Goal: Transaction & Acquisition: Purchase product/service

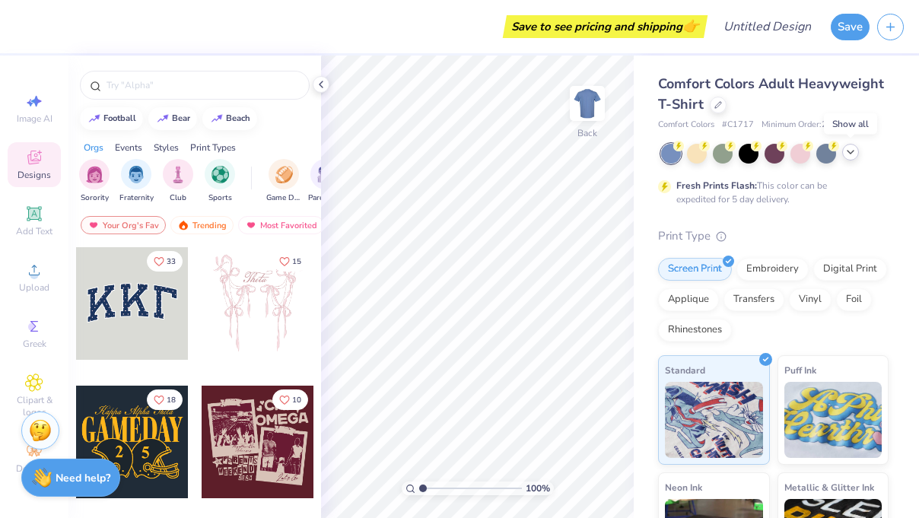
click at [854, 158] on div at bounding box center [850, 152] width 17 height 17
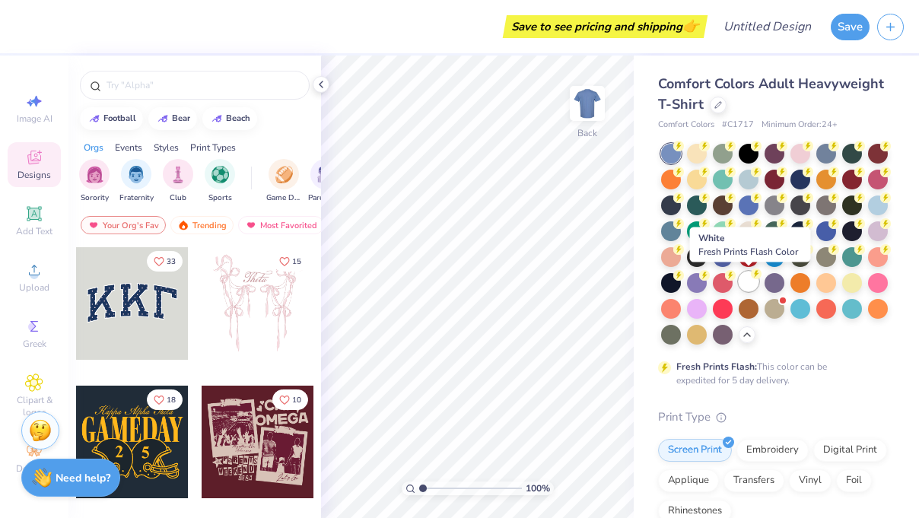
click at [752, 279] on div at bounding box center [749, 282] width 20 height 20
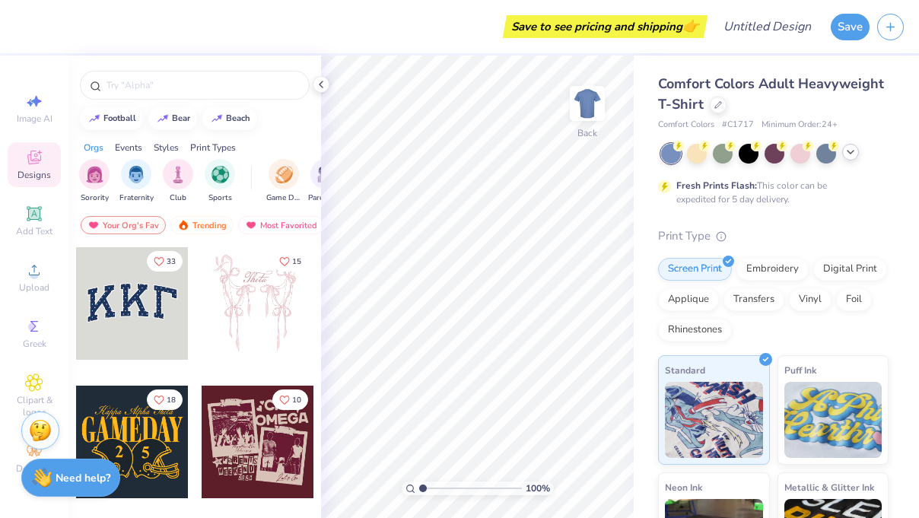
click at [854, 154] on icon at bounding box center [851, 152] width 12 height 12
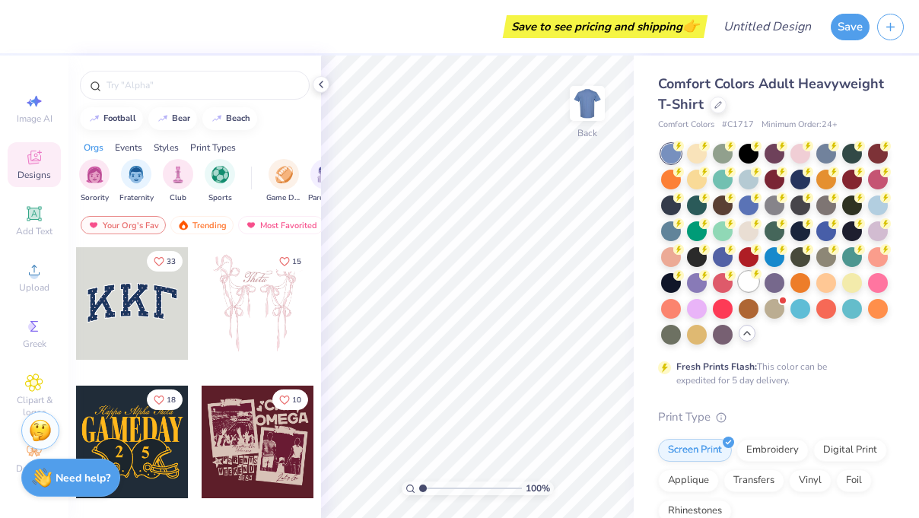
click at [755, 283] on div at bounding box center [749, 282] width 20 height 20
click at [318, 87] on icon at bounding box center [321, 84] width 12 height 12
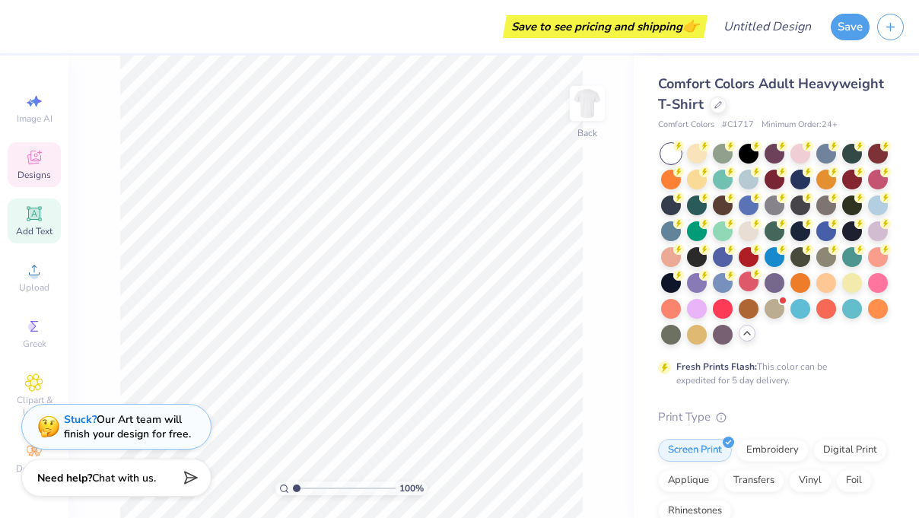
click at [33, 215] on icon at bounding box center [33, 213] width 11 height 11
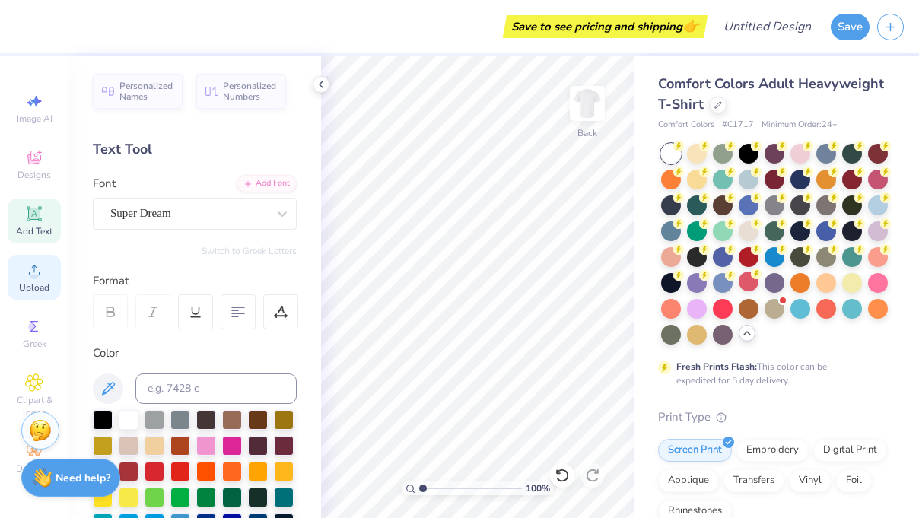
click at [40, 275] on icon at bounding box center [34, 270] width 18 height 18
click at [35, 280] on div "Upload" at bounding box center [34, 277] width 53 height 45
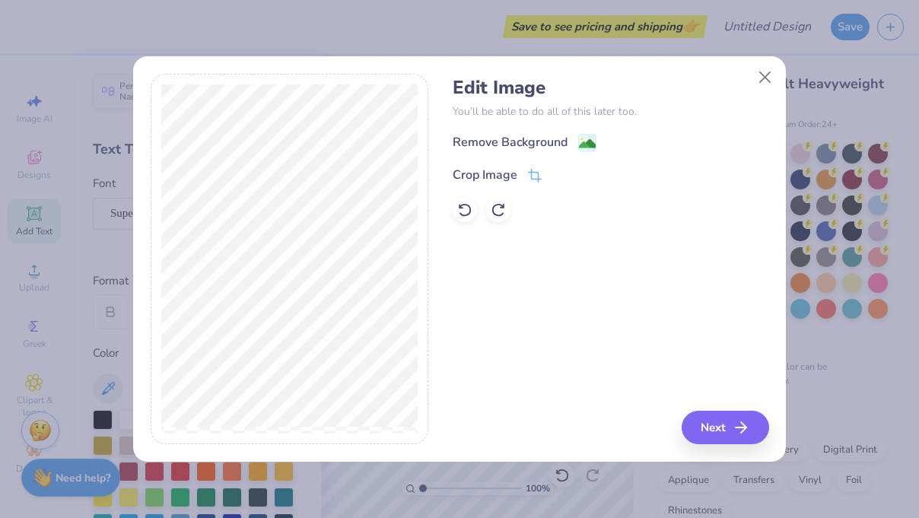
click at [519, 151] on div "Remove Background Crop Image" at bounding box center [611, 177] width 316 height 89
click at [513, 146] on div "Remove Background" at bounding box center [510, 142] width 115 height 18
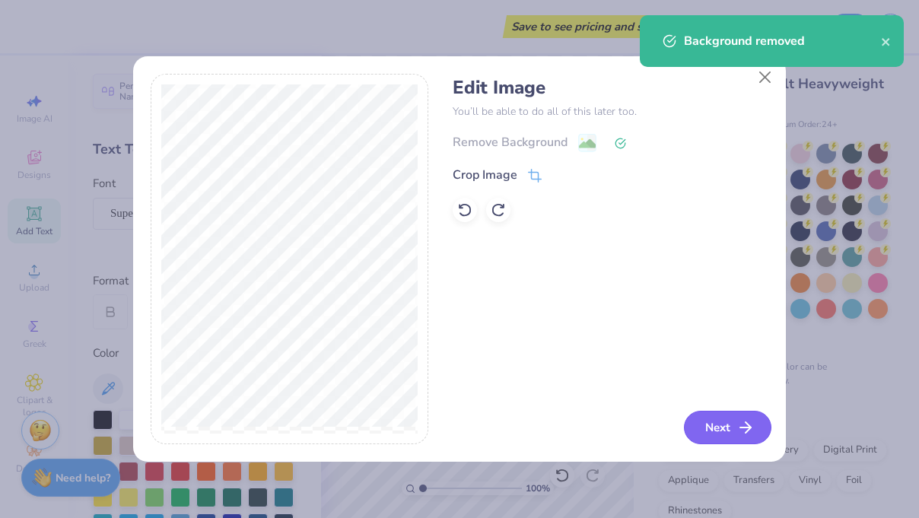
click at [747, 423] on icon "button" at bounding box center [746, 427] width 18 height 18
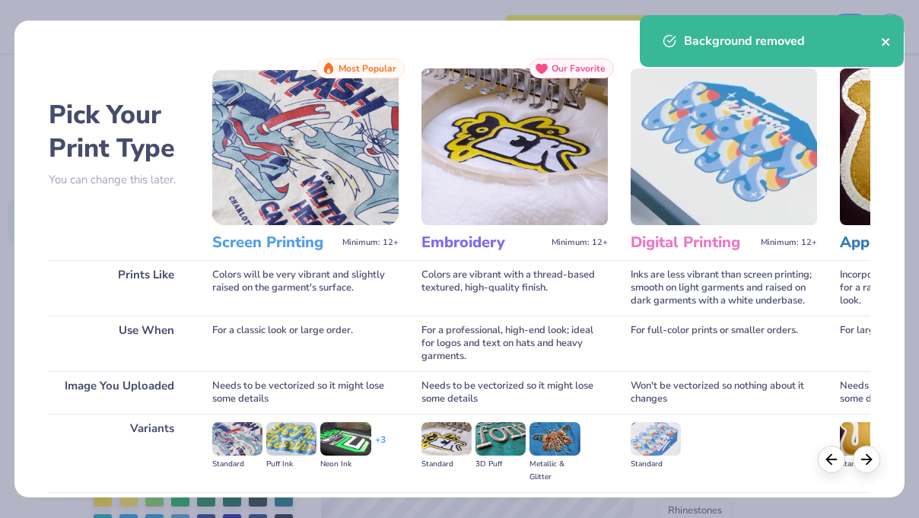
click at [883, 41] on icon "close" at bounding box center [886, 42] width 11 height 12
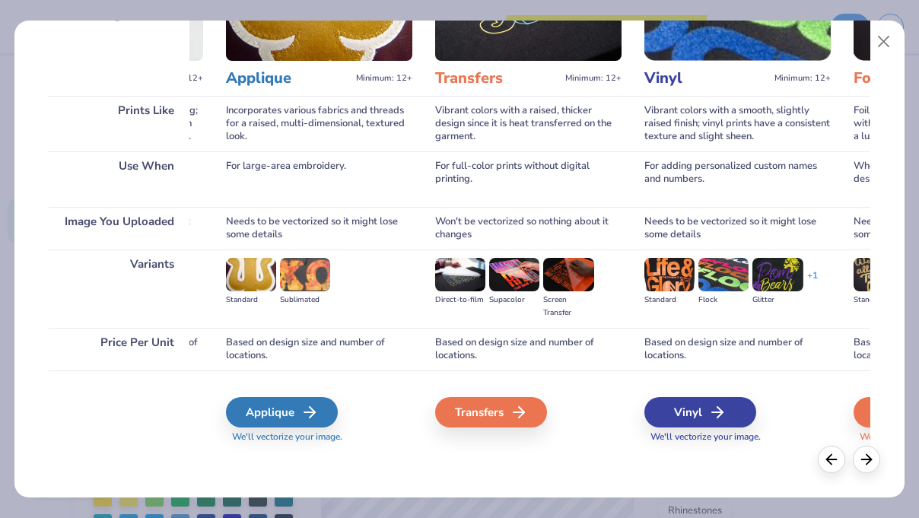
scroll to position [0, 611]
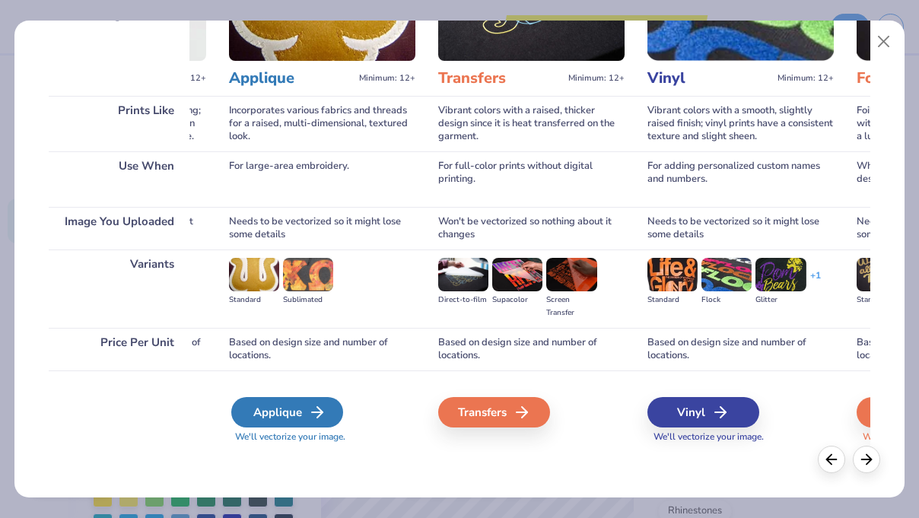
click at [277, 411] on div "Applique" at bounding box center [287, 412] width 112 height 30
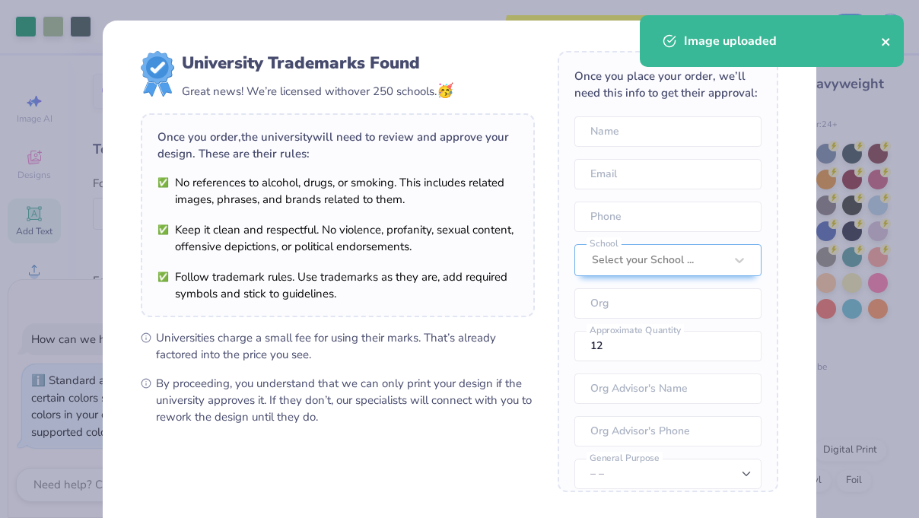
click at [883, 43] on icon "close" at bounding box center [886, 42] width 11 height 12
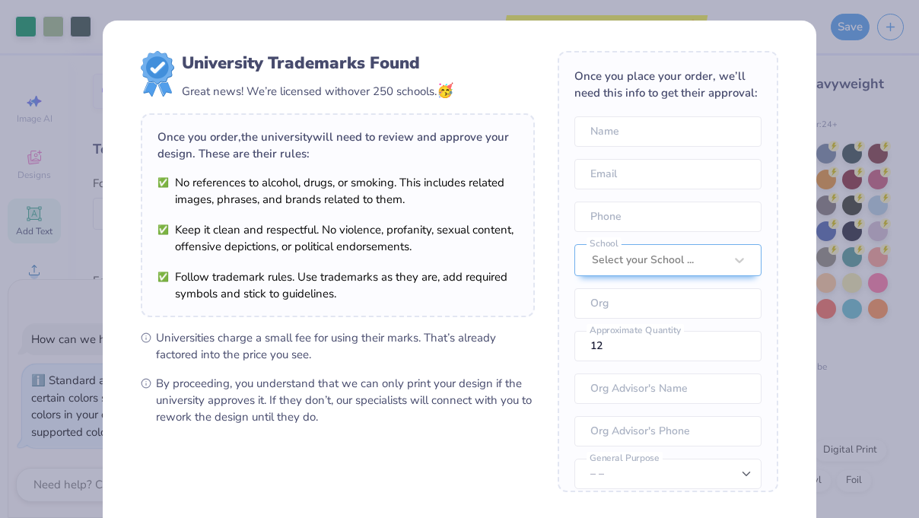
click at [822, 78] on div "University Trademarks Found Great news! We’re licensed with over 250 schools. 🥳…" at bounding box center [459, 259] width 919 height 518
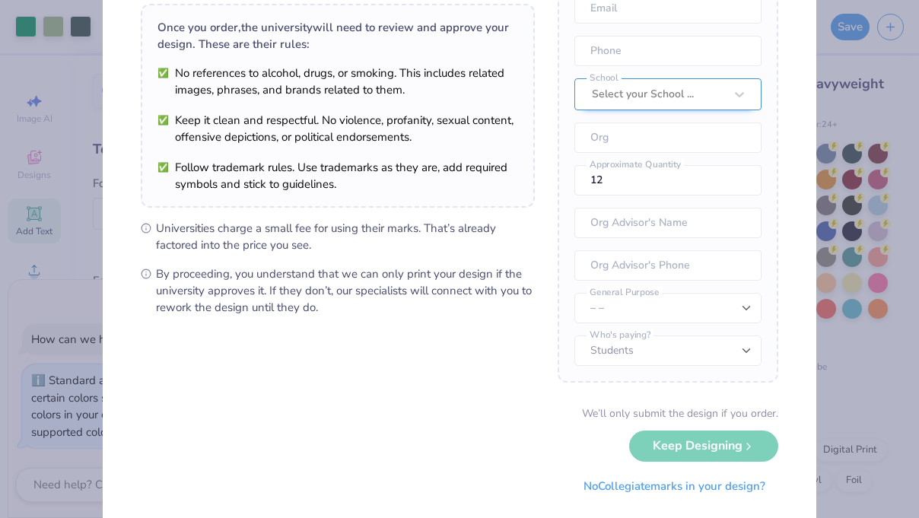
scroll to position [144, 0]
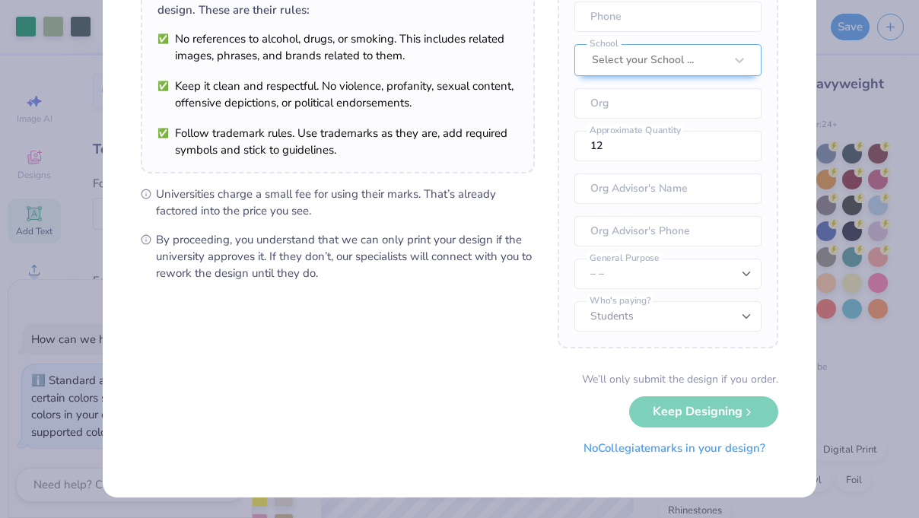
click at [658, 449] on button "No Collegiate marks in your design?" at bounding box center [675, 448] width 208 height 31
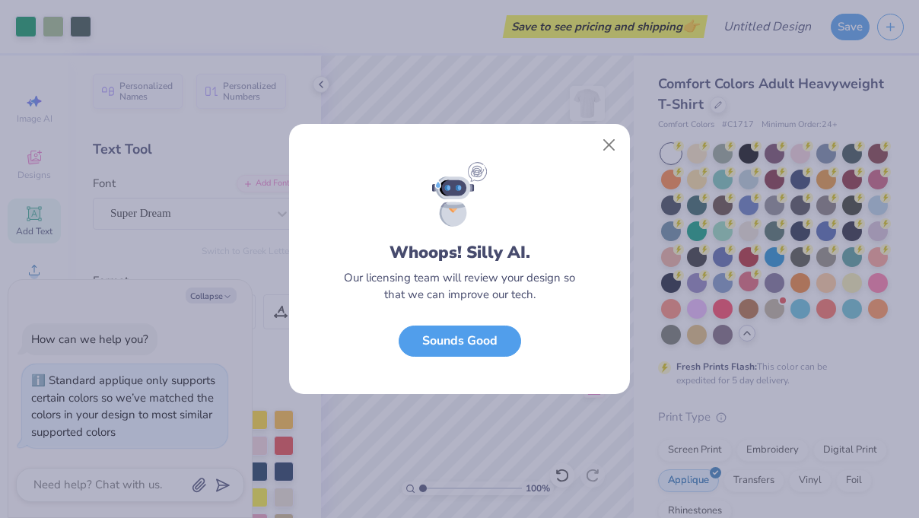
scroll to position [0, 0]
click at [495, 338] on button "Sounds Good" at bounding box center [460, 337] width 123 height 31
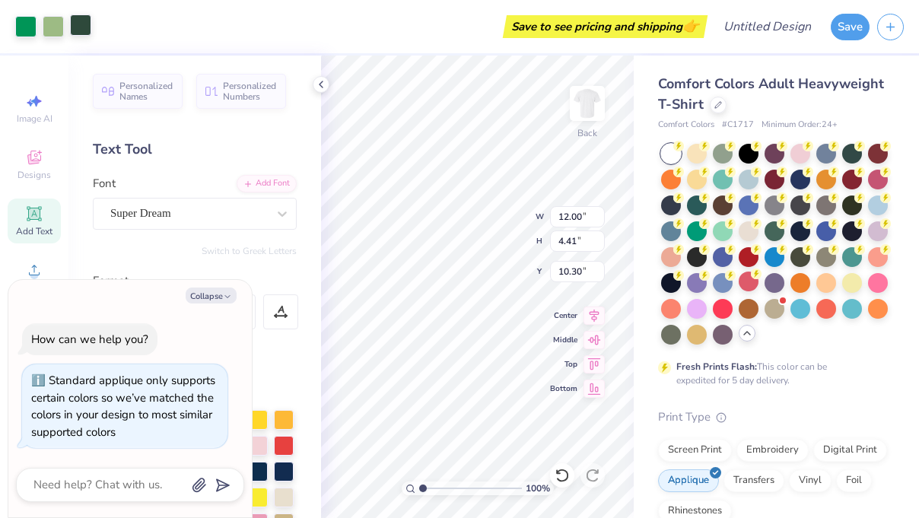
click at [79, 27] on div at bounding box center [80, 24] width 21 height 21
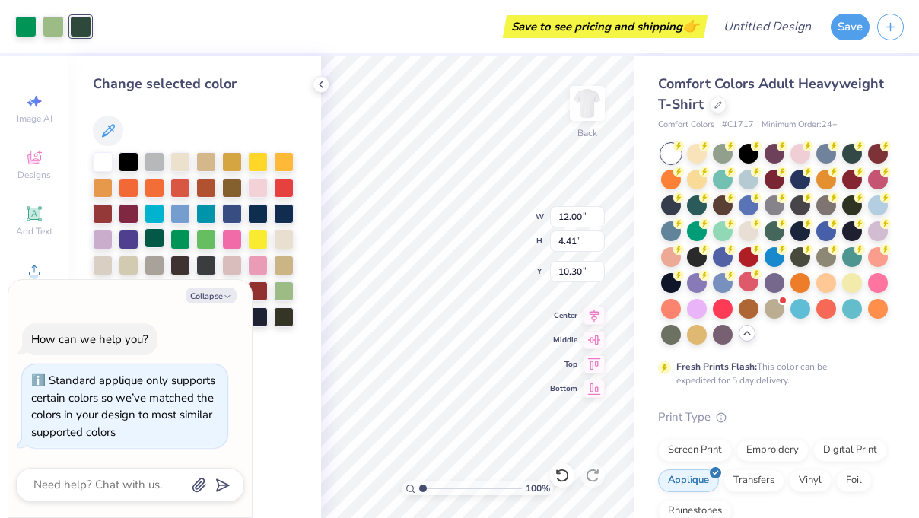
click at [159, 238] on div at bounding box center [155, 238] width 20 height 20
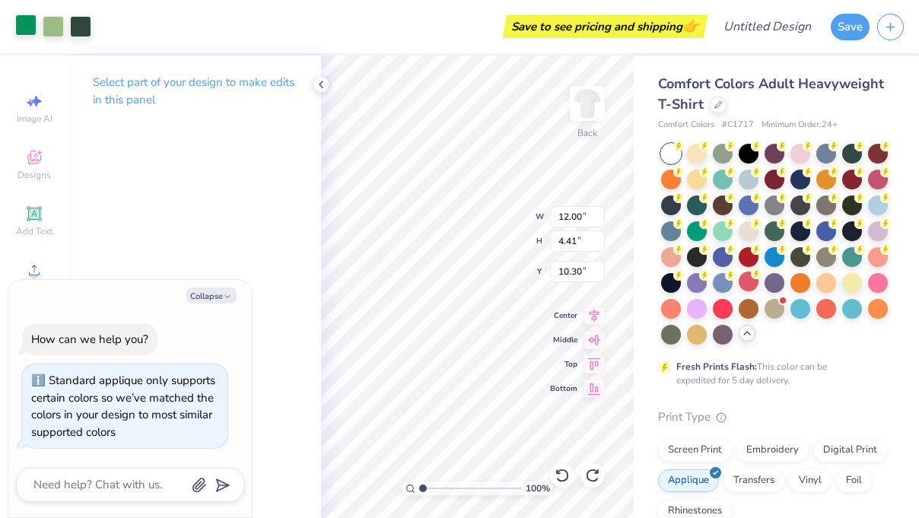
click at [29, 27] on div at bounding box center [25, 24] width 21 height 21
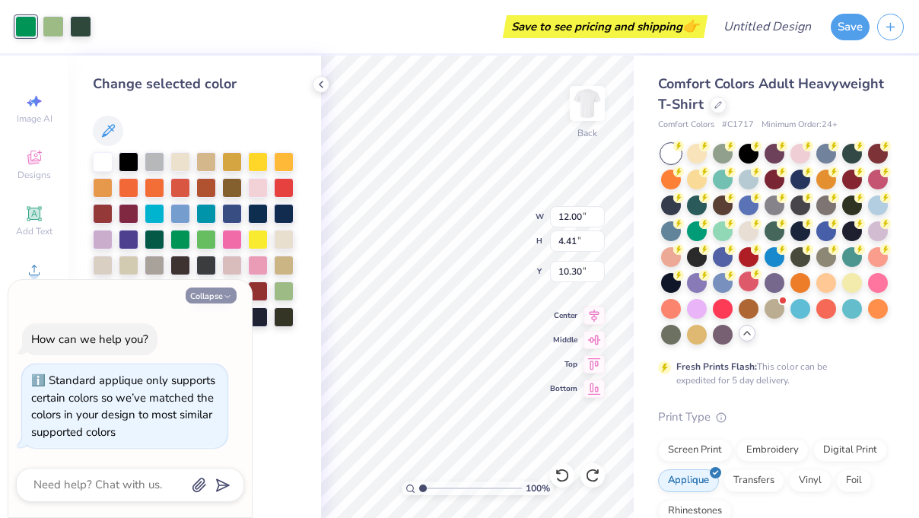
click at [220, 300] on button "Collapse" at bounding box center [211, 296] width 51 height 16
type textarea "x"
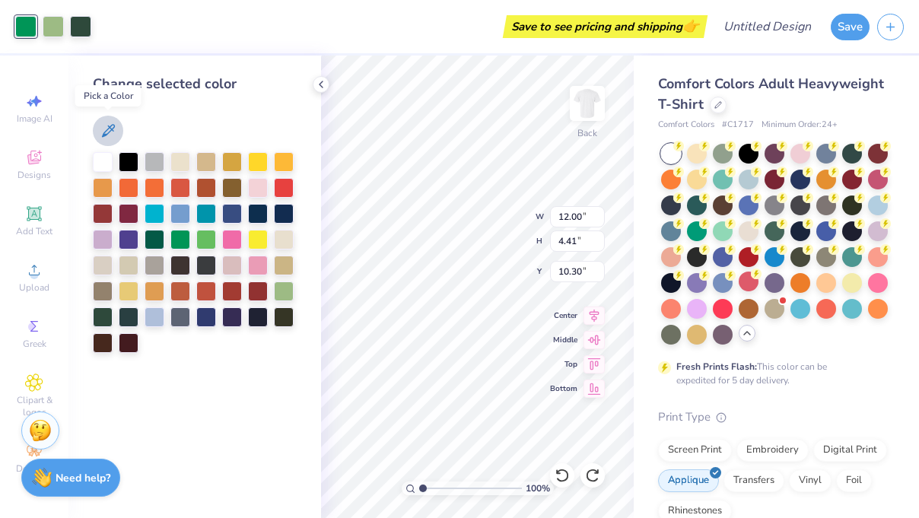
click at [107, 126] on icon at bounding box center [108, 131] width 18 height 18
click at [102, 315] on div at bounding box center [103, 316] width 20 height 20
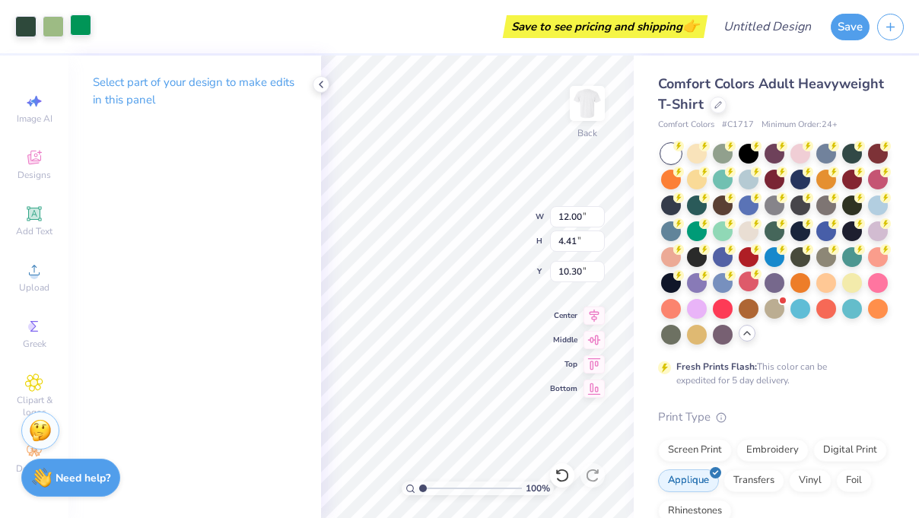
click at [78, 24] on div at bounding box center [80, 24] width 21 height 21
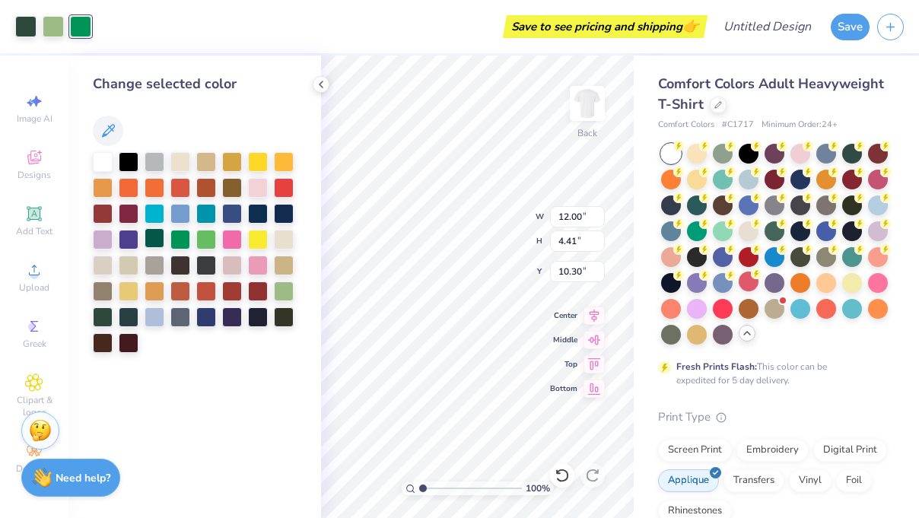
click at [151, 237] on div at bounding box center [155, 238] width 20 height 20
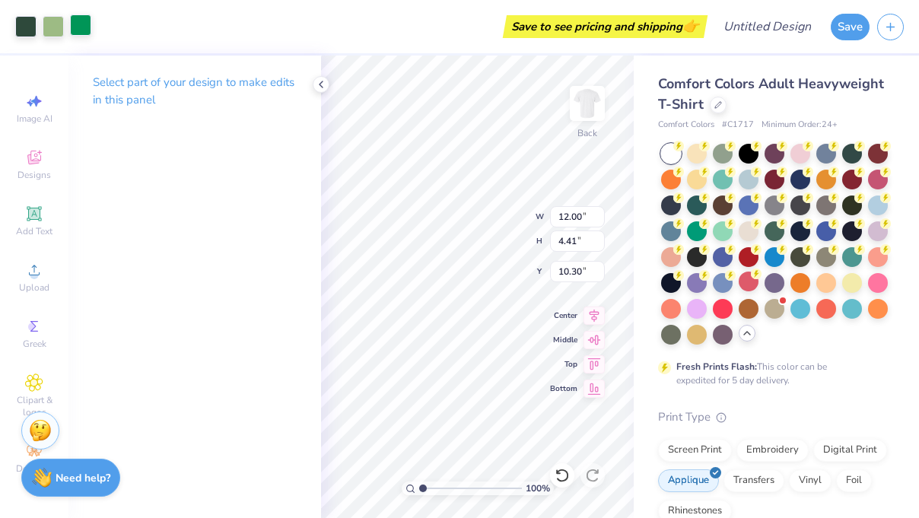
click at [75, 35] on div at bounding box center [80, 24] width 21 height 21
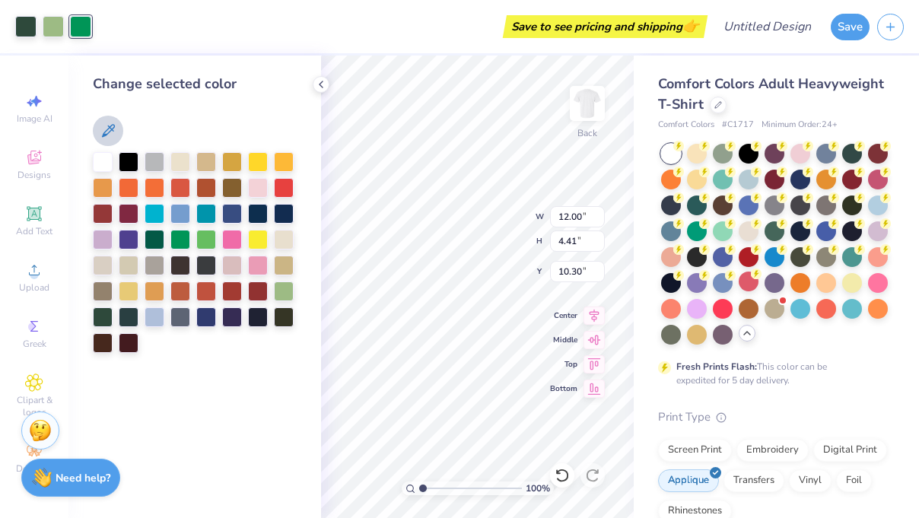
click at [109, 128] on icon at bounding box center [108, 130] width 13 height 13
click at [151, 242] on div at bounding box center [155, 238] width 20 height 20
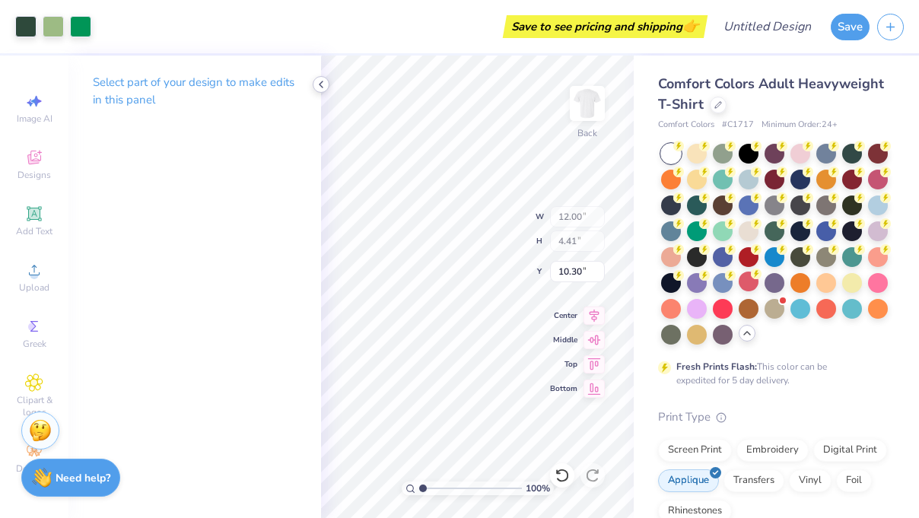
click at [323, 85] on icon at bounding box center [321, 84] width 12 height 12
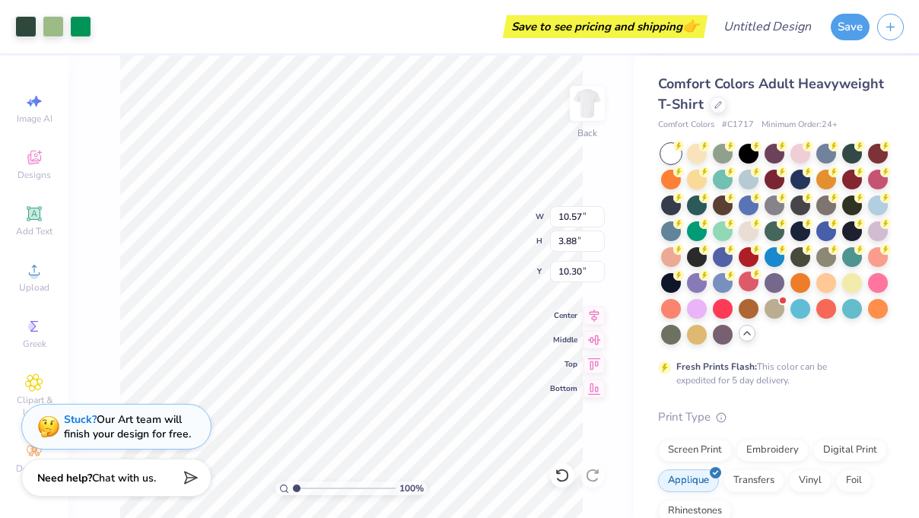
type input "10.57"
type input "3.88"
type input "4.24"
type input "5.48"
type input "2.02"
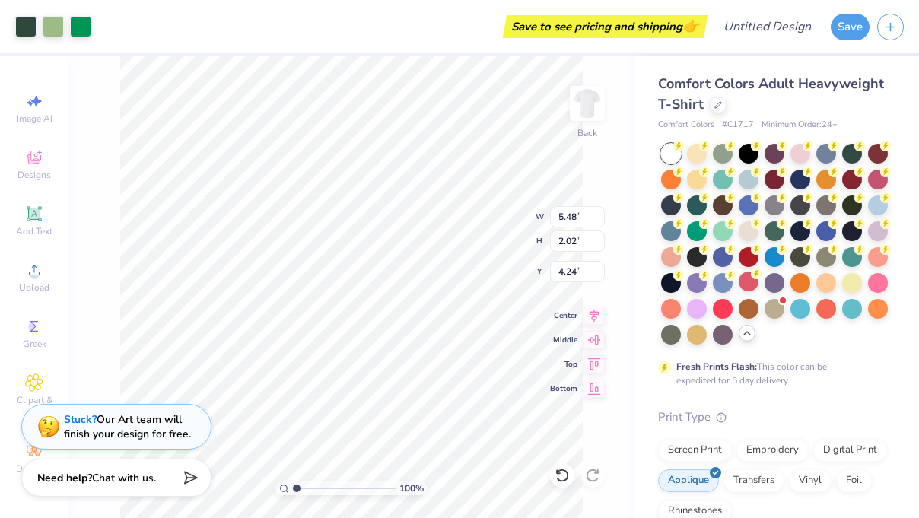
type input "4.13"
type input "3.53"
type input "1.30"
type input "3.31"
type input "8.85"
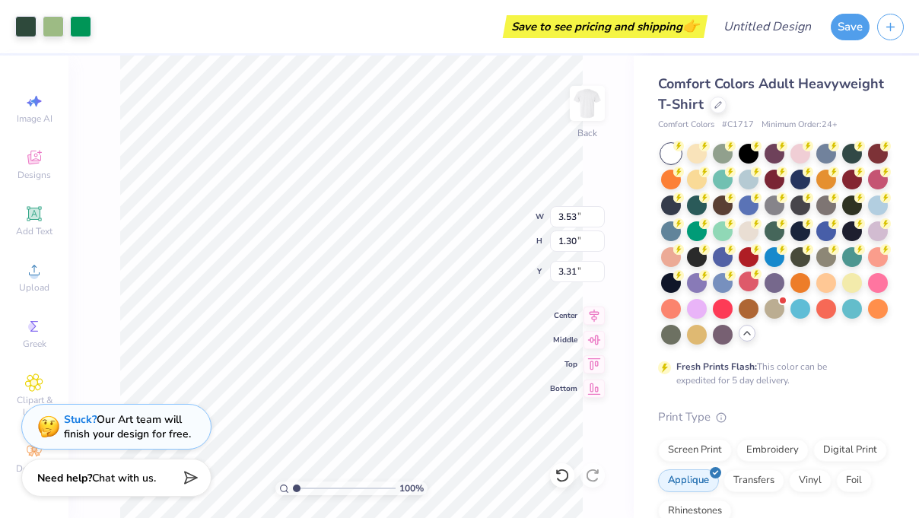
type input "3.25"
type input "5.56"
click at [586, 110] on img at bounding box center [587, 103] width 61 height 61
click at [592, 122] on div at bounding box center [587, 103] width 70 height 70
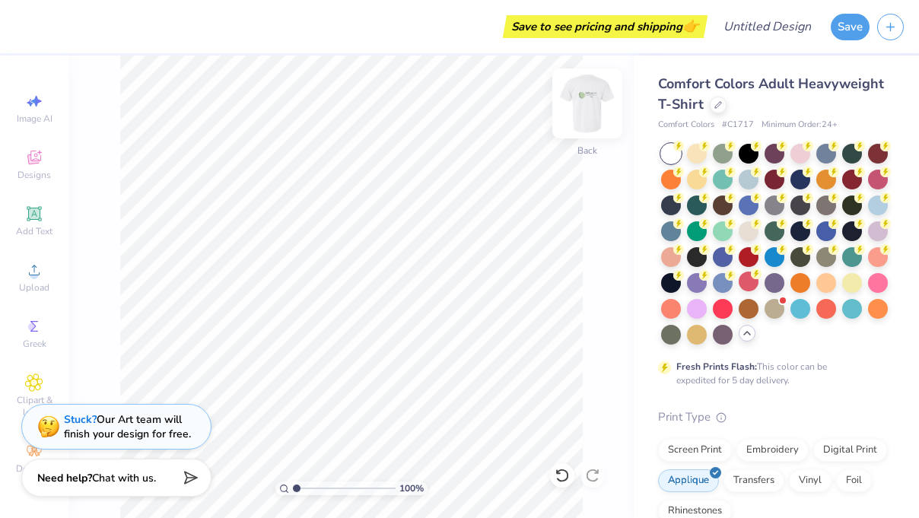
click at [598, 104] on img at bounding box center [587, 103] width 61 height 61
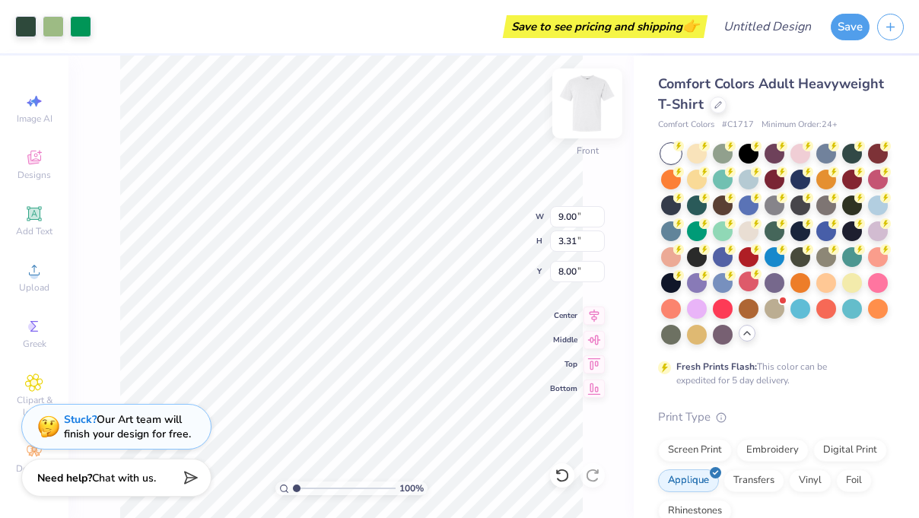
type input "5.29"
click at [74, 27] on div at bounding box center [80, 24] width 21 height 21
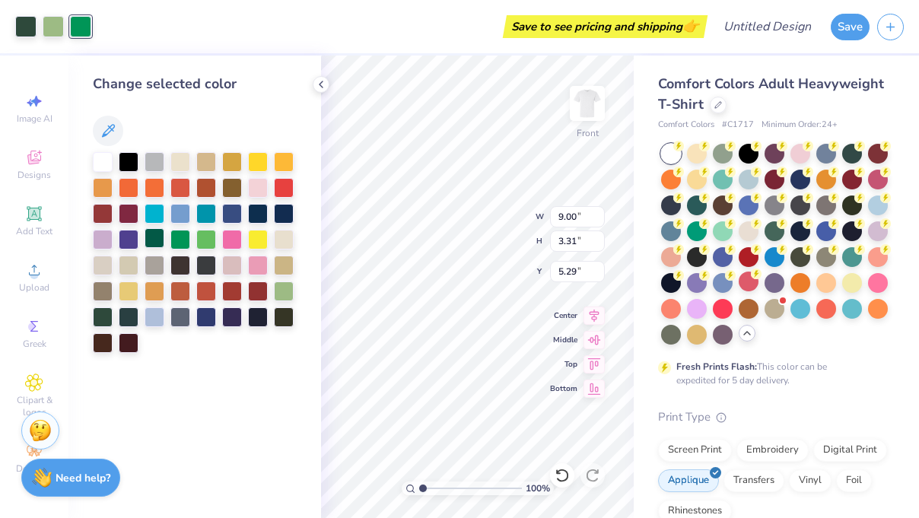
click at [154, 234] on div at bounding box center [155, 238] width 20 height 20
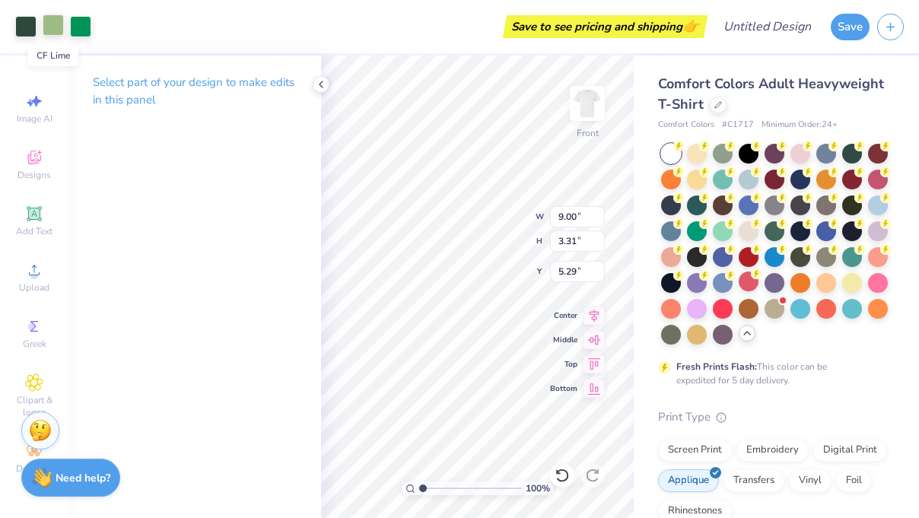
click at [56, 31] on div at bounding box center [53, 24] width 21 height 21
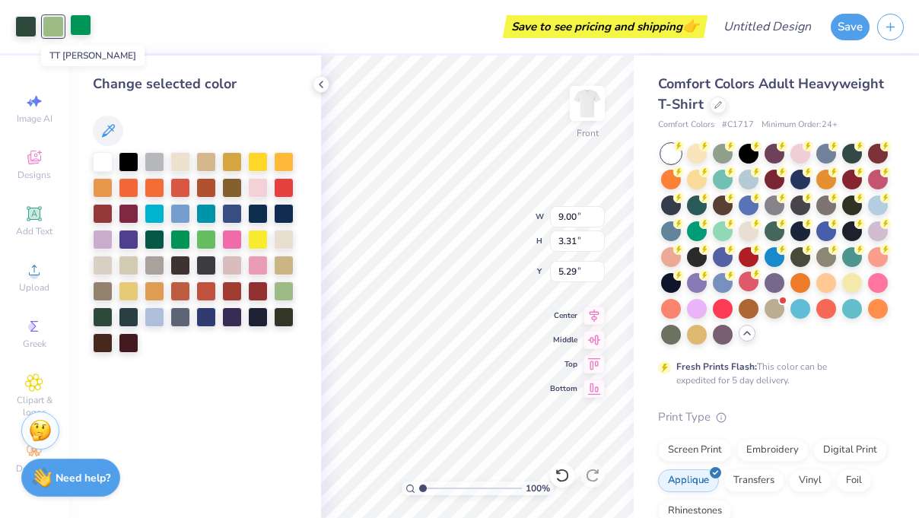
click at [81, 32] on div at bounding box center [80, 24] width 21 height 21
click at [108, 132] on icon at bounding box center [108, 130] width 13 height 13
click at [24, 23] on div at bounding box center [25, 24] width 21 height 21
click at [80, 25] on div at bounding box center [80, 24] width 21 height 21
click at [155, 237] on div at bounding box center [155, 238] width 20 height 20
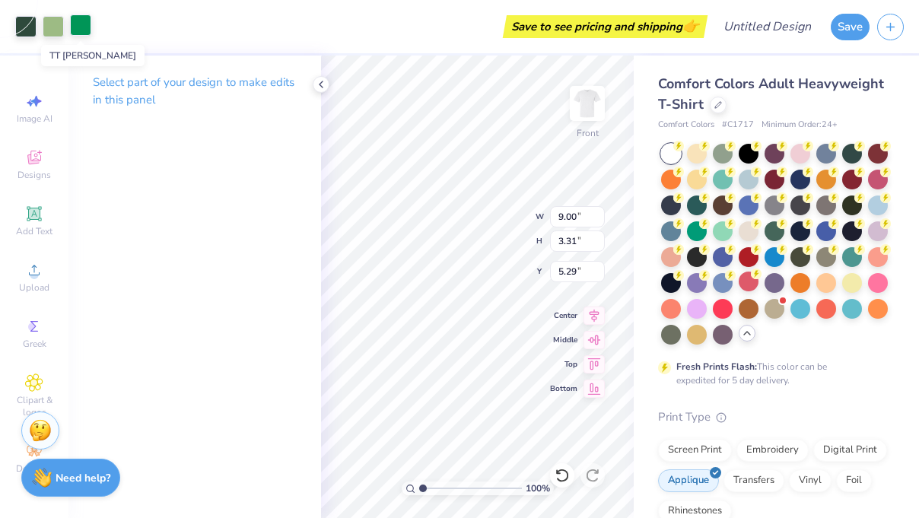
click at [79, 25] on div at bounding box center [80, 24] width 21 height 21
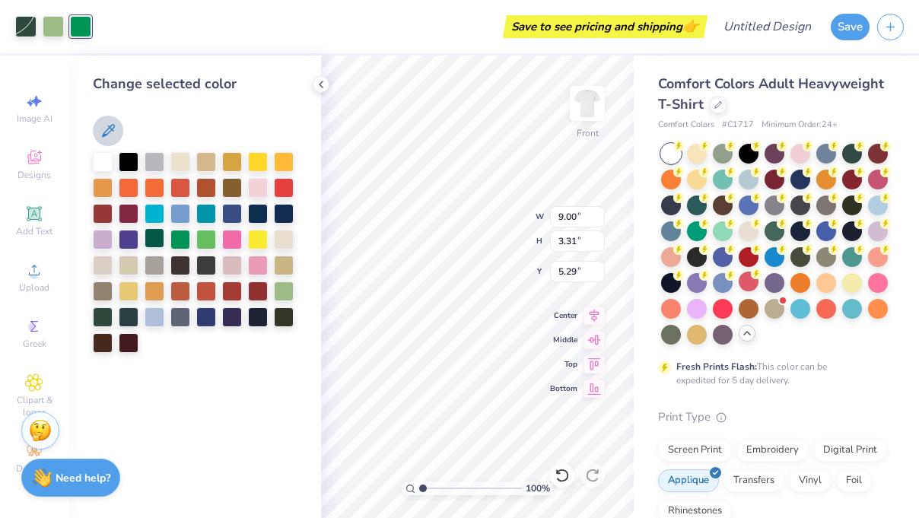
click at [153, 231] on div at bounding box center [155, 238] width 20 height 20
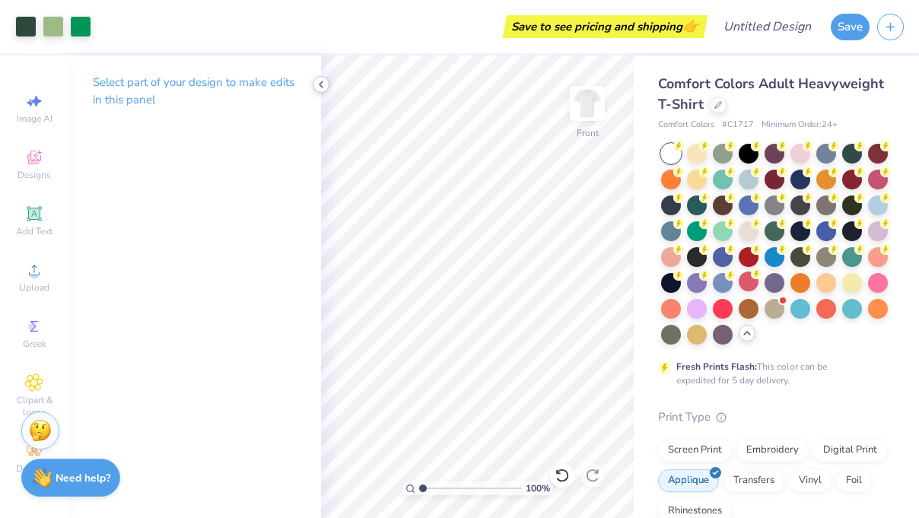
click at [319, 86] on icon at bounding box center [321, 84] width 12 height 12
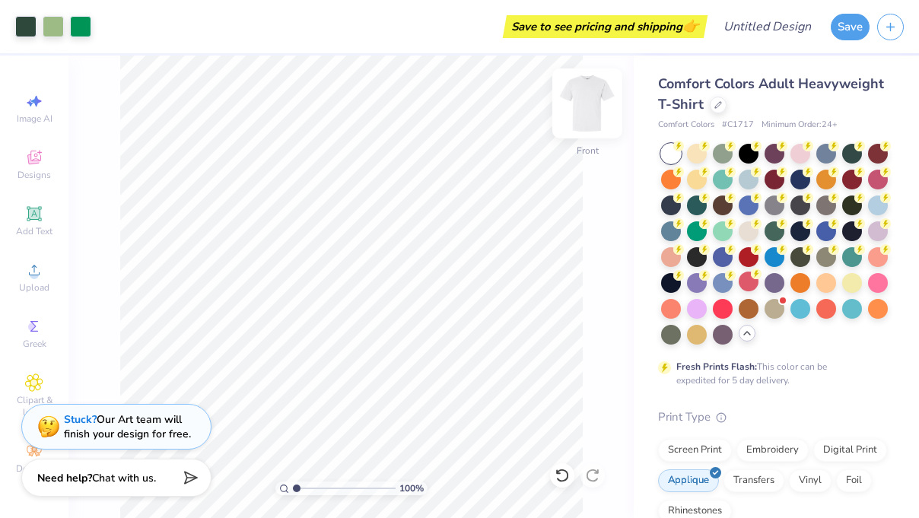
click at [579, 120] on img at bounding box center [587, 103] width 61 height 61
click at [579, 119] on img at bounding box center [587, 103] width 30 height 30
click at [590, 99] on img at bounding box center [587, 103] width 61 height 61
type input "5.46"
type input "2.01"
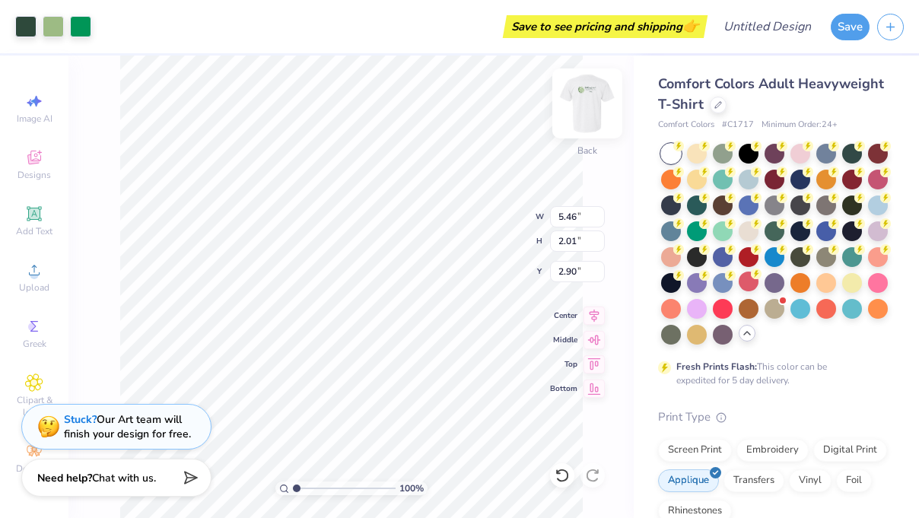
type input "3.34"
click at [575, 113] on img at bounding box center [587, 103] width 61 height 61
click at [575, 115] on img at bounding box center [587, 103] width 61 height 61
click at [571, 120] on img at bounding box center [587, 103] width 61 height 61
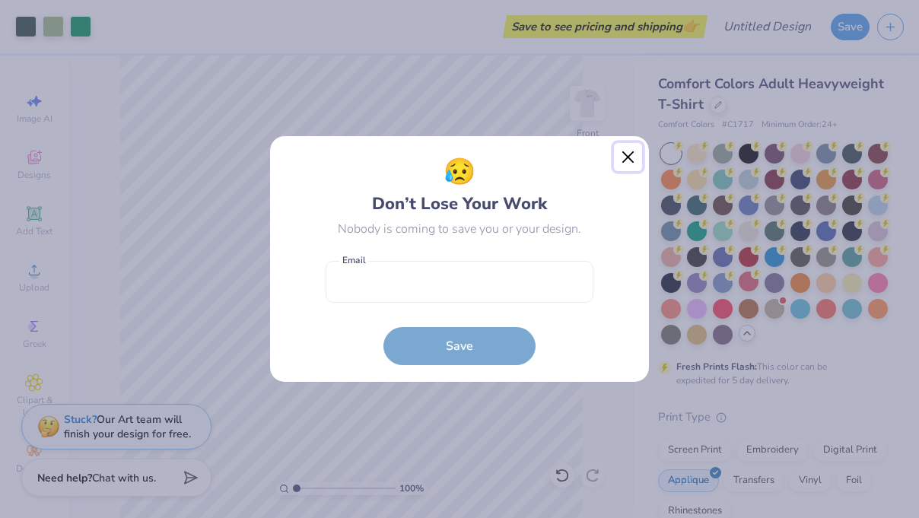
click at [631, 165] on button "Close" at bounding box center [628, 157] width 29 height 29
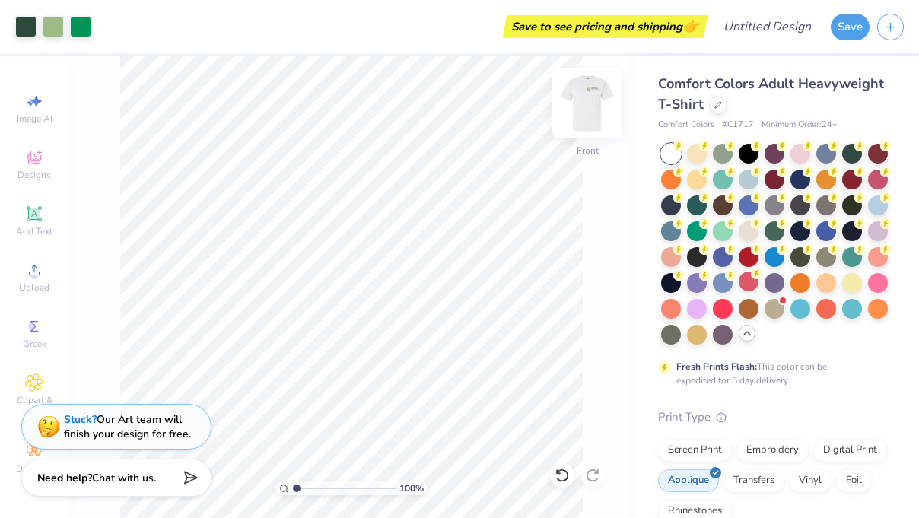
click at [595, 107] on img at bounding box center [587, 103] width 61 height 61
click at [580, 122] on img at bounding box center [587, 103] width 61 height 61
click at [582, 110] on img at bounding box center [587, 103] width 61 height 61
click at [584, 107] on img at bounding box center [587, 103] width 61 height 61
click at [594, 115] on img at bounding box center [587, 103] width 61 height 61
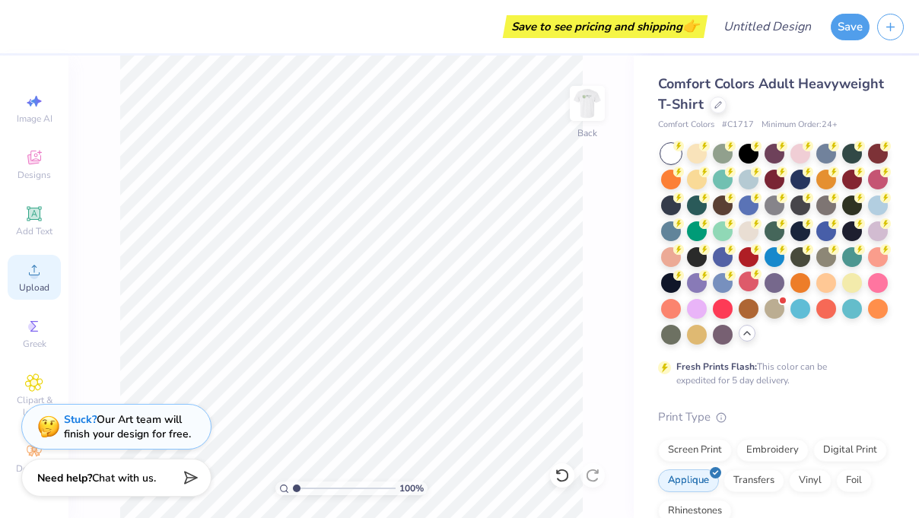
click at [41, 273] on icon at bounding box center [34, 270] width 18 height 18
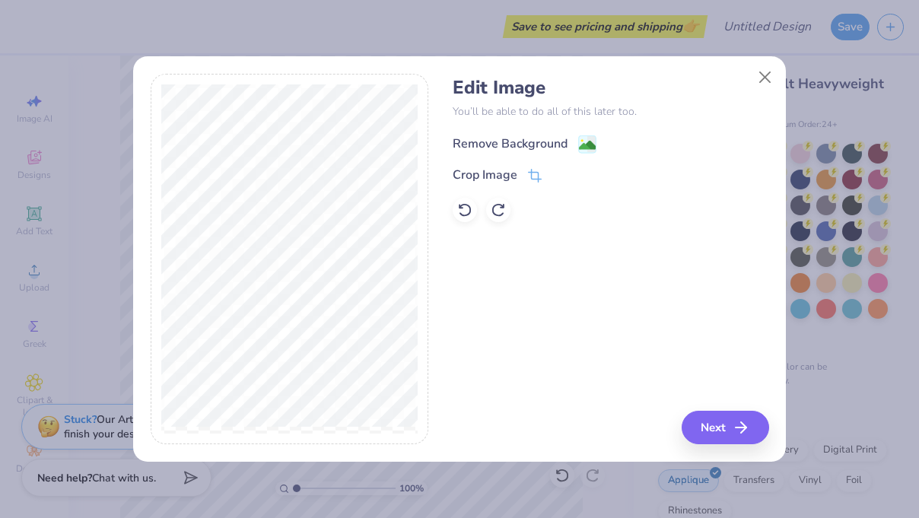
click at [505, 140] on div "Remove Background" at bounding box center [510, 144] width 115 height 18
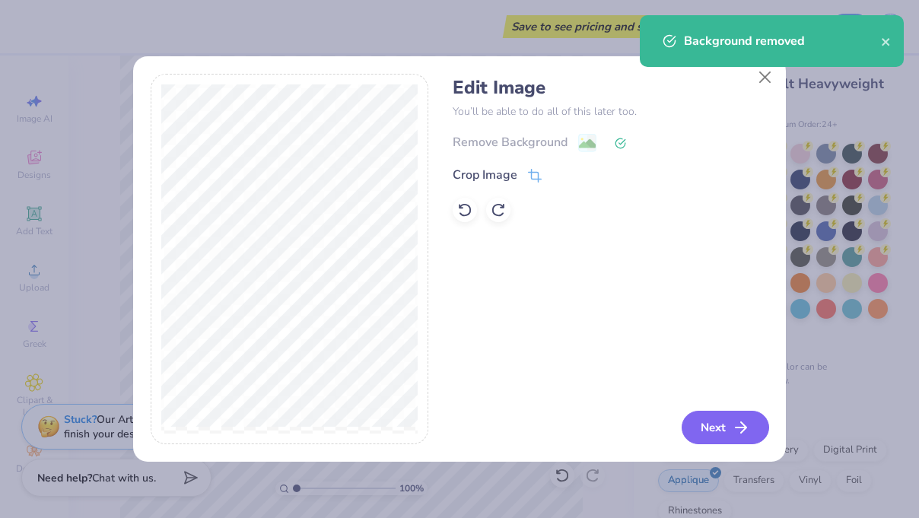
click at [726, 430] on button "Next" at bounding box center [726, 427] width 88 height 33
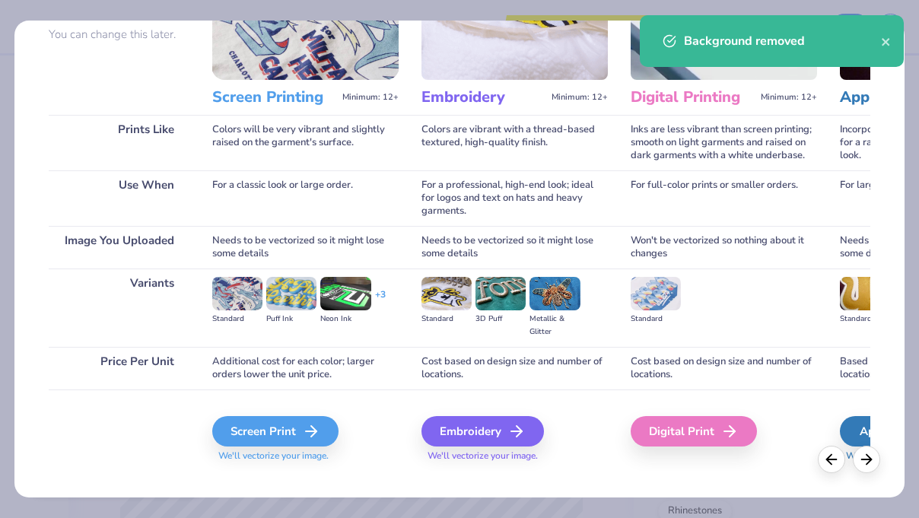
scroll to position [164, 0]
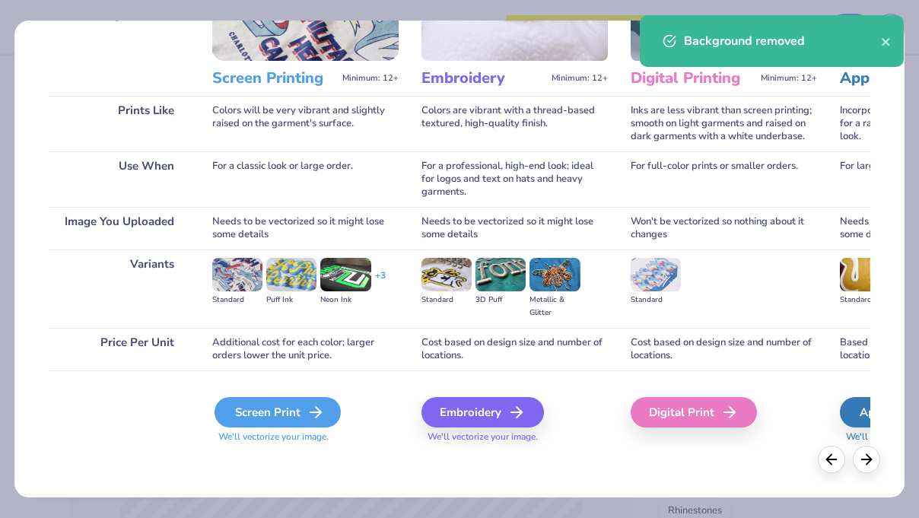
click at [296, 420] on div "Screen Print" at bounding box center [278, 412] width 126 height 30
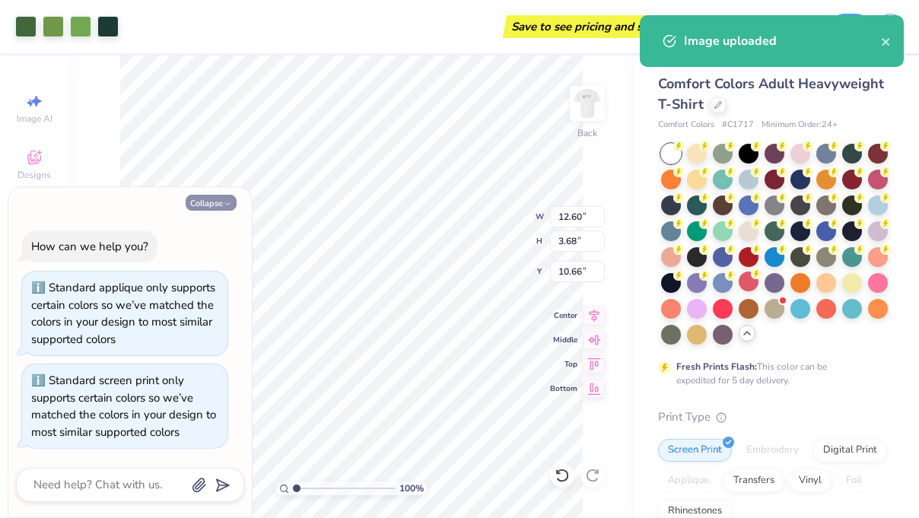
click at [229, 202] on icon "button" at bounding box center [227, 203] width 9 height 9
type textarea "x"
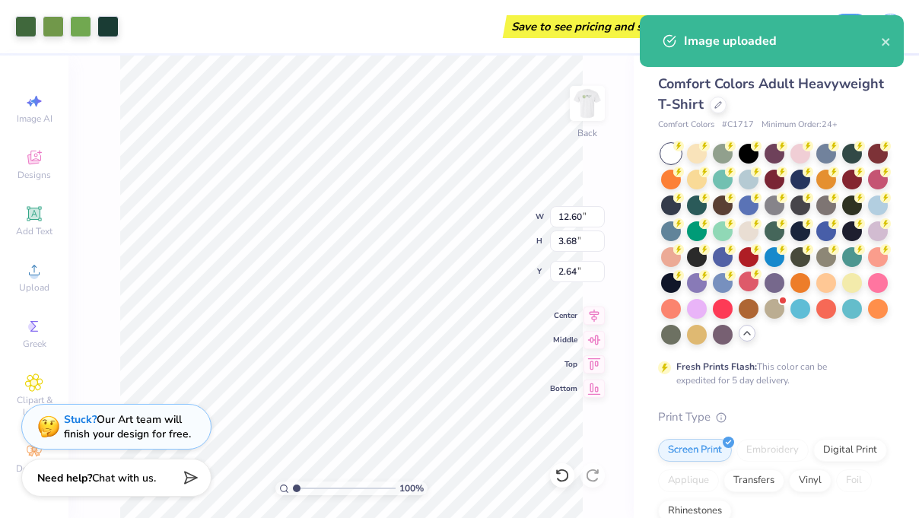
type input "2.64"
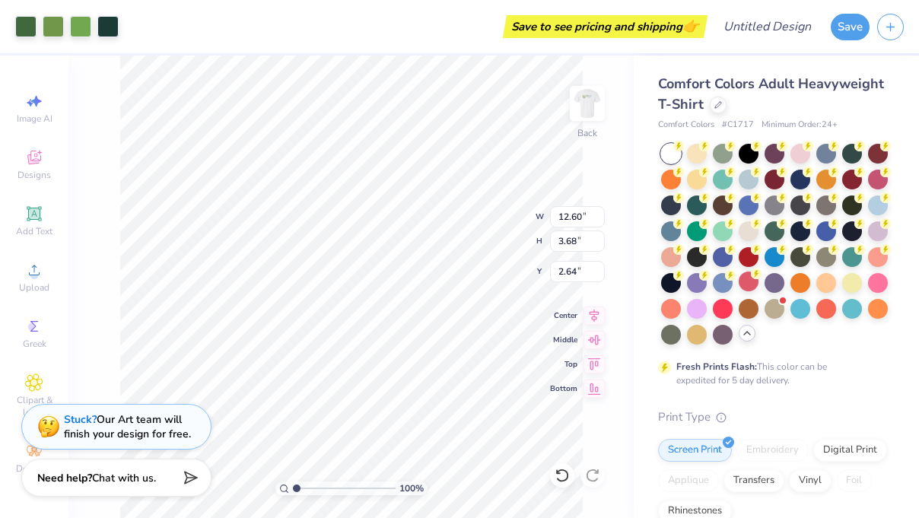
type input "8.33"
type input "2.43"
type input "2.32"
type input "5.86"
type input "1.71"
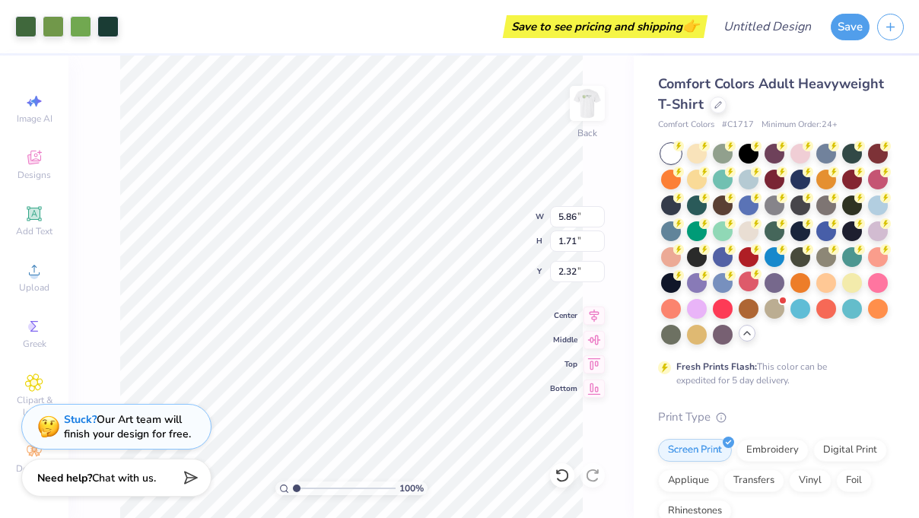
type input "3.47"
type input "3.84"
type input "1.12"
type input "3.48"
type input "4.98"
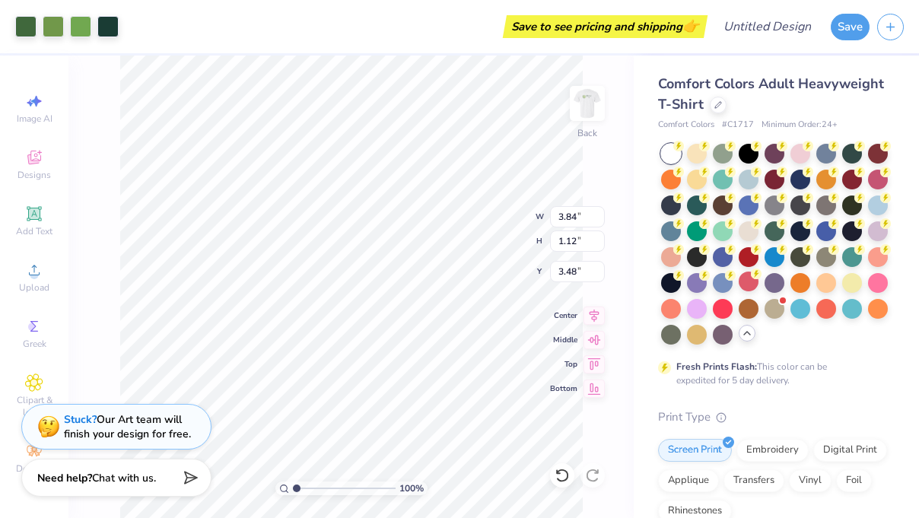
type input "1.45"
type input "3.15"
type input "3.00"
type input "3.37"
type input "1.82"
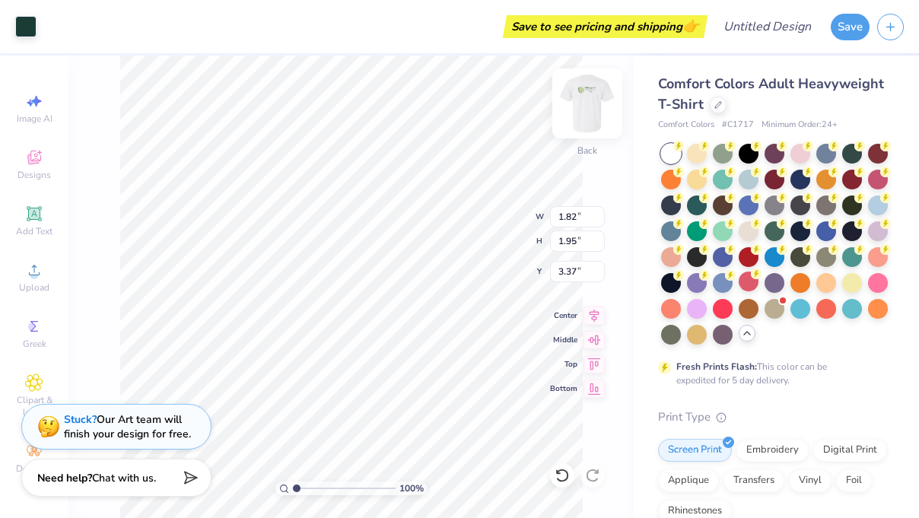
type input "1.95"
type input "0.28"
type input "0.30"
type input "0.45"
type input "0.34"
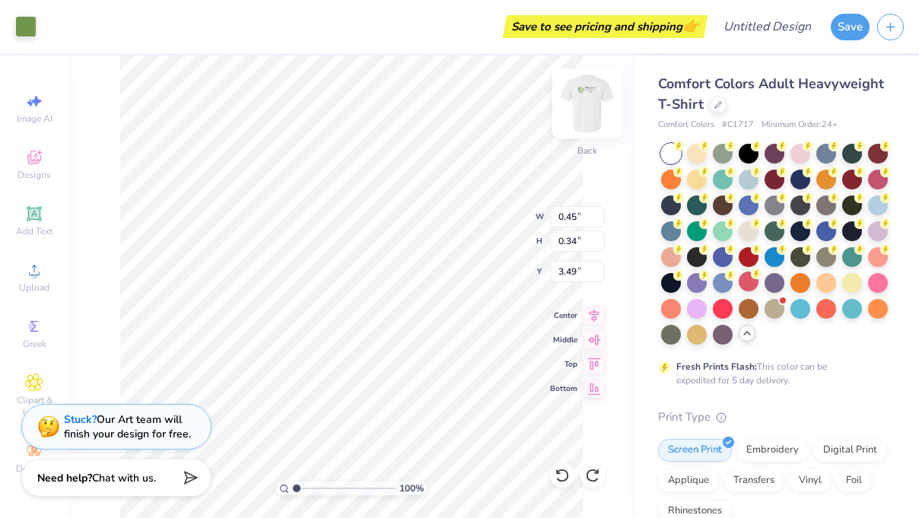
type input "7.02"
type input "3.00"
click at [600, 113] on img at bounding box center [587, 103] width 61 height 61
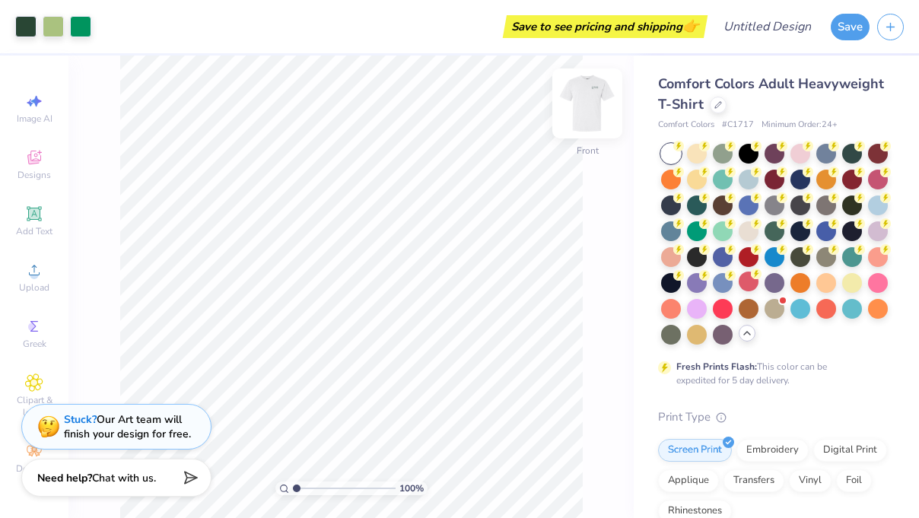
click at [600, 113] on img at bounding box center [587, 103] width 61 height 61
click at [600, 113] on img at bounding box center [587, 103] width 30 height 30
click at [596, 107] on img at bounding box center [587, 103] width 61 height 61
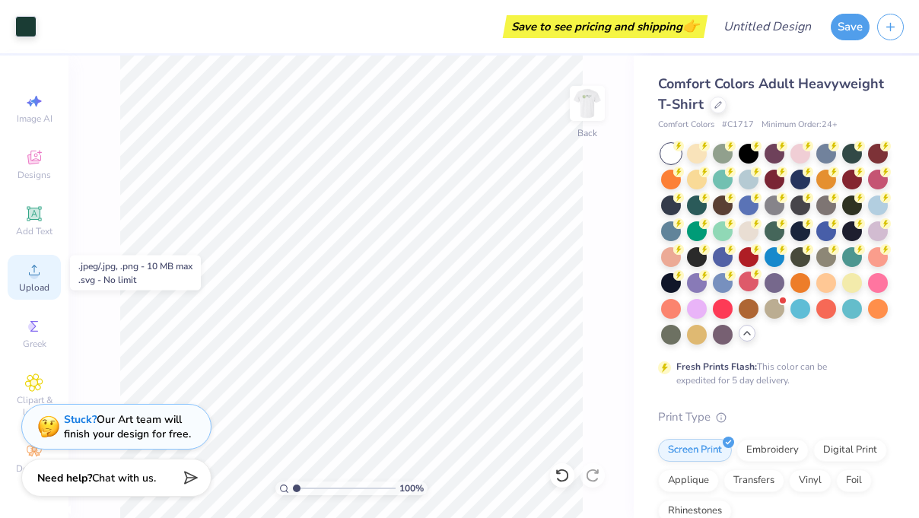
click at [27, 288] on span "Upload" at bounding box center [34, 288] width 30 height 12
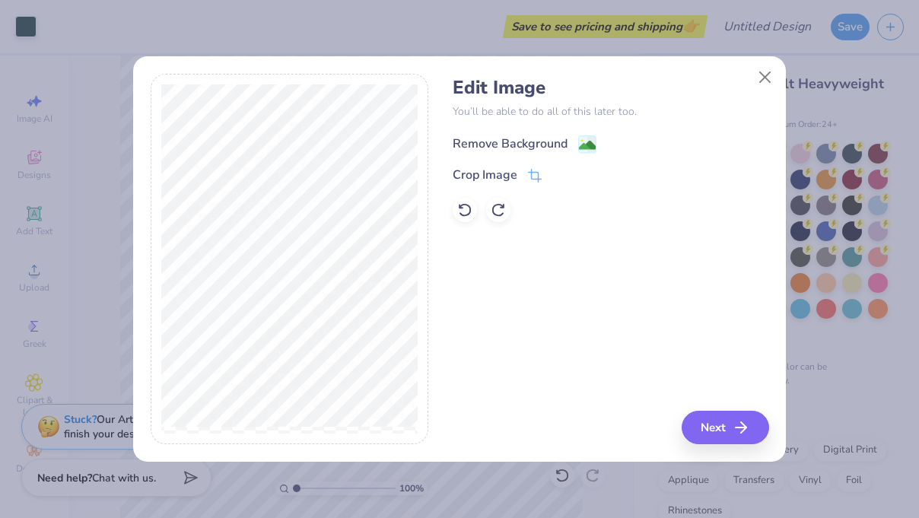
click at [478, 149] on div "Remove Background" at bounding box center [510, 144] width 115 height 18
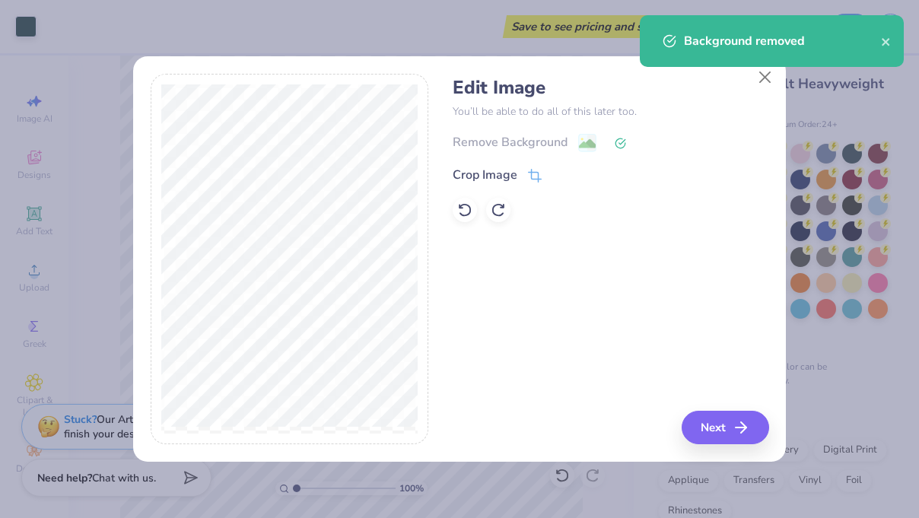
click at [766, 80] on div "Background removed" at bounding box center [772, 46] width 270 height 69
click at [714, 422] on button "Next" at bounding box center [728, 427] width 88 height 33
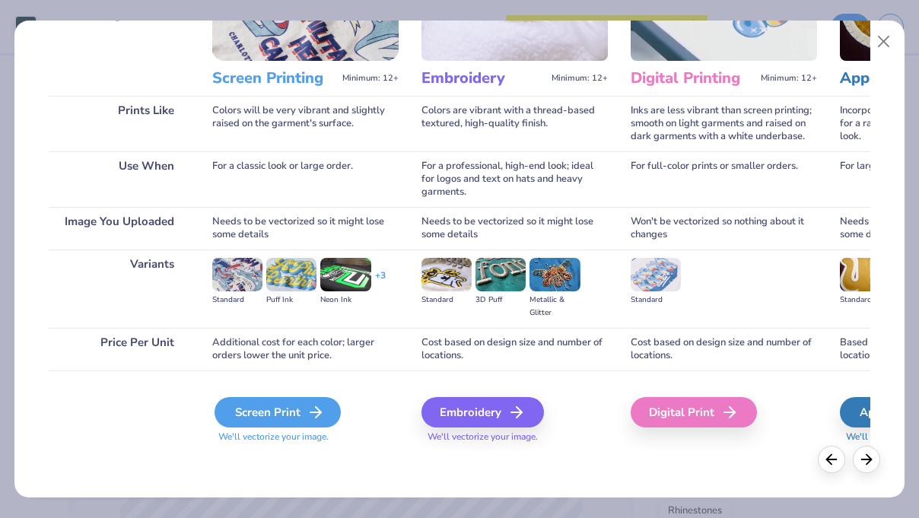
click at [285, 412] on div "Screen Print" at bounding box center [278, 412] width 126 height 30
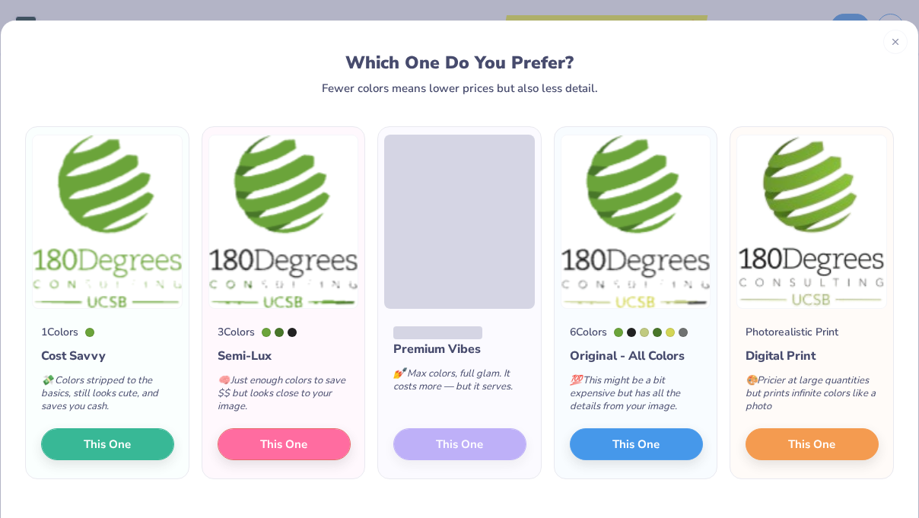
scroll to position [34, 0]
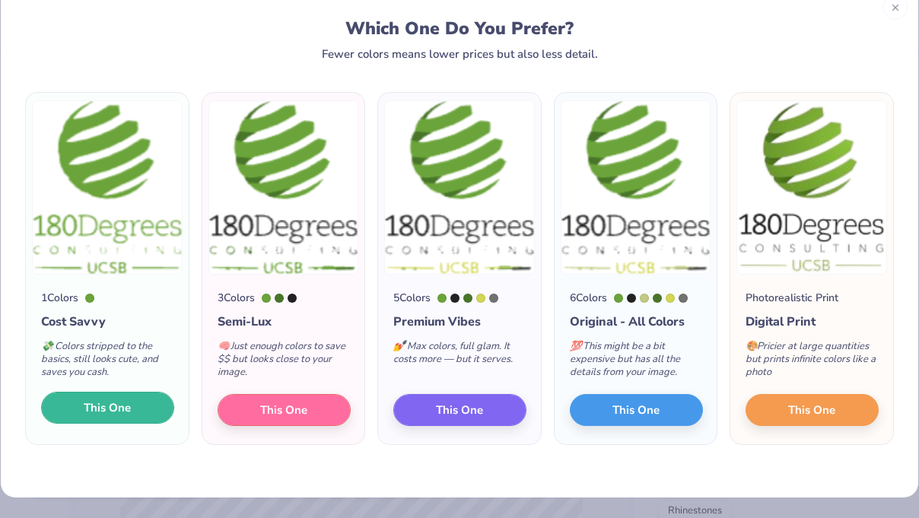
click at [135, 414] on button "This One" at bounding box center [107, 408] width 133 height 32
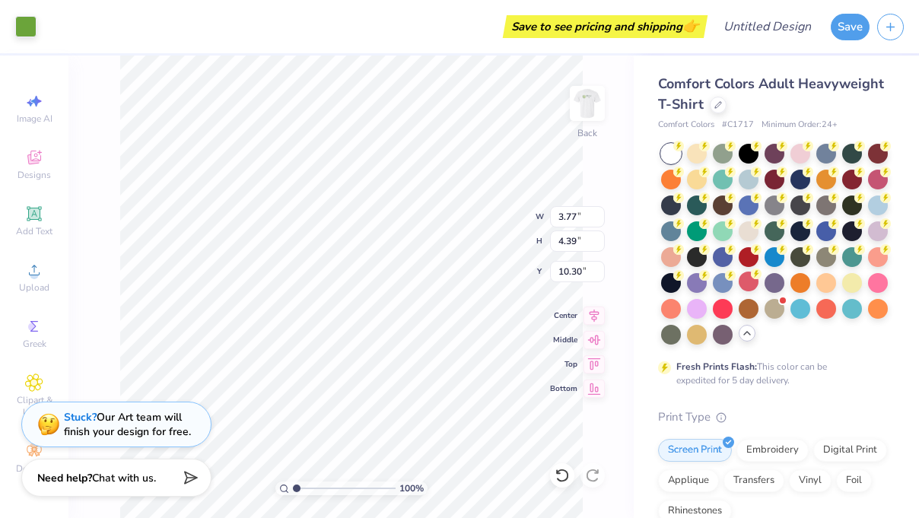
type input "4.82"
type input "5.62"
type input "3.69"
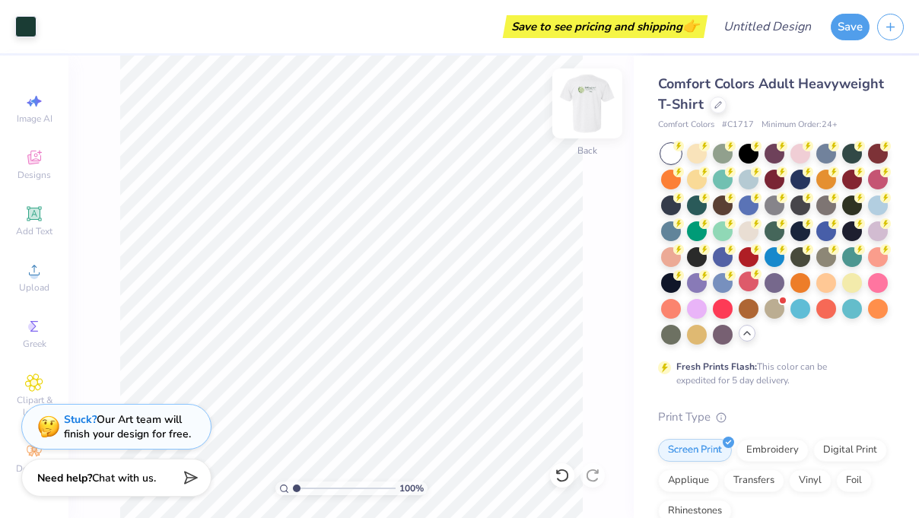
click at [587, 108] on img at bounding box center [587, 103] width 61 height 61
click at [591, 98] on img at bounding box center [587, 103] width 61 height 61
click at [572, 100] on img at bounding box center [587, 103] width 61 height 61
click at [582, 102] on img at bounding box center [587, 103] width 61 height 61
click at [587, 112] on img at bounding box center [587, 103] width 61 height 61
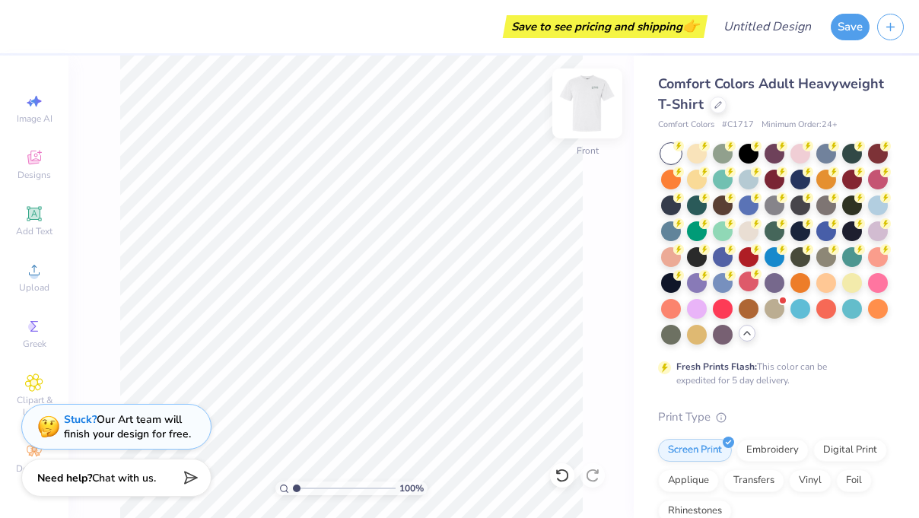
click at [603, 100] on img at bounding box center [587, 103] width 61 height 61
click at [602, 100] on img at bounding box center [587, 103] width 30 height 30
click at [589, 114] on img at bounding box center [587, 103] width 61 height 61
click at [589, 113] on img at bounding box center [587, 103] width 61 height 61
click at [588, 113] on img at bounding box center [587, 103] width 61 height 61
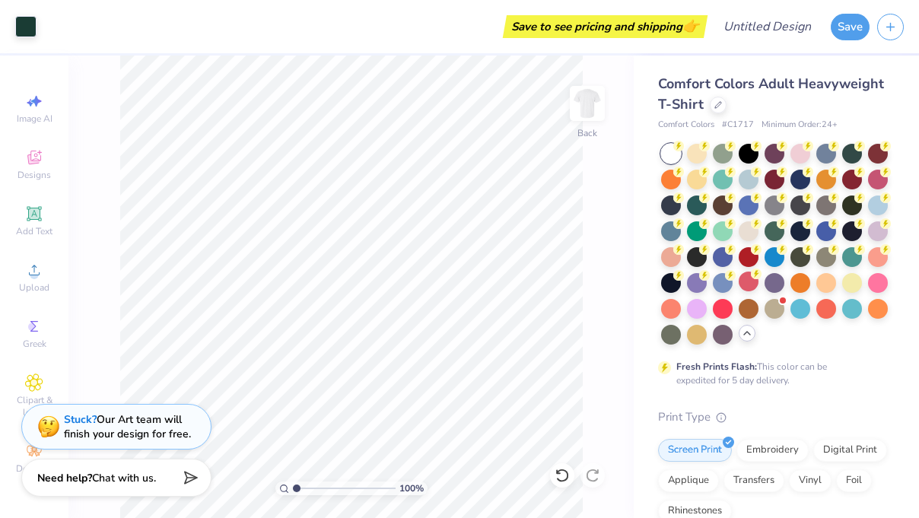
click at [588, 114] on img at bounding box center [587, 103] width 30 height 30
click at [110, 441] on div "Stuck? Our Art team will finish your design for free." at bounding box center [116, 425] width 190 height 46
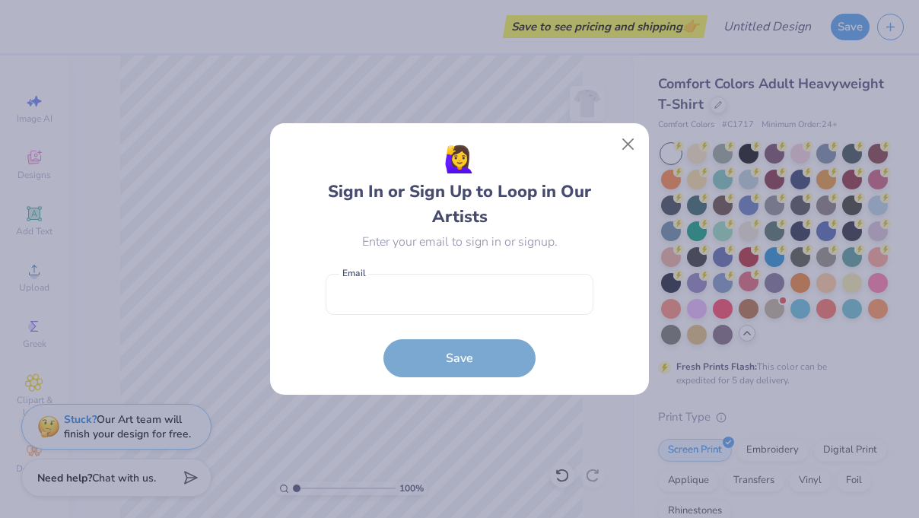
click at [609, 139] on div "🙋‍♀️ Sign In or Sign Up to Loop in Our Artists Enter your email to sign in or s…" at bounding box center [459, 259] width 379 height 272
click at [623, 139] on button "Close" at bounding box center [628, 144] width 29 height 29
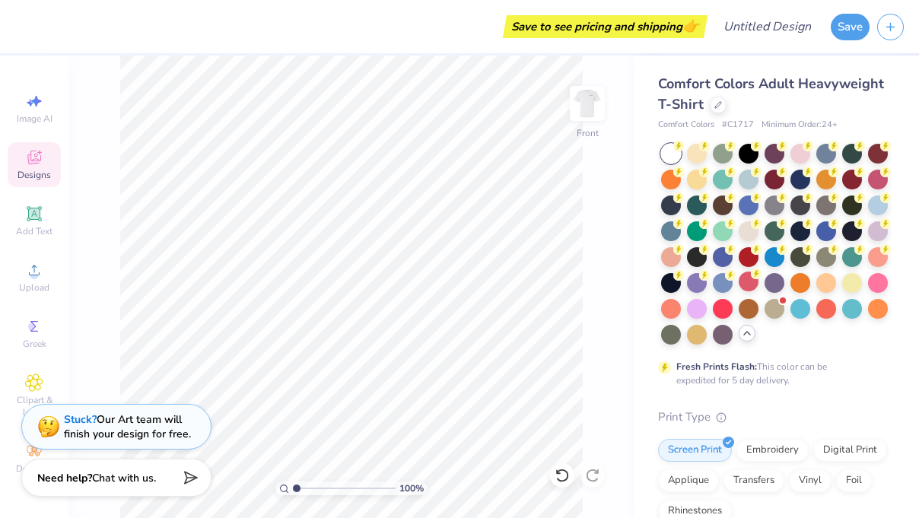
click at [29, 173] on span "Designs" at bounding box center [34, 175] width 33 height 12
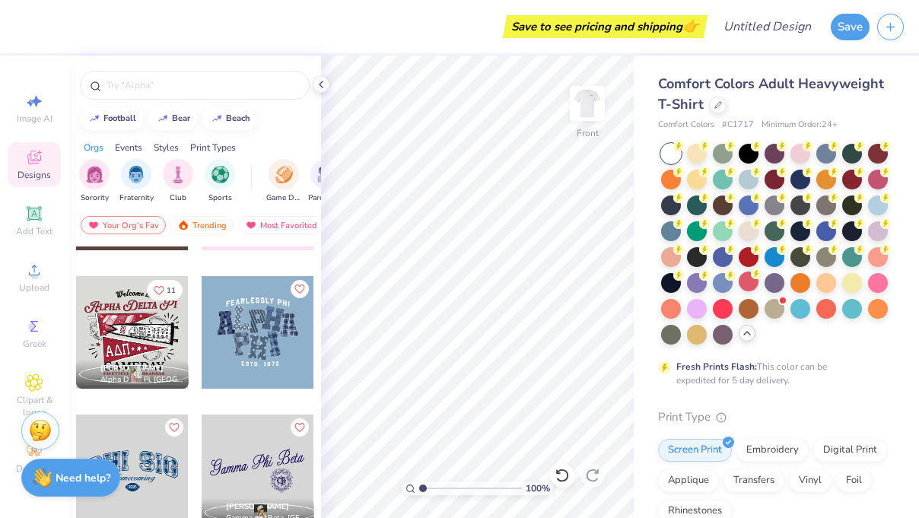
scroll to position [822, 0]
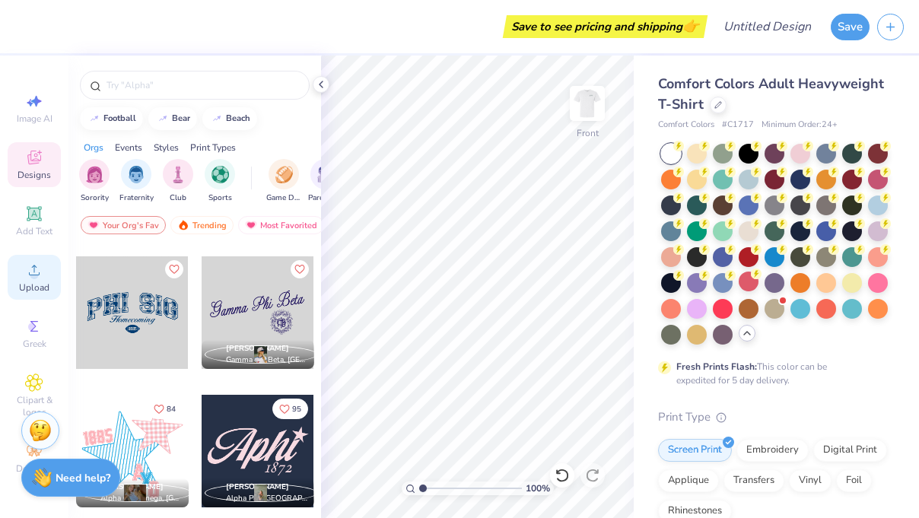
click at [38, 278] on icon at bounding box center [34, 270] width 18 height 18
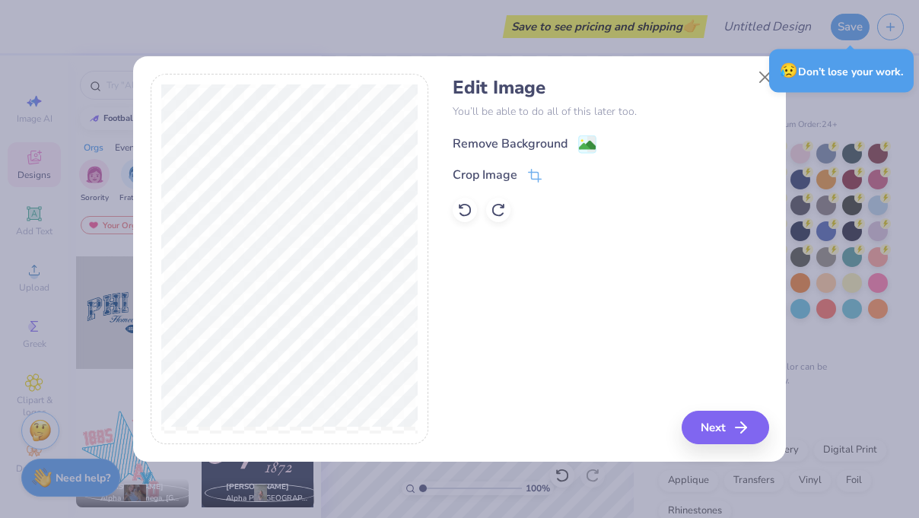
click at [524, 151] on div "Remove Background" at bounding box center [510, 144] width 115 height 18
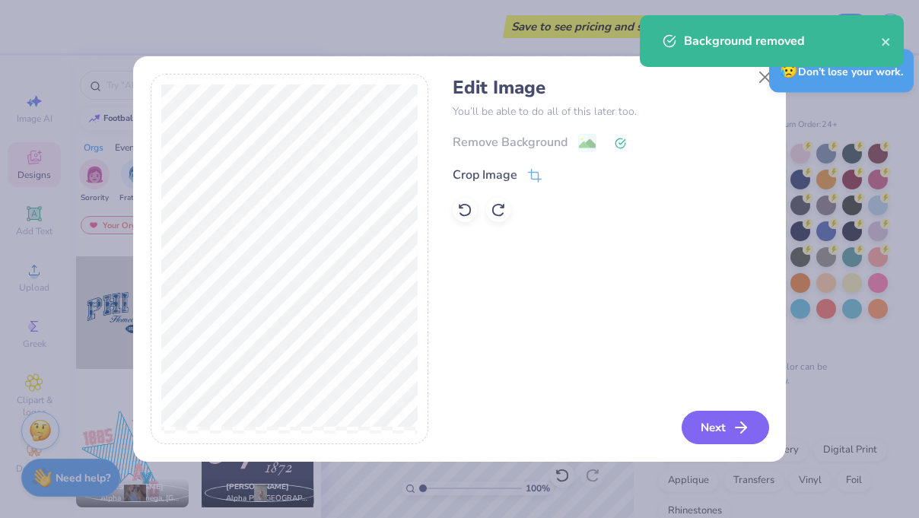
click at [731, 422] on button "Next" at bounding box center [726, 427] width 88 height 33
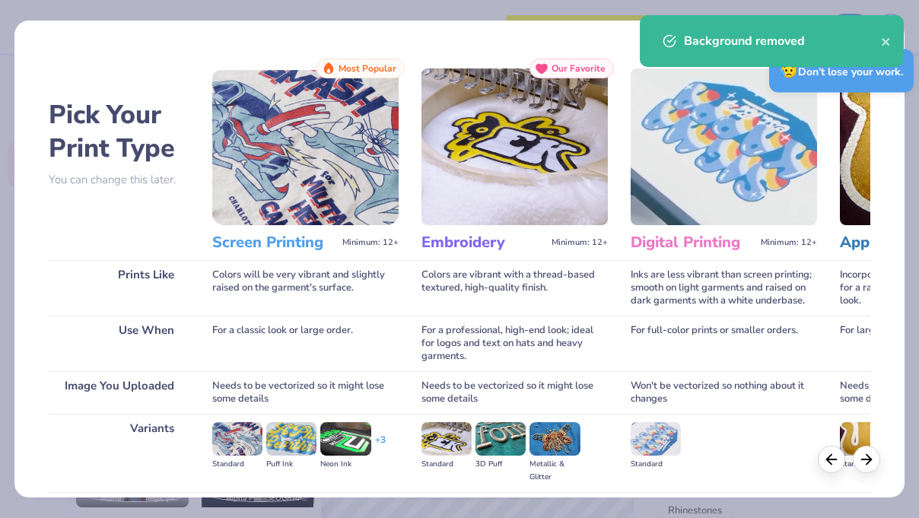
scroll to position [164, 0]
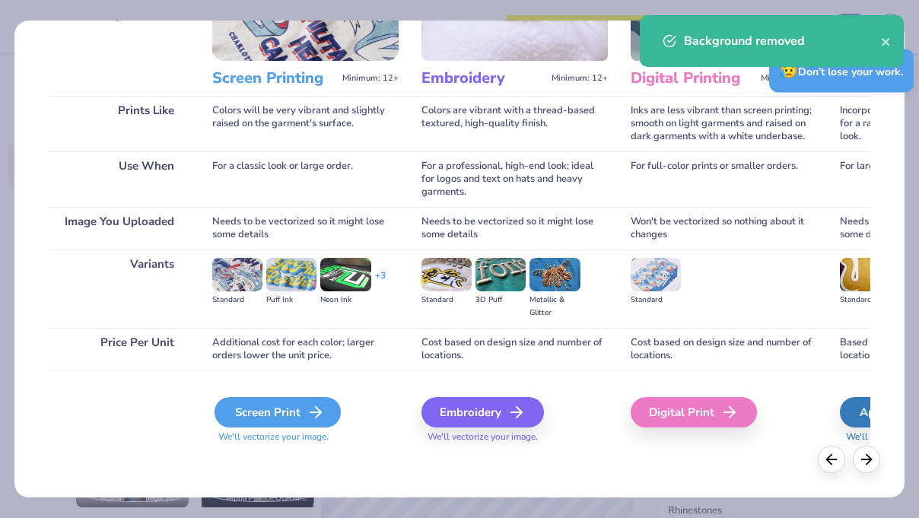
click at [303, 418] on div "Screen Print" at bounding box center [278, 412] width 126 height 30
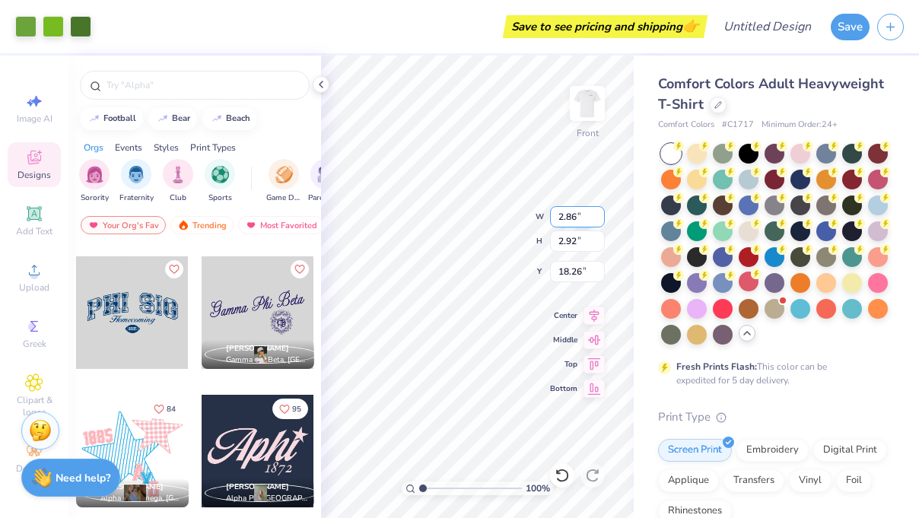
type input "2.86"
type input "2.92"
type input "6.27"
type input "4.65"
type input "4.76"
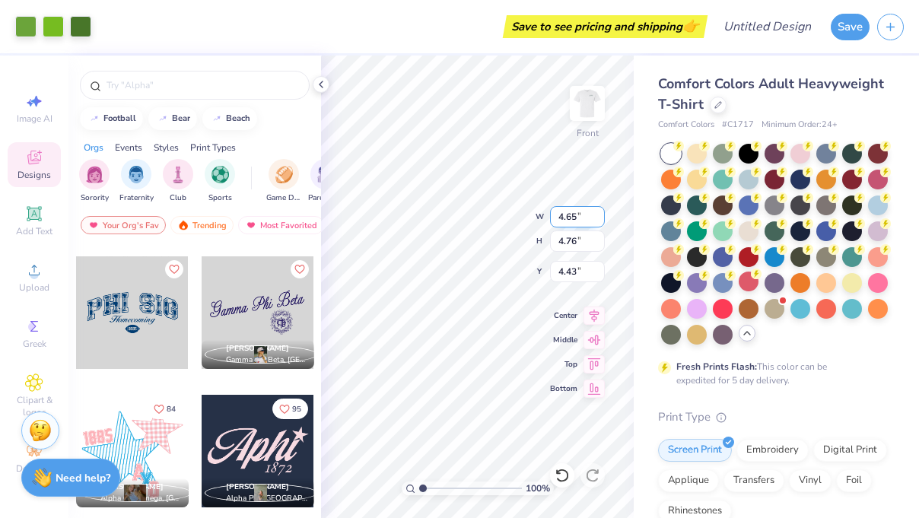
type input "5.87"
click at [588, 98] on img at bounding box center [587, 103] width 61 height 61
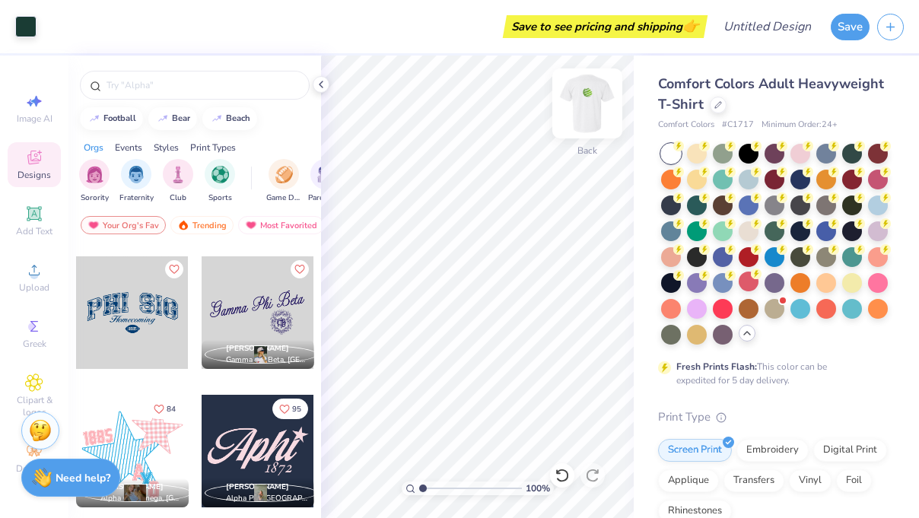
click at [588, 101] on img at bounding box center [587, 103] width 61 height 61
click at [590, 104] on img at bounding box center [587, 103] width 61 height 61
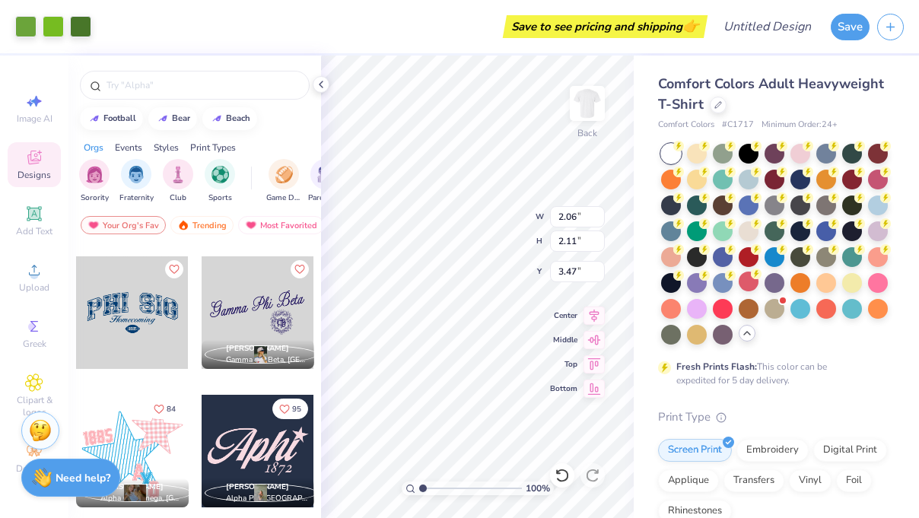
type input "2.06"
type input "2.11"
type input "4.21"
type input "1.42"
type input "1.45"
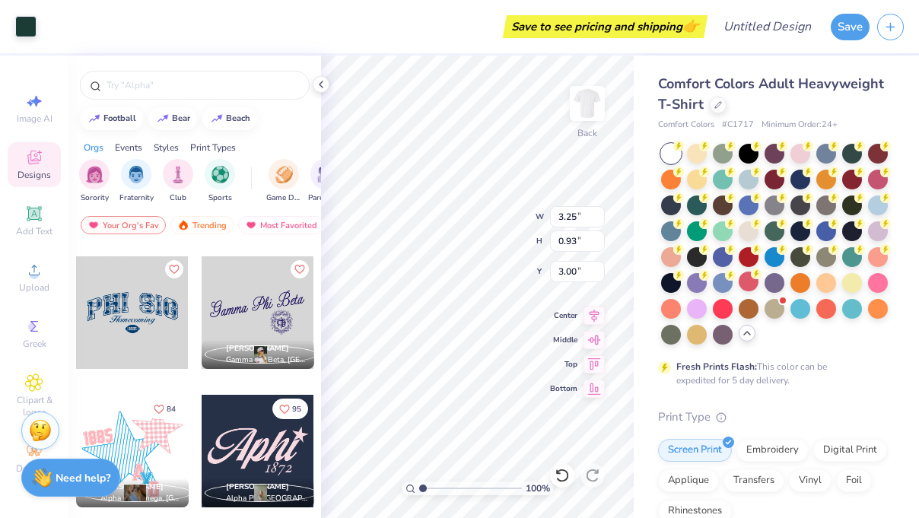
type input "1.42"
type input "1.45"
type input "3.00"
type input "2.28"
click at [604, 103] on img at bounding box center [587, 103] width 61 height 61
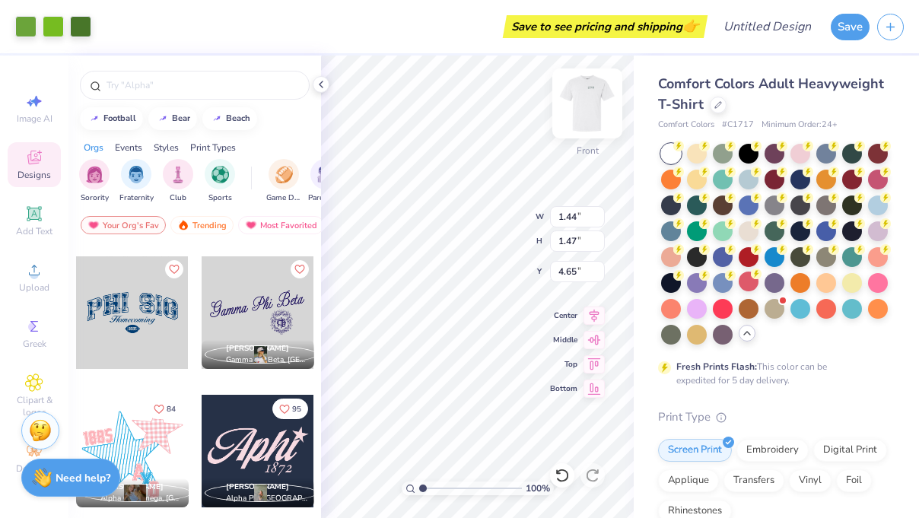
click at [605, 101] on img at bounding box center [587, 103] width 61 height 61
type input "3.14"
click at [593, 97] on img at bounding box center [587, 103] width 61 height 61
click at [593, 98] on img at bounding box center [587, 103] width 61 height 61
click at [32, 25] on div at bounding box center [25, 24] width 21 height 21
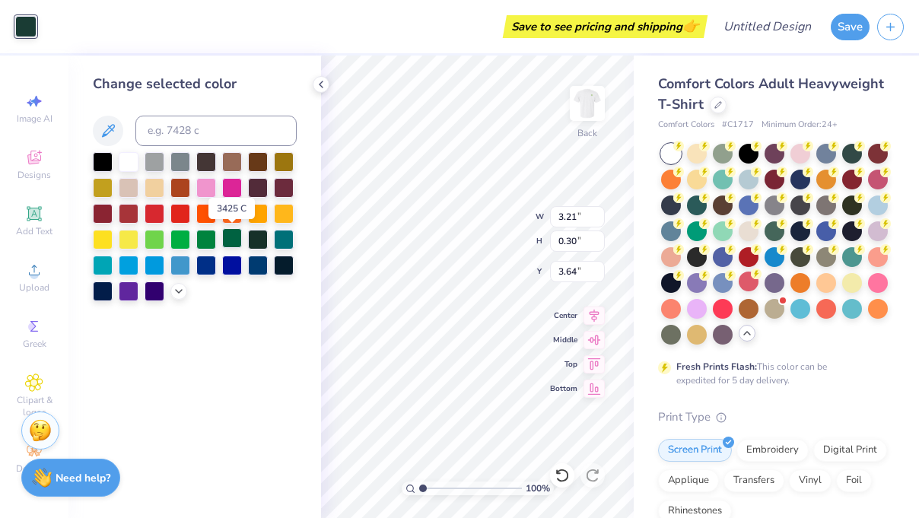
click at [236, 245] on div at bounding box center [232, 238] width 20 height 20
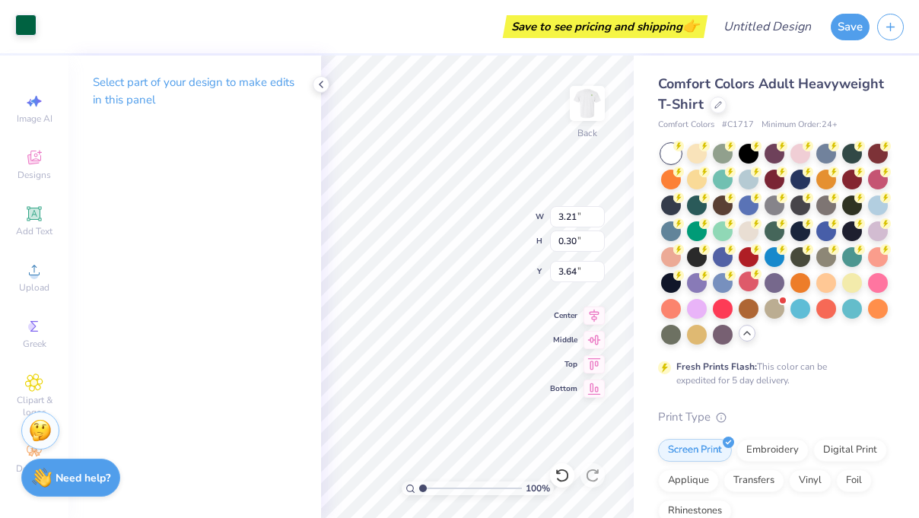
click at [15, 20] on div at bounding box center [25, 24] width 21 height 21
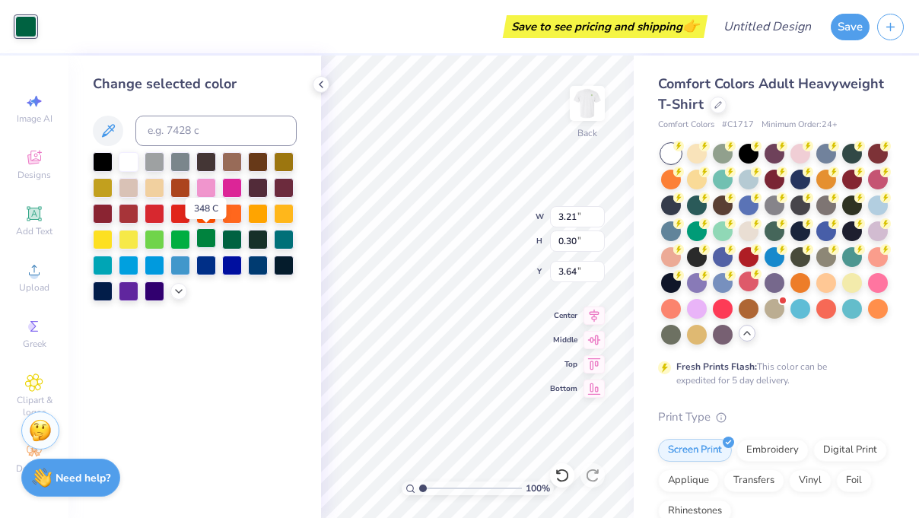
click at [207, 243] on div at bounding box center [206, 238] width 20 height 20
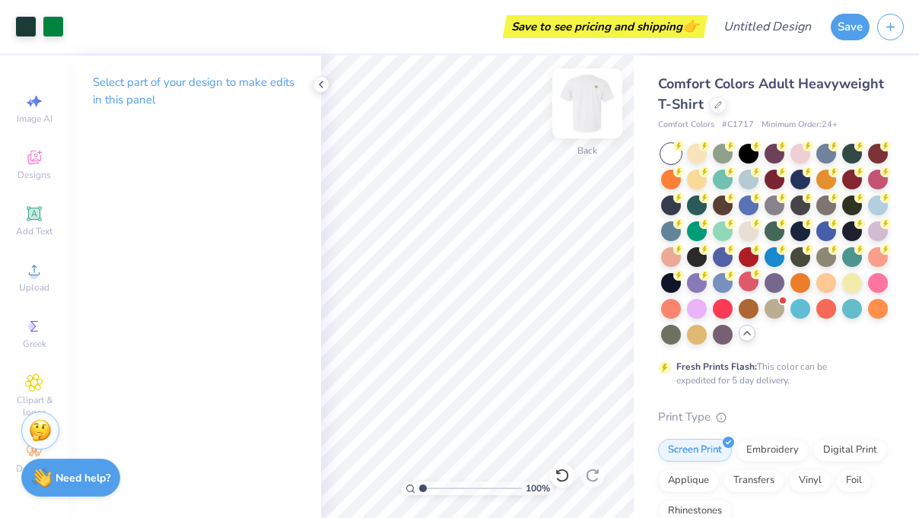
click at [590, 101] on img at bounding box center [587, 103] width 61 height 61
type input "6.77"
type input "3.71"
type input "3.80"
type input "4.45"
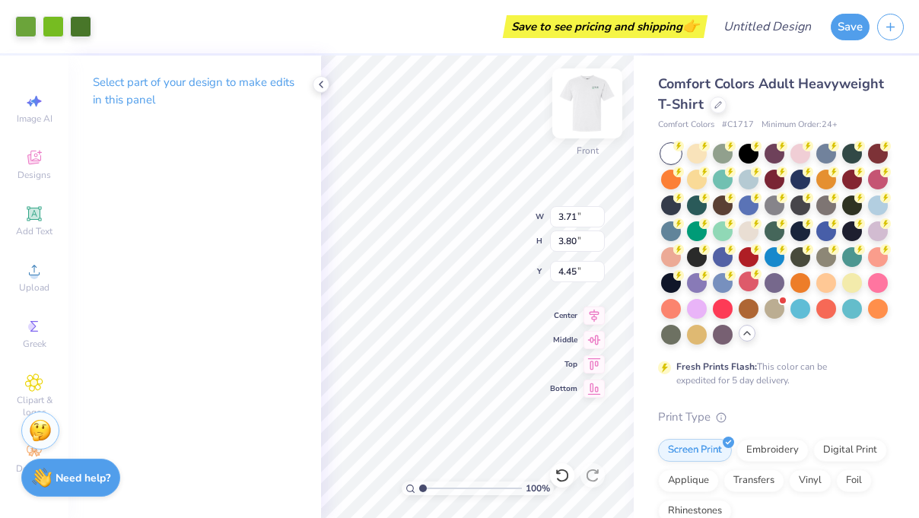
click at [590, 112] on img at bounding box center [587, 103] width 61 height 61
type input "7.46"
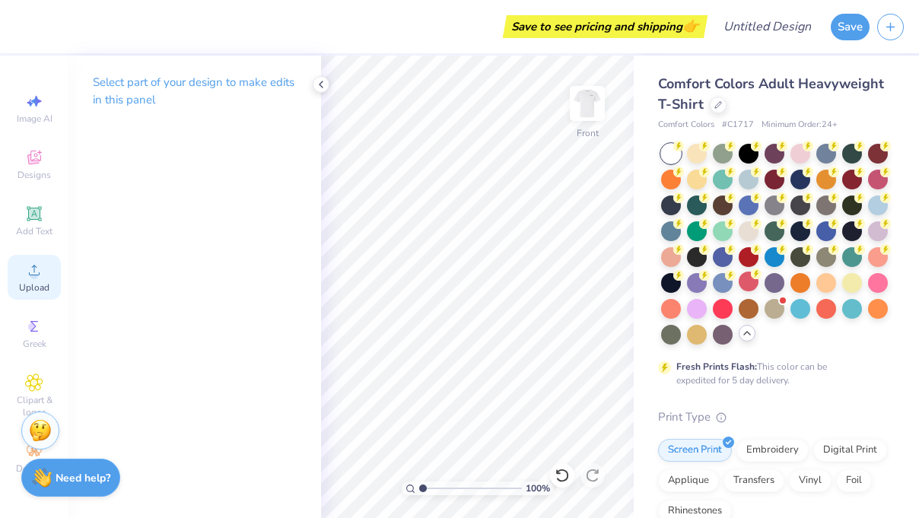
click at [44, 294] on div "Upload" at bounding box center [34, 277] width 53 height 45
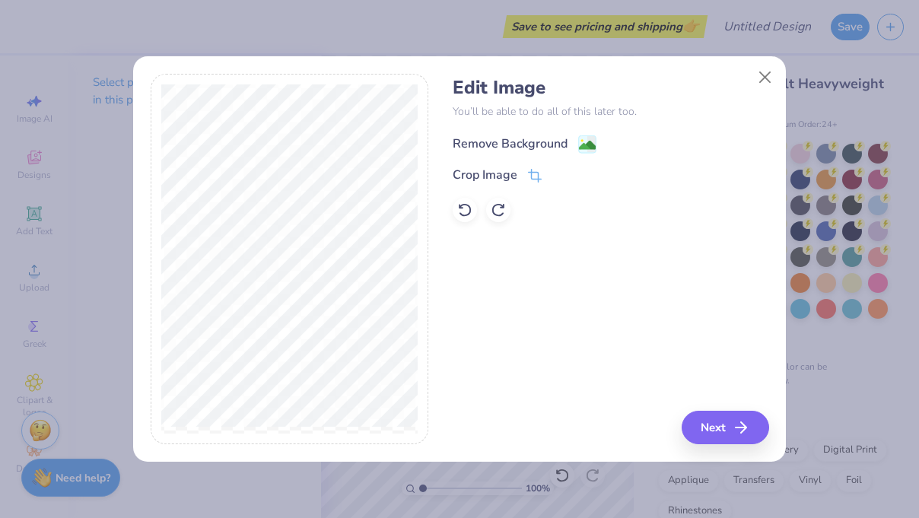
click at [498, 139] on div "Remove Background" at bounding box center [510, 144] width 115 height 18
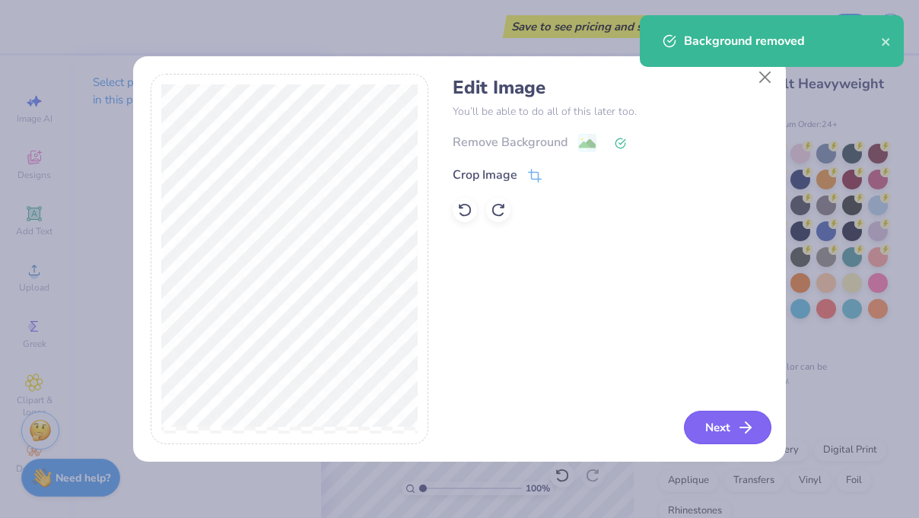
click at [724, 428] on button "Next" at bounding box center [728, 427] width 88 height 33
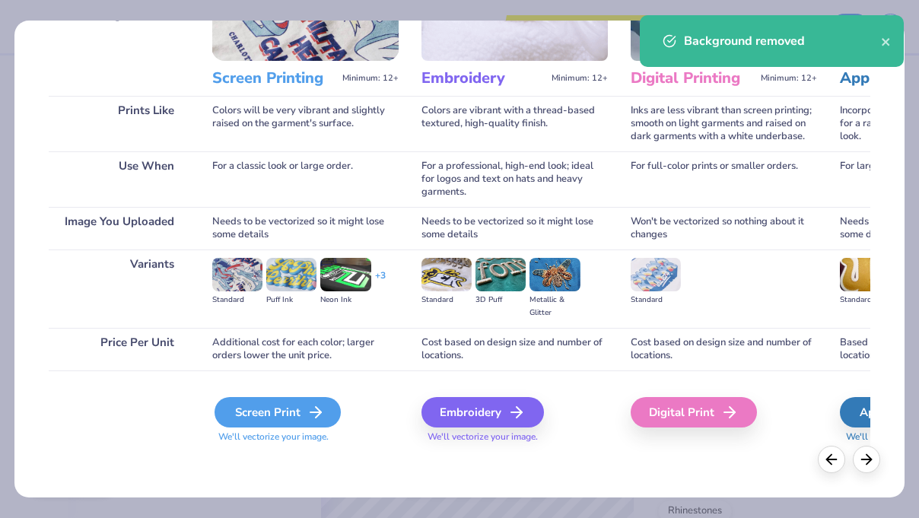
click at [289, 414] on div "Screen Print" at bounding box center [278, 412] width 126 height 30
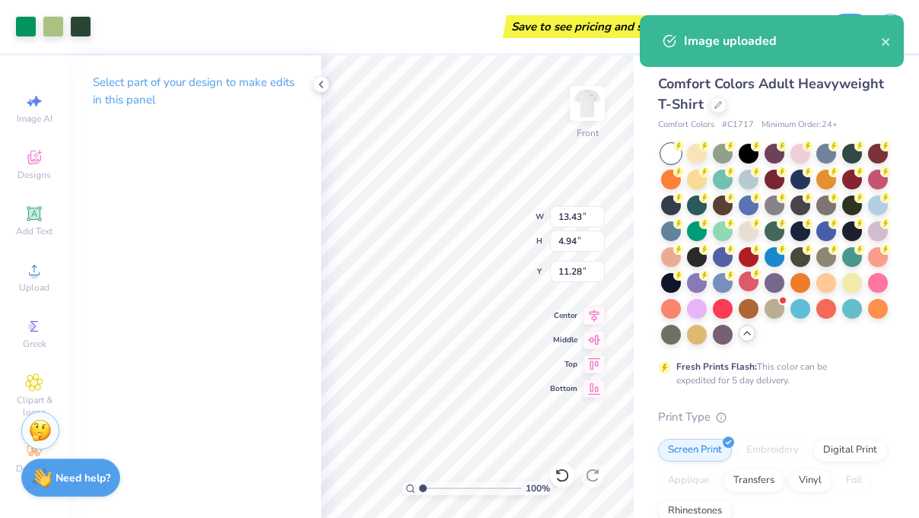
type input "8.26"
type input "3.03"
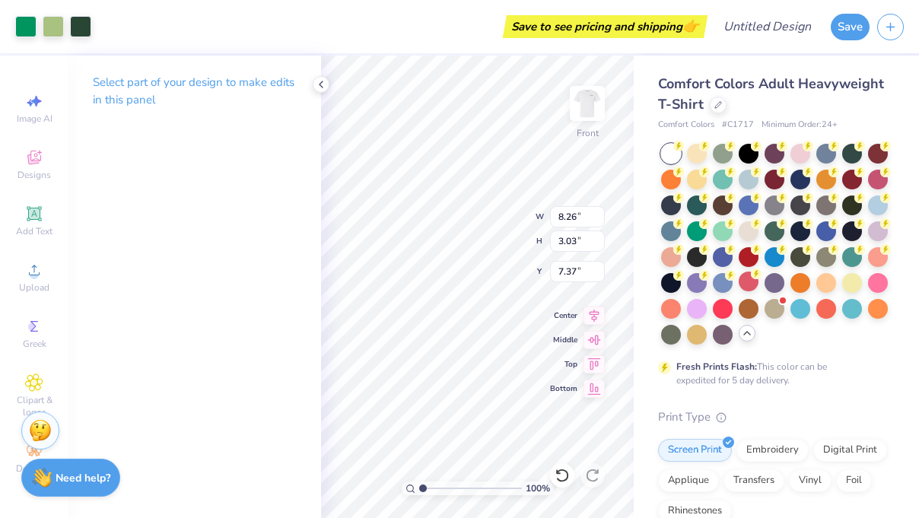
type input "7.37"
type input "11.01"
type input "4.04"
type input "7.52"
click at [590, 118] on img at bounding box center [587, 103] width 61 height 61
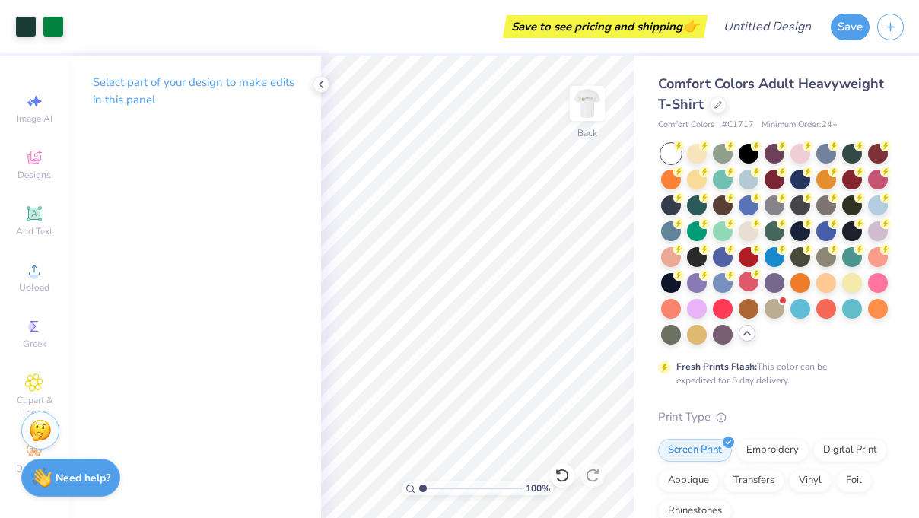
click at [590, 118] on img at bounding box center [587, 103] width 30 height 30
type input "7.50"
type input "7.54"
click at [587, 111] on img at bounding box center [587, 103] width 61 height 61
click at [587, 111] on img at bounding box center [587, 103] width 30 height 30
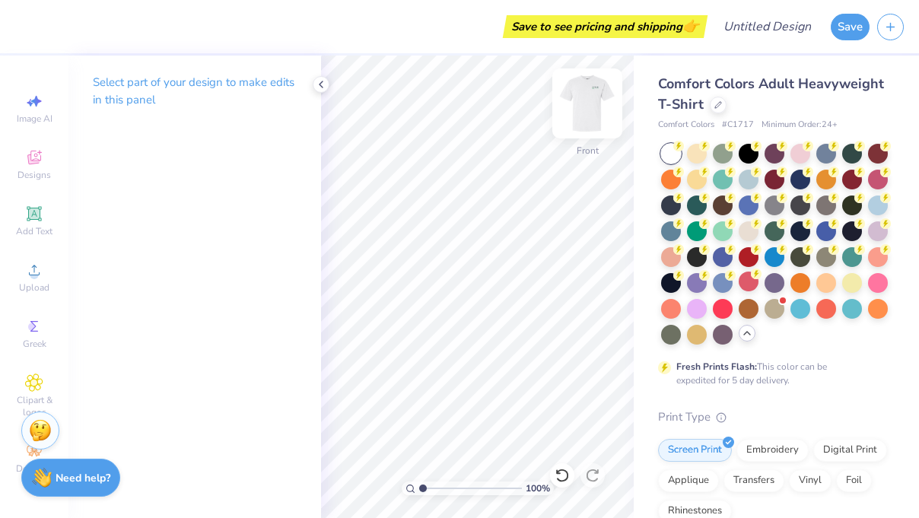
click at [579, 93] on img at bounding box center [587, 103] width 61 height 61
click at [27, 17] on div at bounding box center [25, 24] width 21 height 21
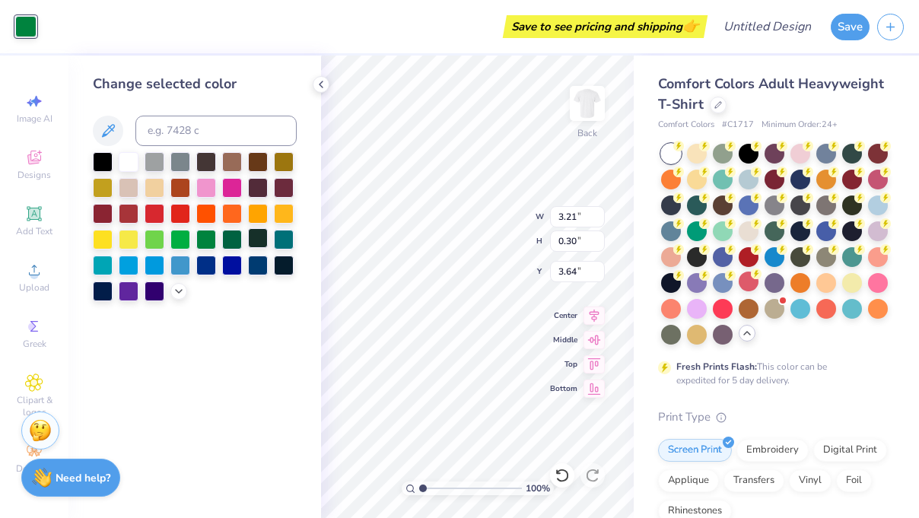
click at [263, 243] on div at bounding box center [258, 238] width 20 height 20
click at [240, 240] on div at bounding box center [232, 238] width 20 height 20
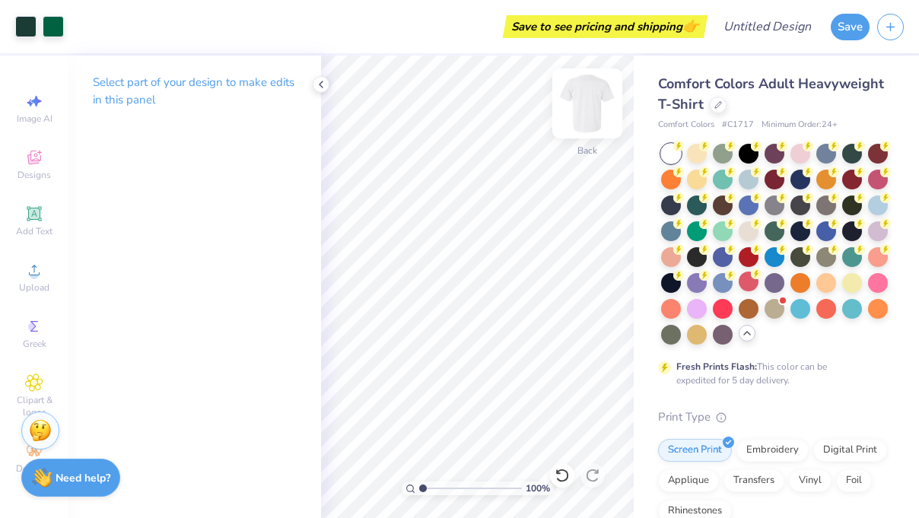
click at [589, 106] on img at bounding box center [587, 103] width 61 height 61
click at [593, 107] on img at bounding box center [587, 103] width 61 height 61
click at [592, 107] on img at bounding box center [587, 103] width 30 height 30
click at [39, 277] on icon at bounding box center [34, 270] width 18 height 18
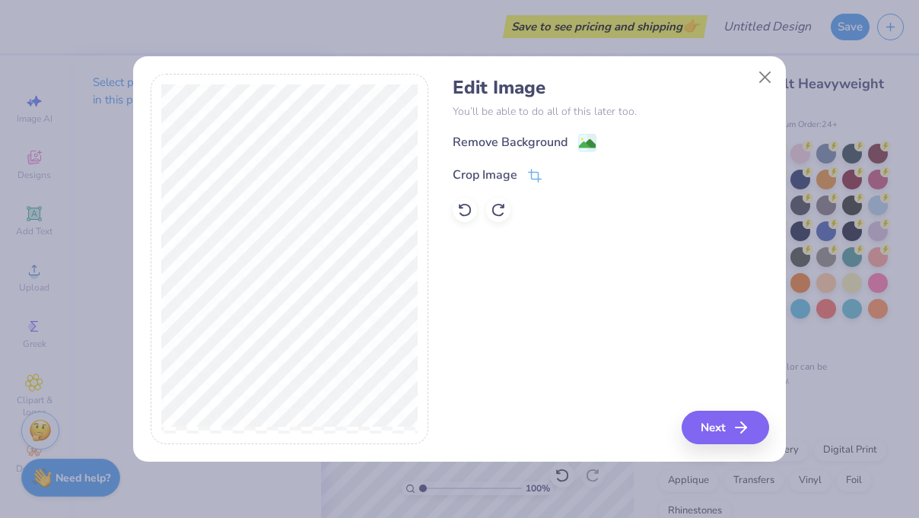
click at [476, 137] on div "Remove Background" at bounding box center [510, 142] width 115 height 18
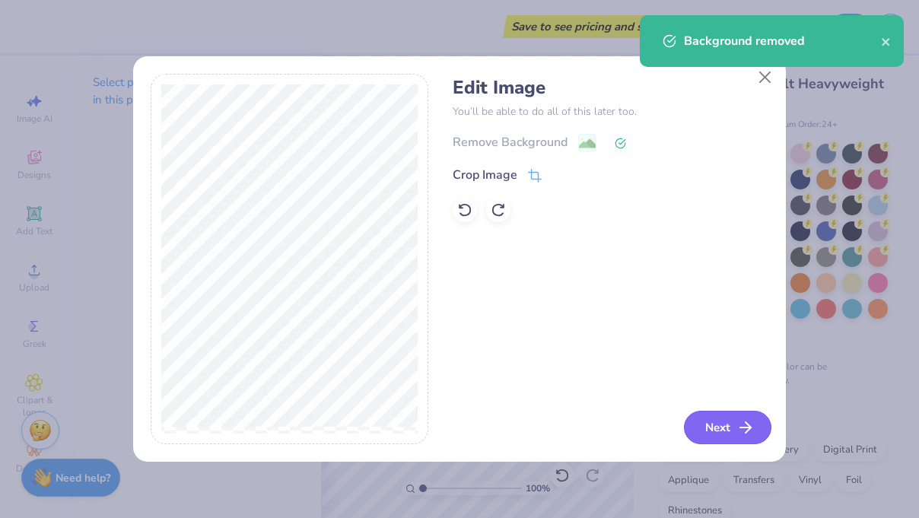
click at [718, 426] on button "Next" at bounding box center [728, 427] width 88 height 33
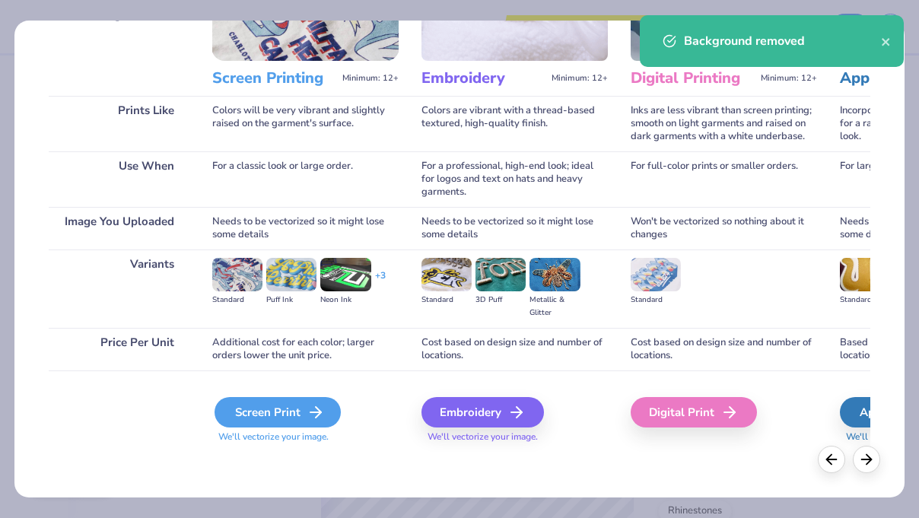
click at [247, 416] on div "Screen Print" at bounding box center [278, 412] width 126 height 30
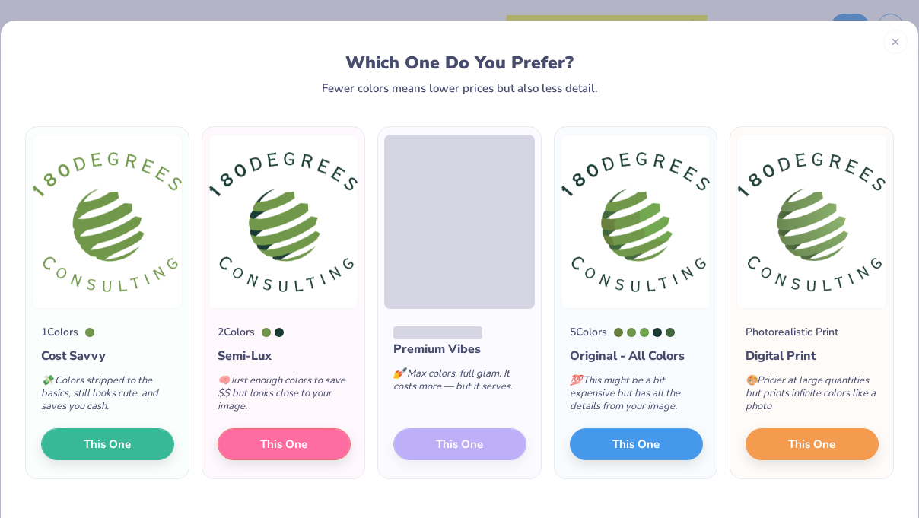
scroll to position [34, 0]
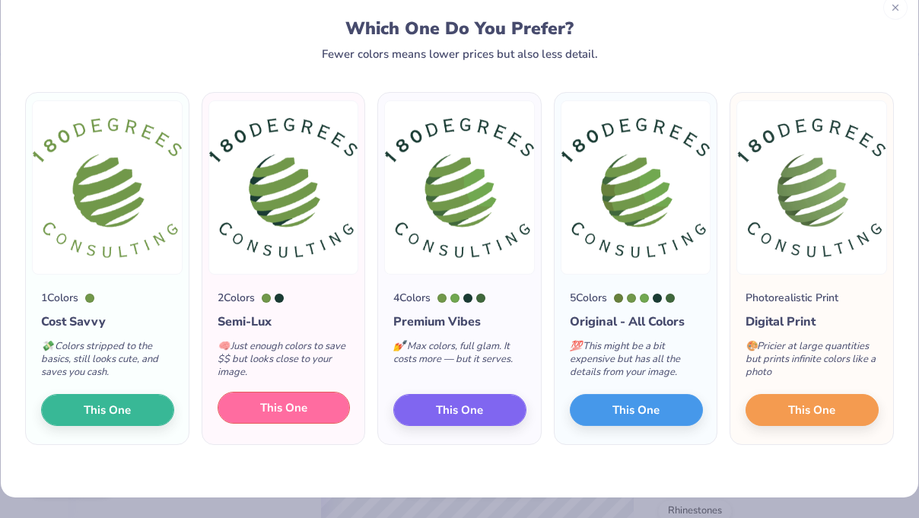
click at [292, 414] on span "This One" at bounding box center [283, 408] width 47 height 18
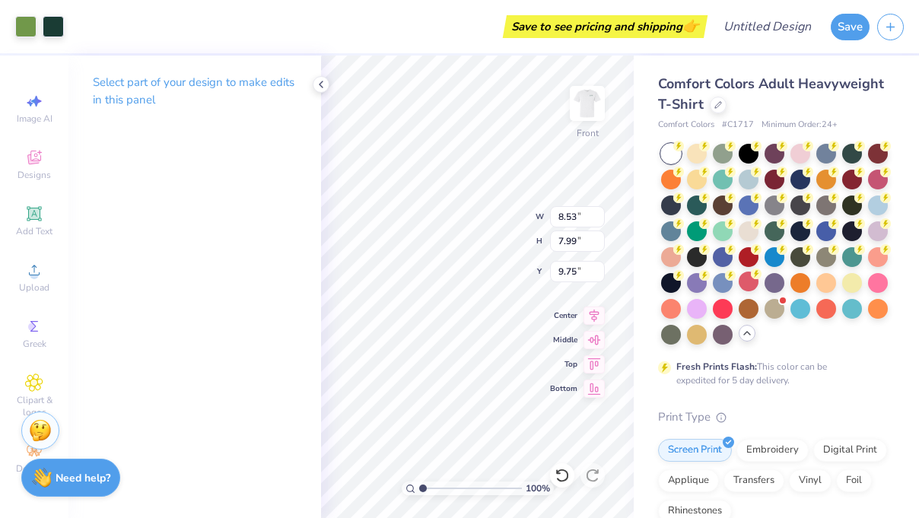
type input "6.35"
type input "5.95"
type input "9.76"
type input "7.80"
click at [586, 115] on img at bounding box center [587, 103] width 61 height 61
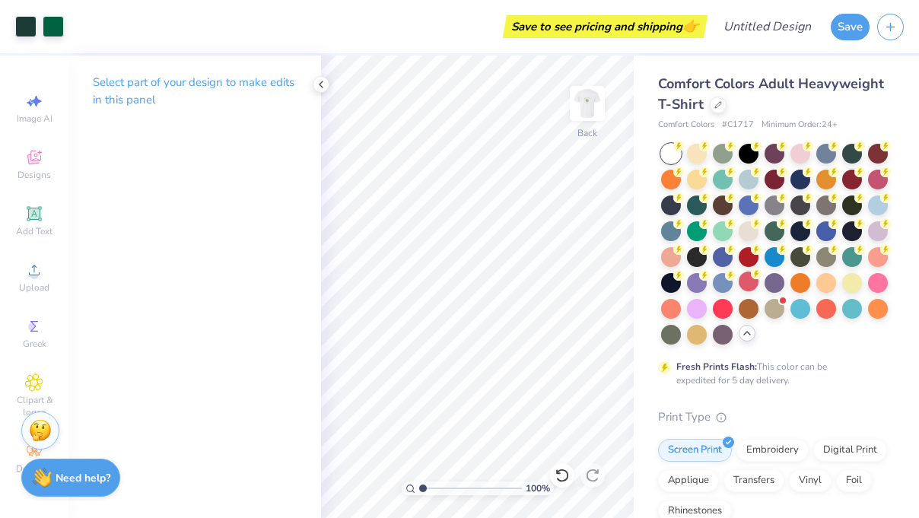
click at [587, 115] on img at bounding box center [587, 103] width 30 height 30
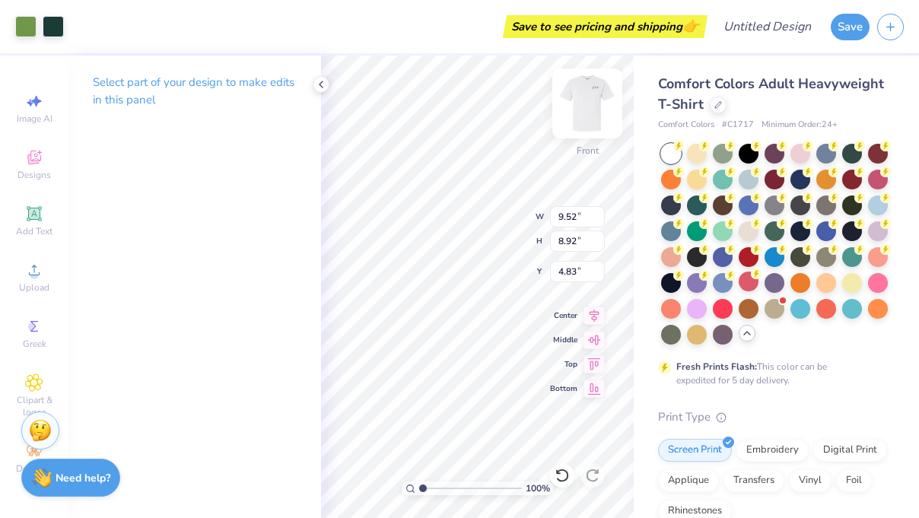
type input "9.52"
type input "8.92"
type input "4.83"
type input "6.89"
click at [579, 99] on img at bounding box center [587, 103] width 61 height 61
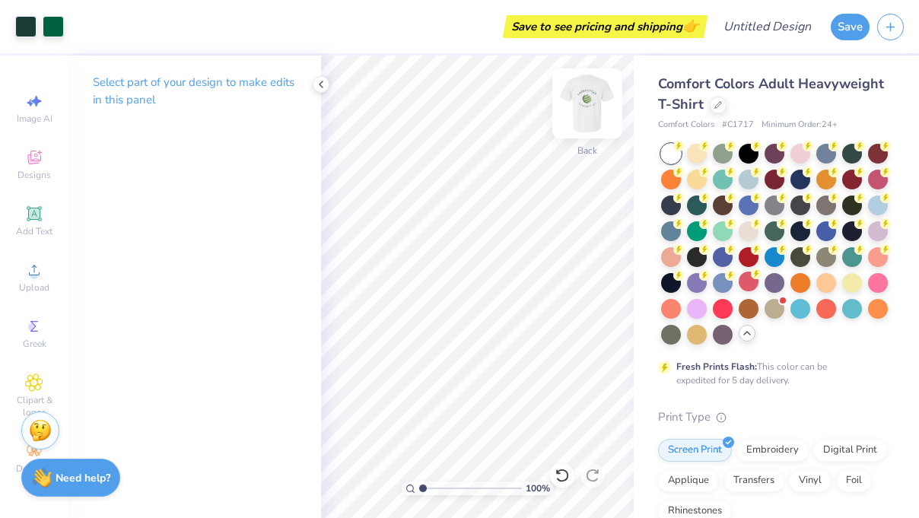
click at [579, 101] on img at bounding box center [587, 103] width 61 height 61
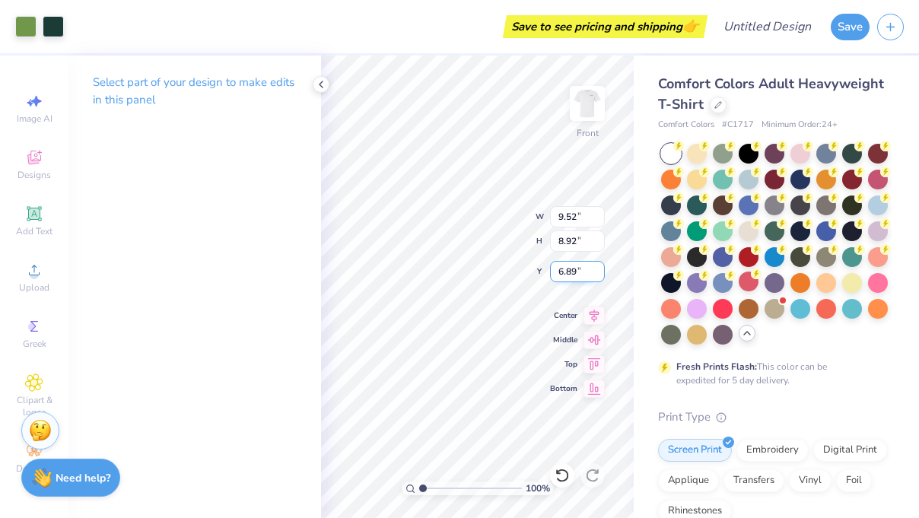
type input "7.66"
type input "11.90"
type input "10.03"
type input "5.37"
type input "5.13"
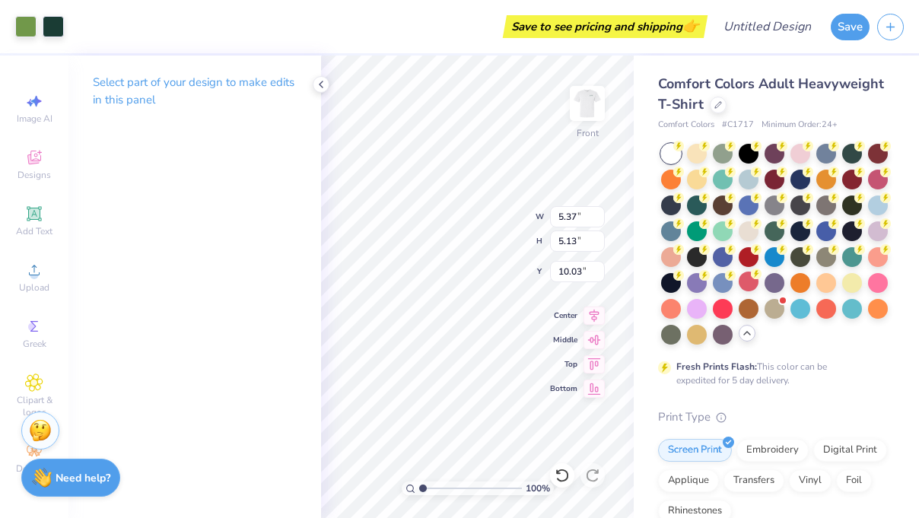
type input "9.62"
type input "6.47"
type input "6.05"
type input "10.52"
type input "8.02"
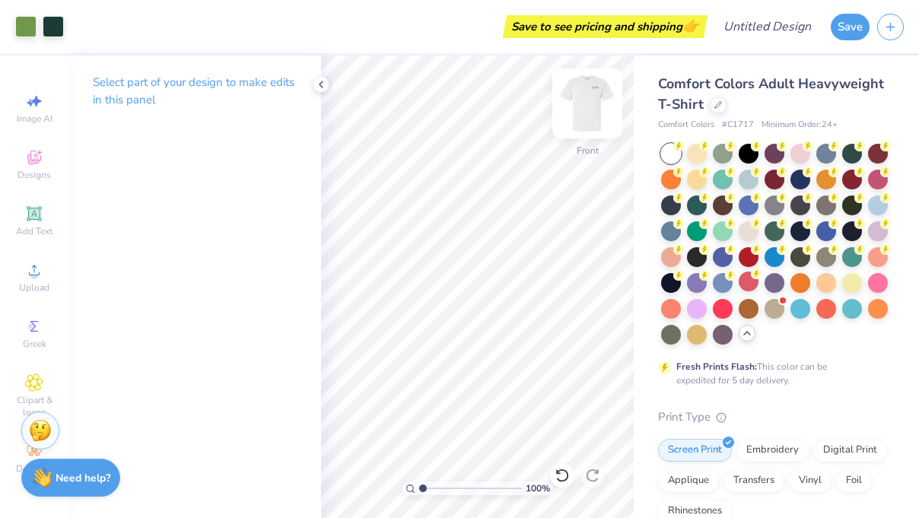
click at [587, 107] on img at bounding box center [587, 103] width 61 height 61
click at [587, 107] on img at bounding box center [587, 103] width 30 height 30
click at [593, 103] on img at bounding box center [587, 103] width 61 height 61
type input "2.36"
type input "2.21"
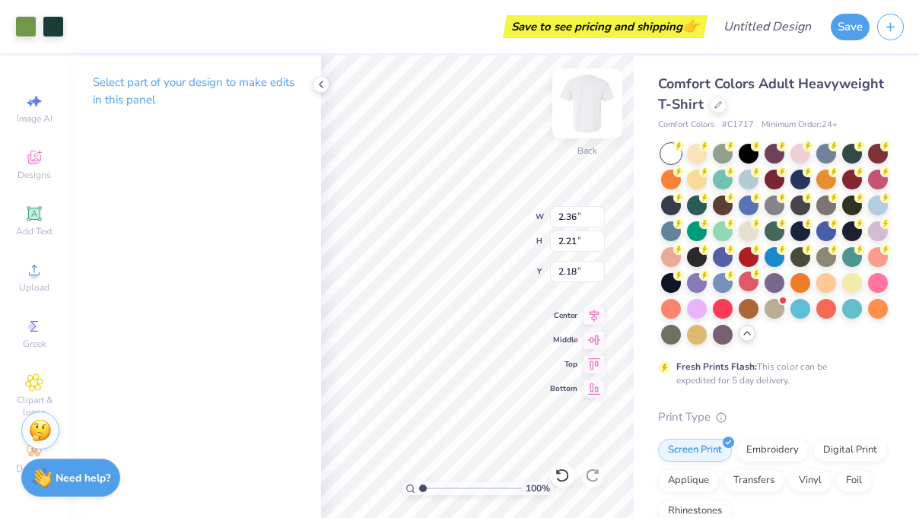
type input "2.18"
click at [501, 234] on div "100 % Back W 2.36 H 2.21 Y 2.18 Center Middle Top Bottom" at bounding box center [477, 287] width 313 height 463
type input "11.57"
type input "2.36"
type input "2.21"
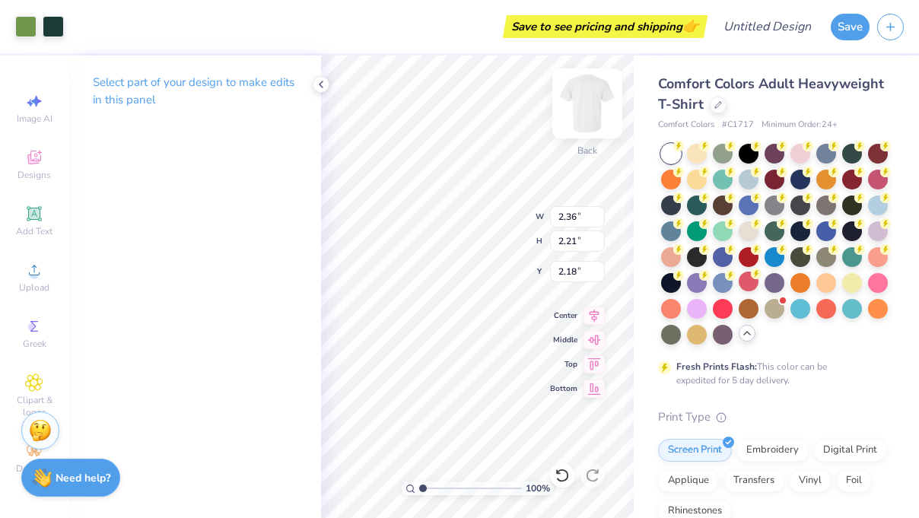
type input "2.63"
type input "2.70"
type input "3.19"
type input "2.99"
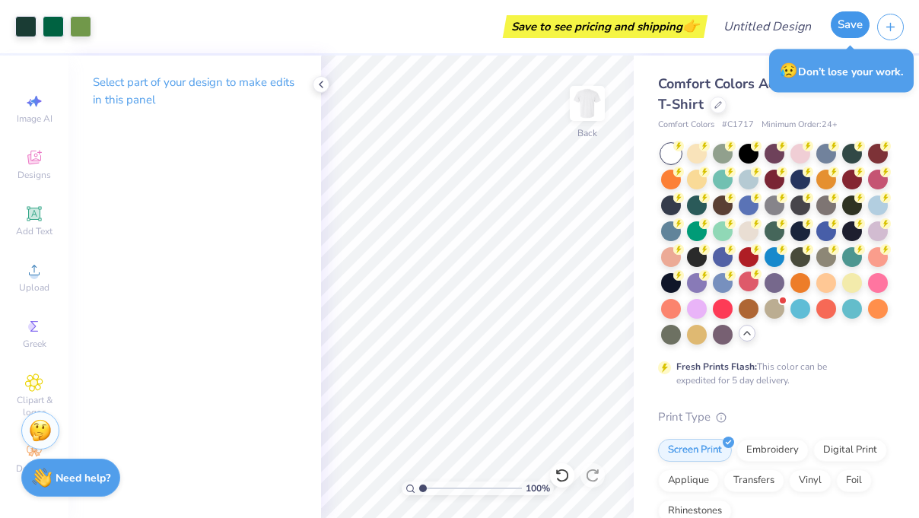
click at [842, 19] on button "Save" at bounding box center [850, 24] width 39 height 27
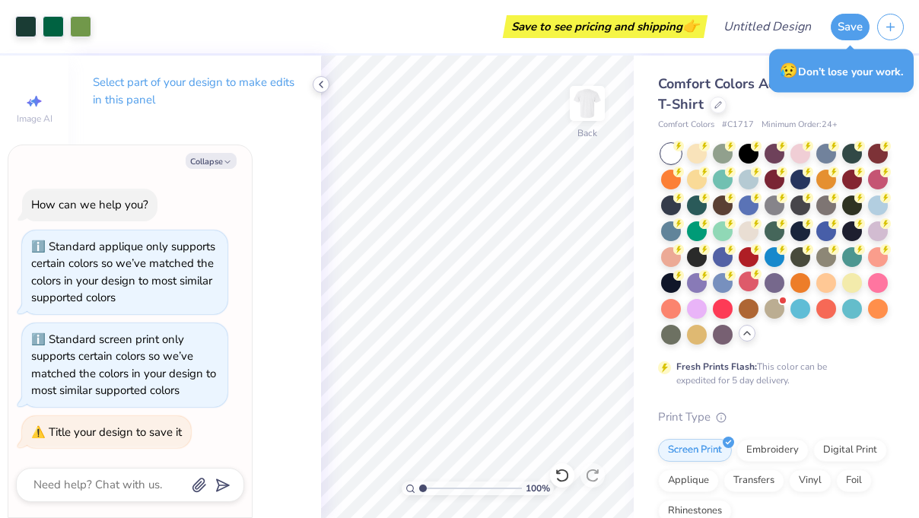
click at [319, 87] on icon at bounding box center [321, 84] width 12 height 12
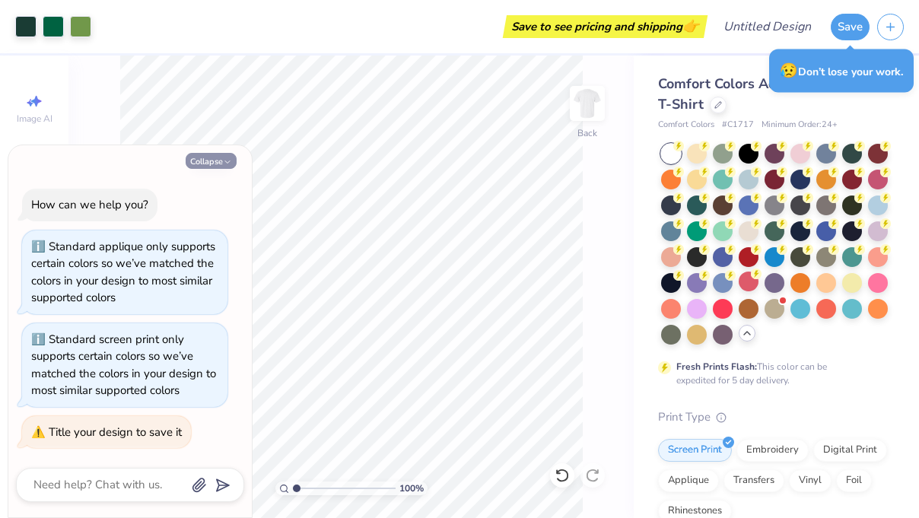
click at [213, 157] on button "Collapse" at bounding box center [211, 161] width 51 height 16
type textarea "x"
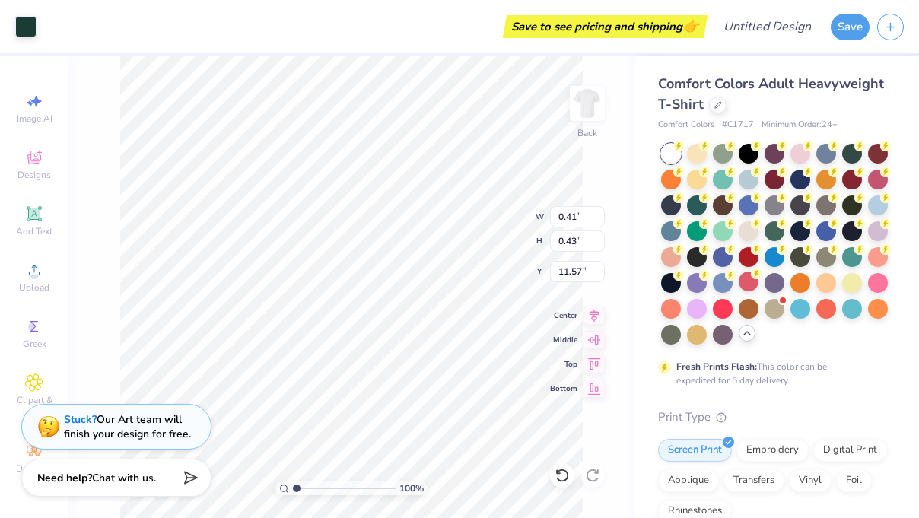
type input "0.41"
type input "0.43"
type input "11.57"
type input "3.26"
type input "3.44"
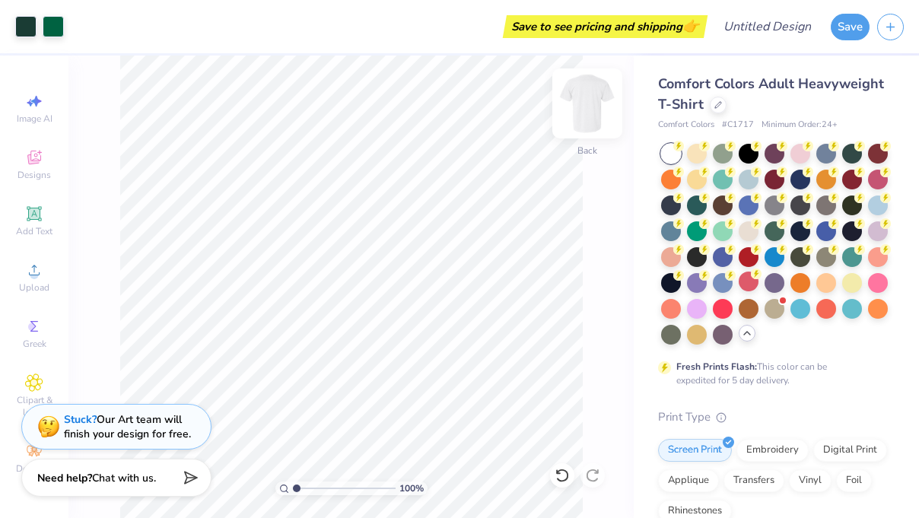
click at [593, 100] on img at bounding box center [587, 103] width 61 height 61
click at [590, 114] on img at bounding box center [587, 103] width 61 height 61
click at [589, 114] on img at bounding box center [587, 103] width 30 height 30
click at [585, 104] on img at bounding box center [587, 103] width 61 height 61
click at [585, 105] on img at bounding box center [587, 103] width 61 height 61
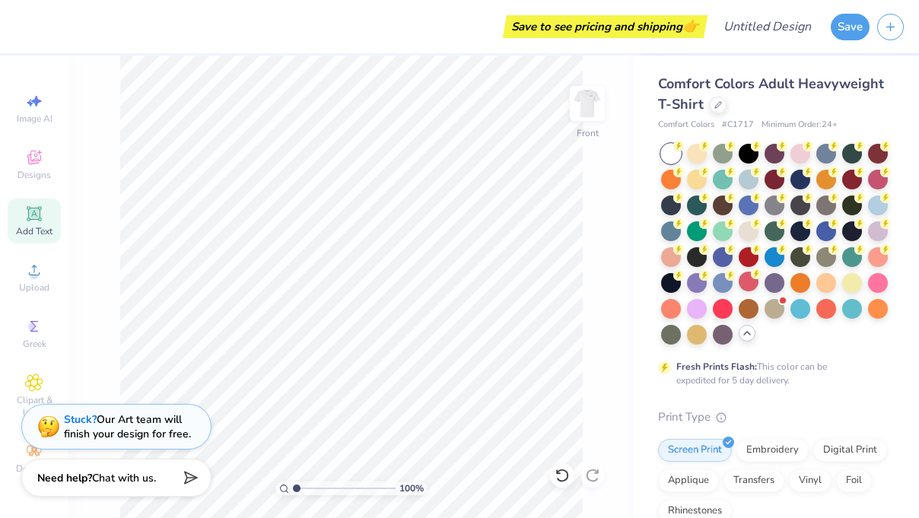
click at [41, 217] on icon at bounding box center [34, 214] width 18 height 18
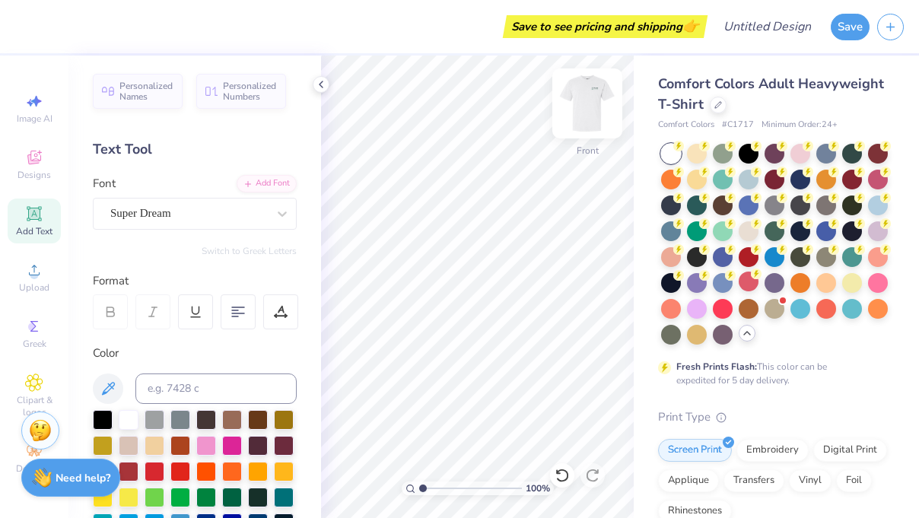
click at [590, 105] on img at bounding box center [587, 103] width 61 height 61
click at [590, 105] on img at bounding box center [587, 103] width 30 height 30
click at [590, 97] on img at bounding box center [587, 103] width 61 height 61
click at [583, 108] on img at bounding box center [587, 103] width 61 height 61
click at [587, 96] on img at bounding box center [587, 103] width 61 height 61
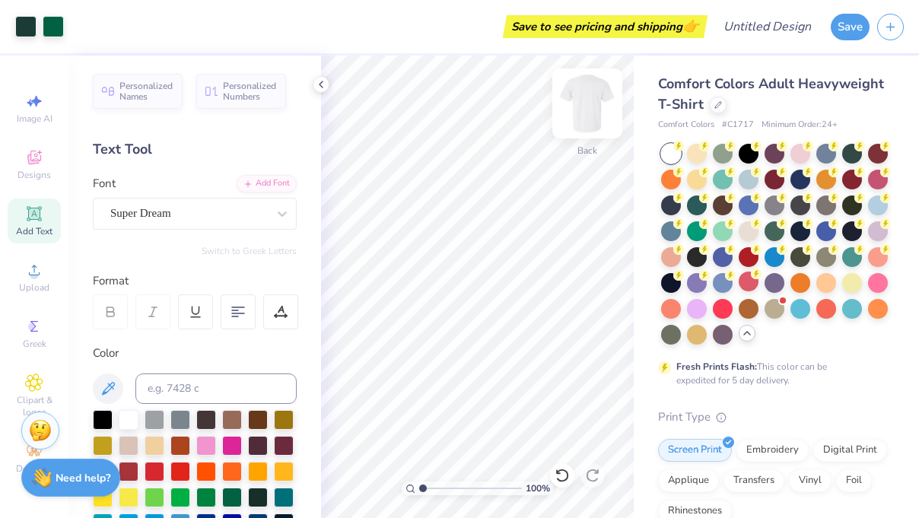
click at [591, 100] on img at bounding box center [587, 103] width 61 height 61
click at [571, 99] on img at bounding box center [587, 103] width 61 height 61
click at [593, 108] on img at bounding box center [587, 103] width 61 height 61
click at [43, 209] on div "Add Text" at bounding box center [34, 221] width 53 height 45
click at [21, 174] on span "Designs" at bounding box center [34, 175] width 33 height 12
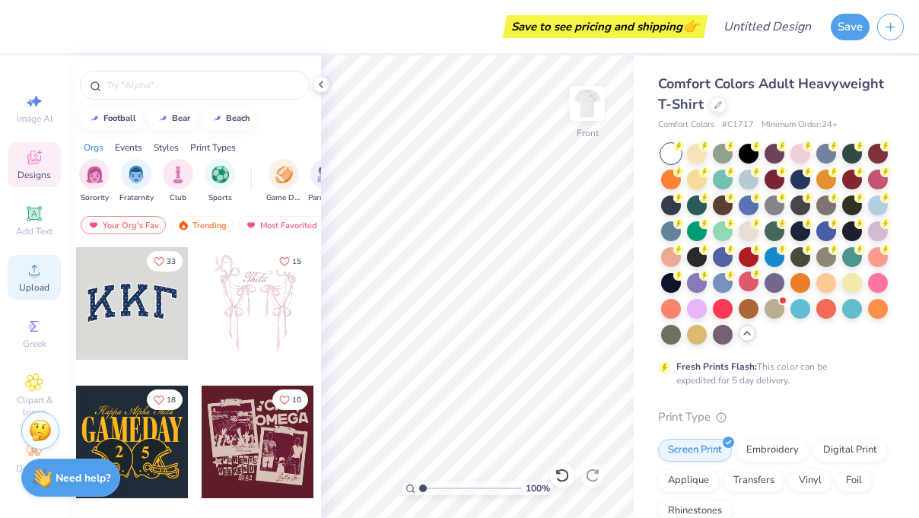
click at [31, 286] on span "Upload" at bounding box center [34, 288] width 30 height 12
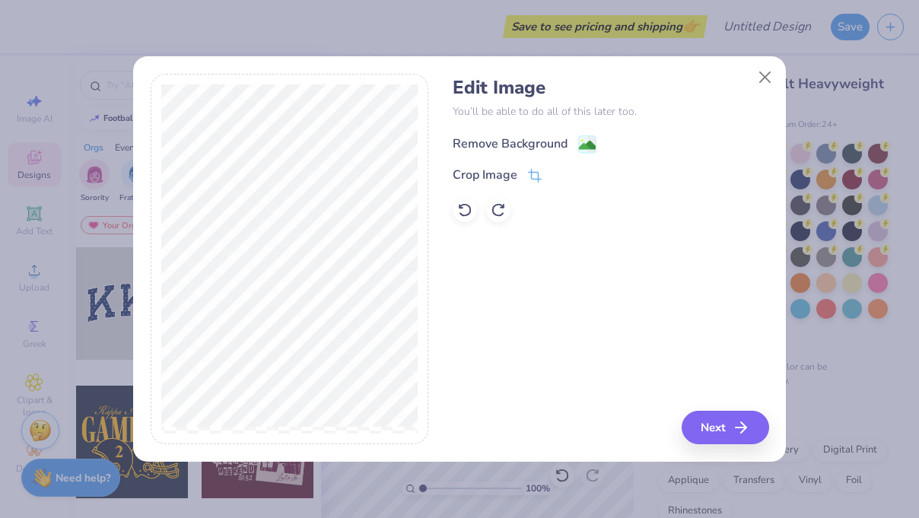
click at [511, 133] on div "Remove Background" at bounding box center [611, 142] width 316 height 19
click at [562, 142] on div "Remove Background" at bounding box center [510, 144] width 115 height 18
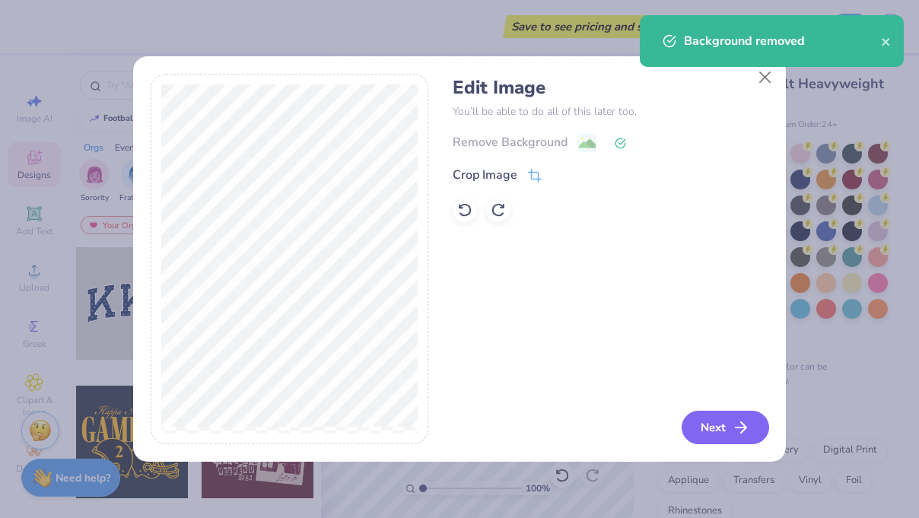
click at [721, 425] on button "Next" at bounding box center [726, 427] width 88 height 33
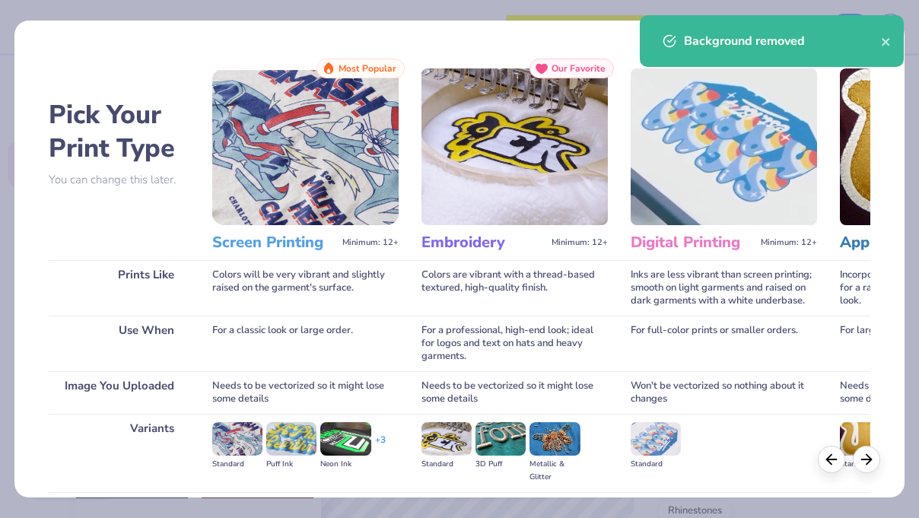
scroll to position [164, 0]
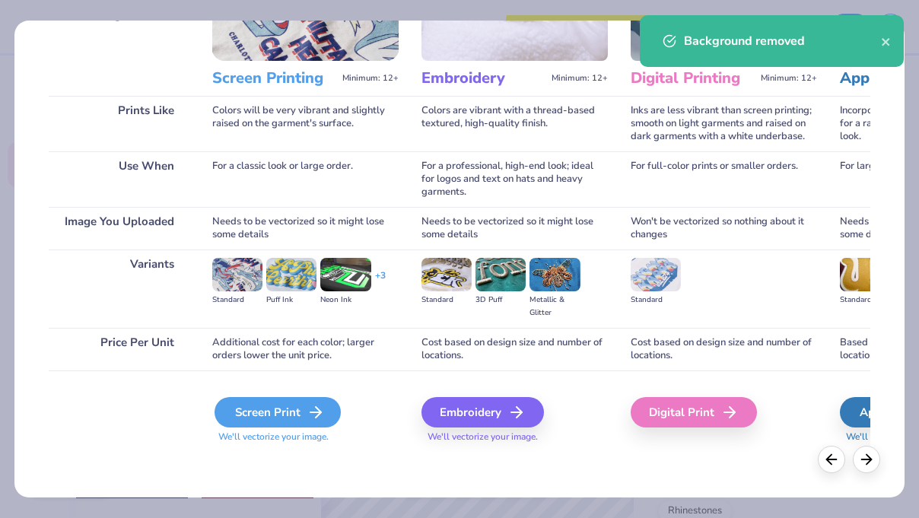
click at [259, 411] on div "Screen Print" at bounding box center [278, 412] width 126 height 30
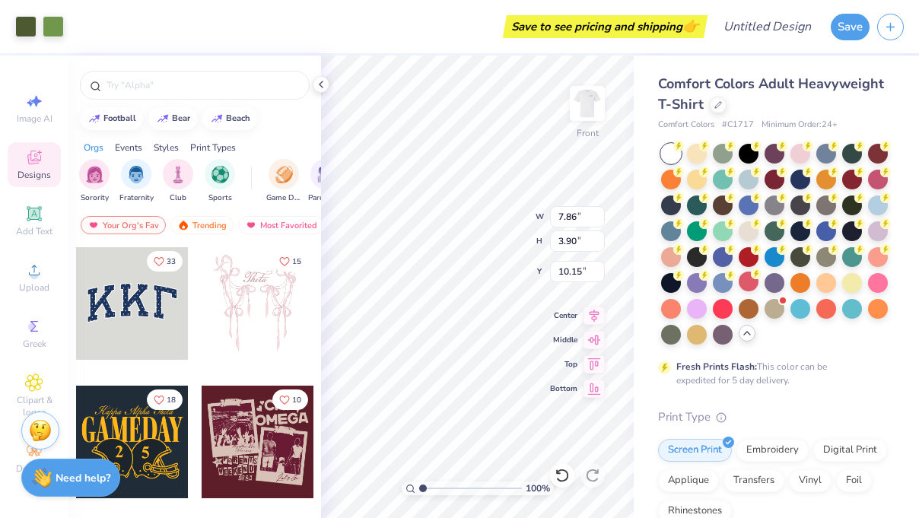
type input "7.86"
type input "3.90"
type input "5.55"
click at [575, 264] on div "100 % Front W 7.86 7.86 " H 3.90 3.90 " Y 5.55 5.55 " Center Middle Top Bottom" at bounding box center [477, 287] width 313 height 463
type input "6.31"
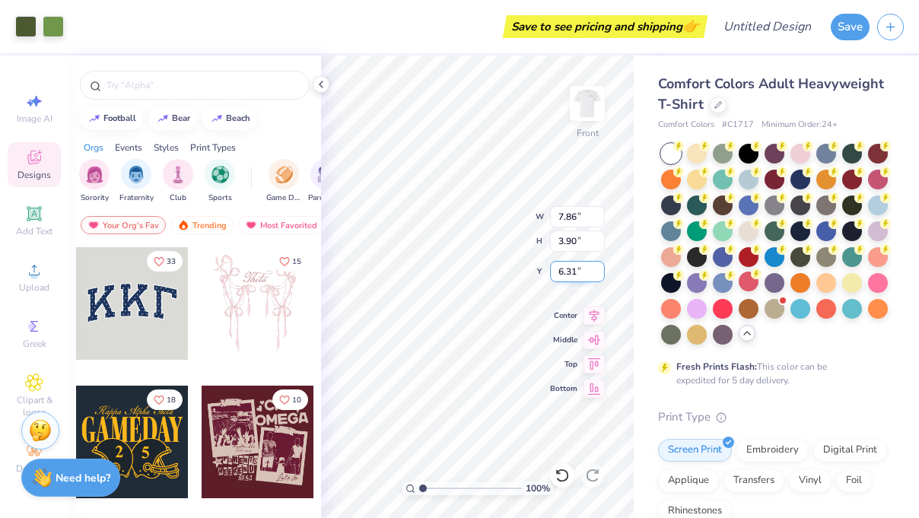
click at [579, 272] on div "100 % Front W 7.86 7.86 " H 3.90 3.90 " Y 6.31 6.31 " Center Middle Top Bottom" at bounding box center [477, 287] width 313 height 463
click at [573, 262] on div "100 % Front W 7.86 7.86 " H 3.90 3.90 " Y 6.31 6.31 " Center Middle Top Bottom" at bounding box center [477, 287] width 313 height 463
type input "11.00"
type input "5.46"
type input "6.14"
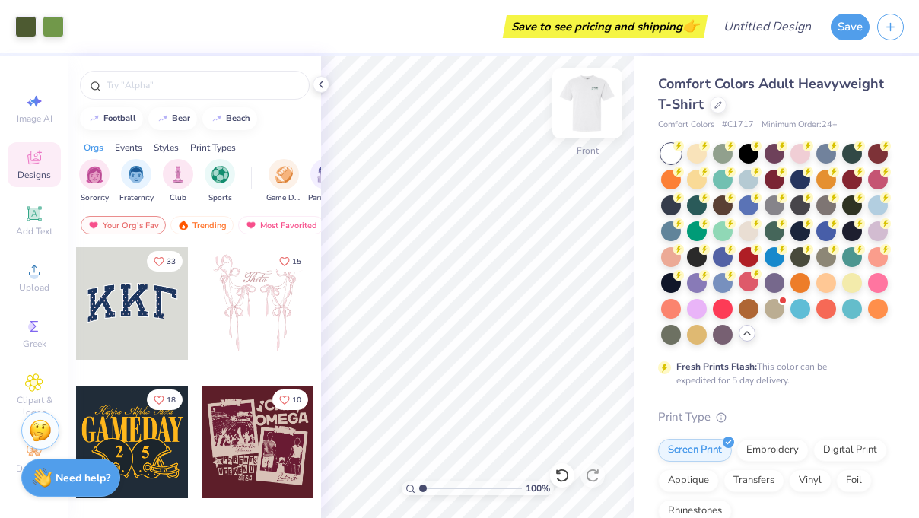
click at [581, 113] on img at bounding box center [587, 103] width 61 height 61
type input "6.36"
click at [581, 103] on img at bounding box center [587, 103] width 61 height 61
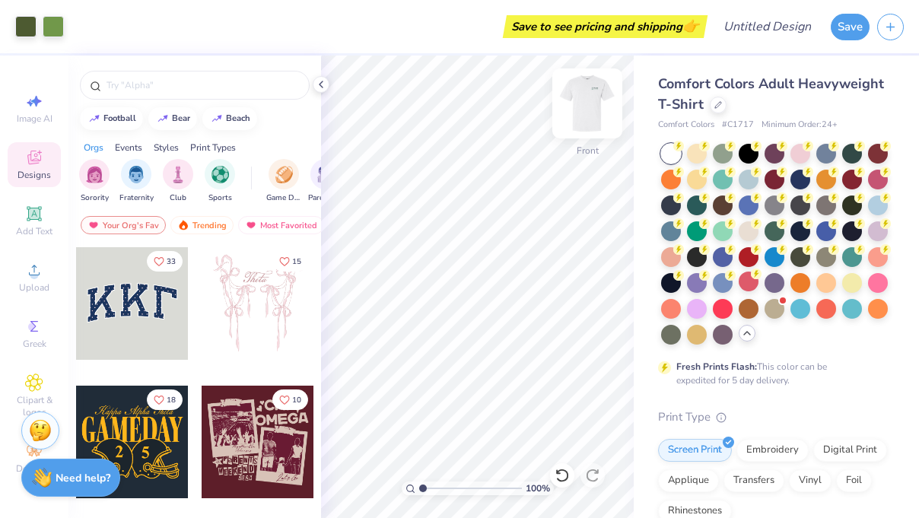
click at [581, 103] on img at bounding box center [587, 103] width 61 height 61
click at [593, 107] on img at bounding box center [587, 103] width 61 height 61
click at [581, 116] on img at bounding box center [587, 103] width 61 height 61
click at [317, 86] on icon at bounding box center [321, 84] width 12 height 12
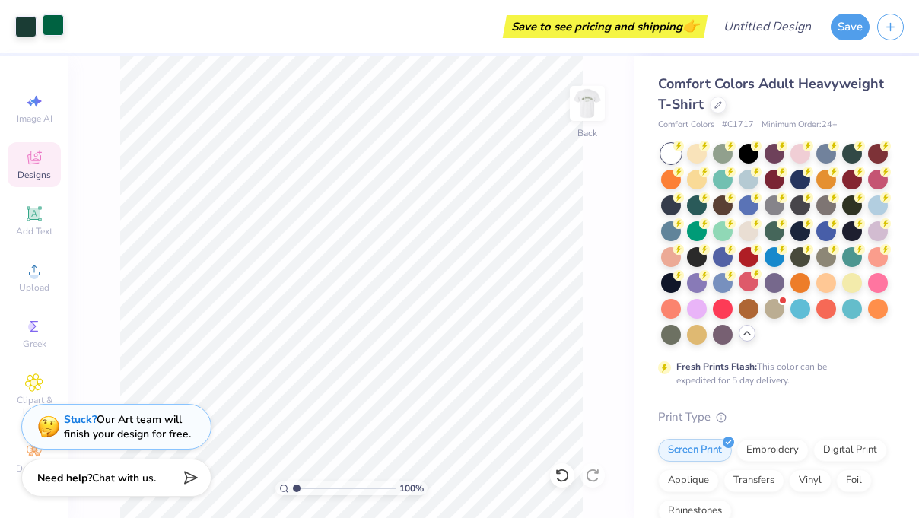
click at [43, 29] on div at bounding box center [53, 24] width 21 height 21
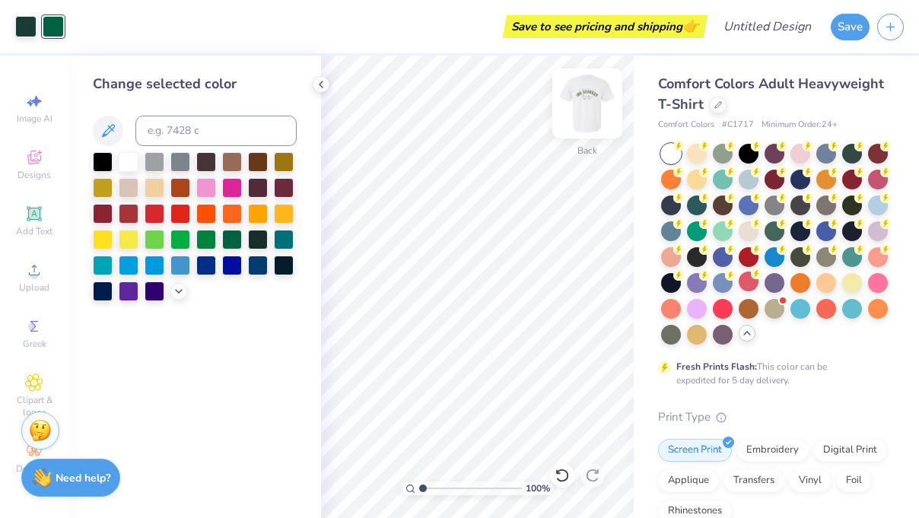
click at [589, 104] on img at bounding box center [587, 103] width 61 height 61
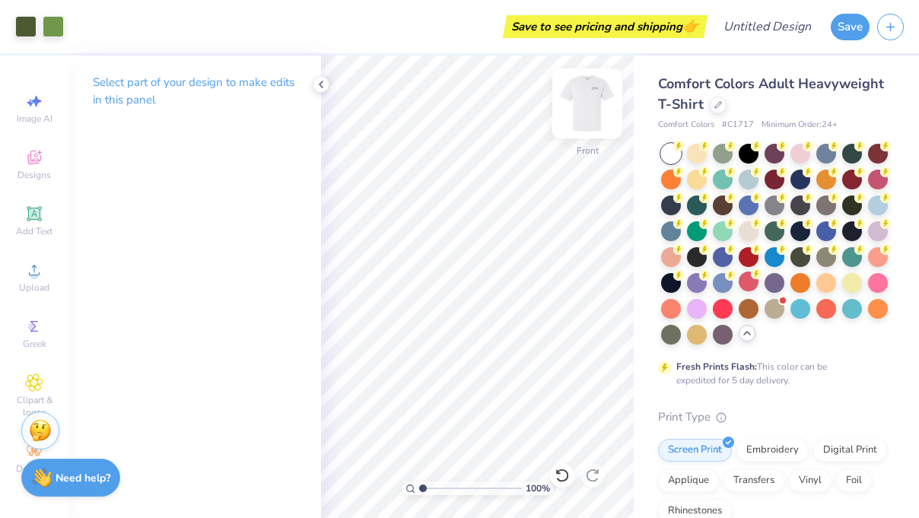
click at [592, 113] on img at bounding box center [587, 103] width 61 height 61
click at [591, 126] on img at bounding box center [587, 103] width 61 height 61
click at [53, 29] on div at bounding box center [53, 24] width 21 height 21
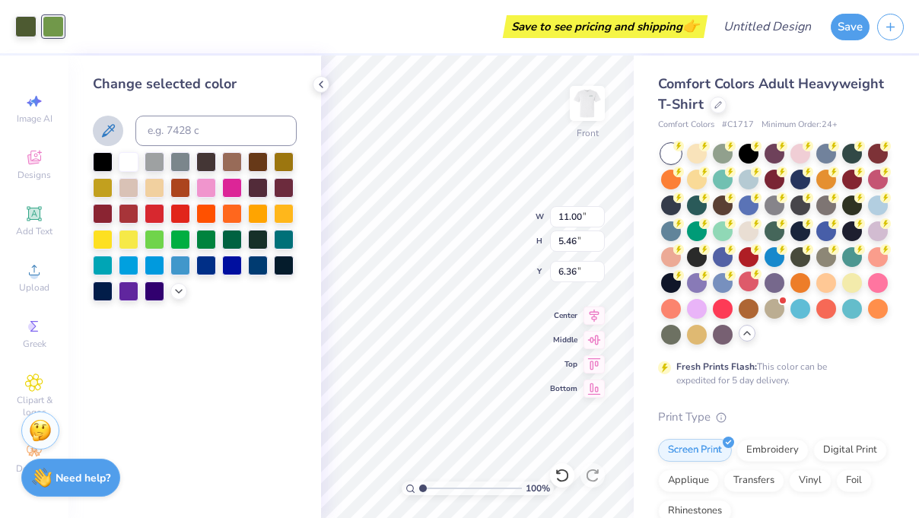
click at [107, 133] on icon at bounding box center [108, 131] width 18 height 18
click at [581, 117] on img at bounding box center [587, 103] width 61 height 61
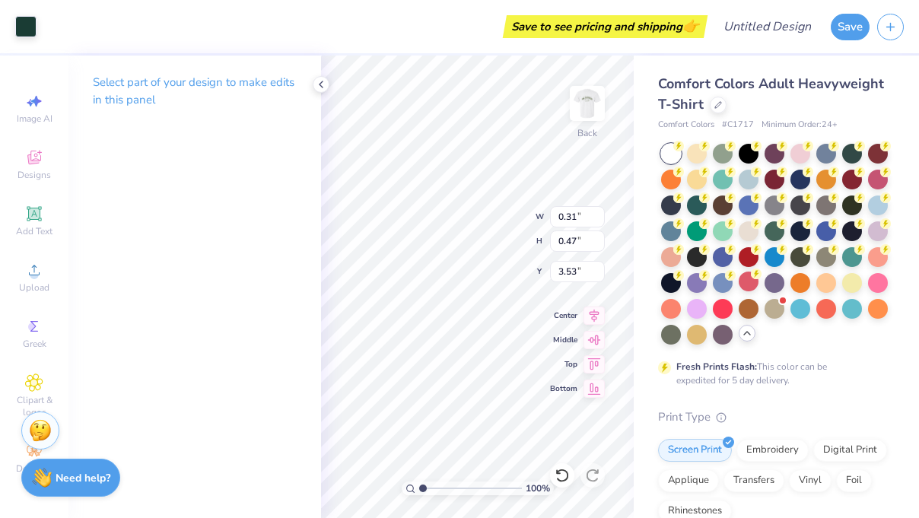
type input "3.66"
click at [586, 123] on img at bounding box center [587, 103] width 61 height 61
click at [39, 288] on span "Upload" at bounding box center [34, 288] width 30 height 12
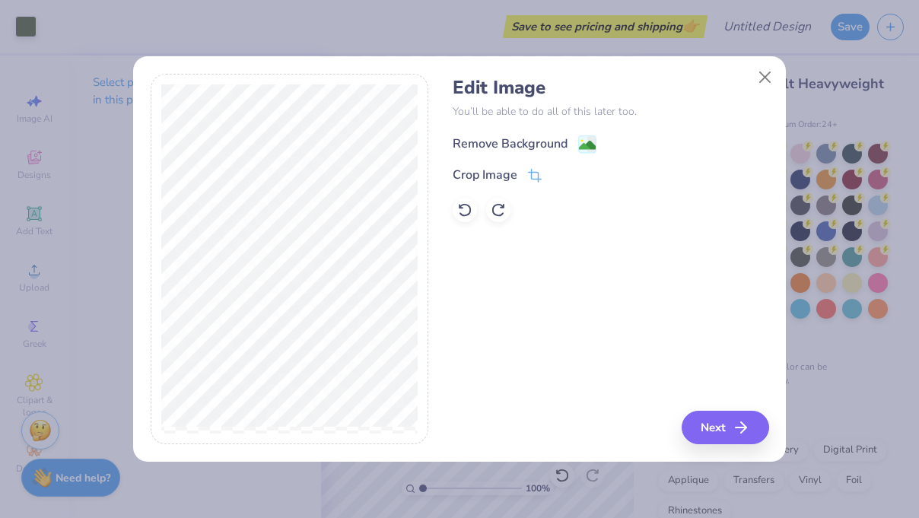
click at [508, 147] on div "Remove Background" at bounding box center [510, 144] width 115 height 18
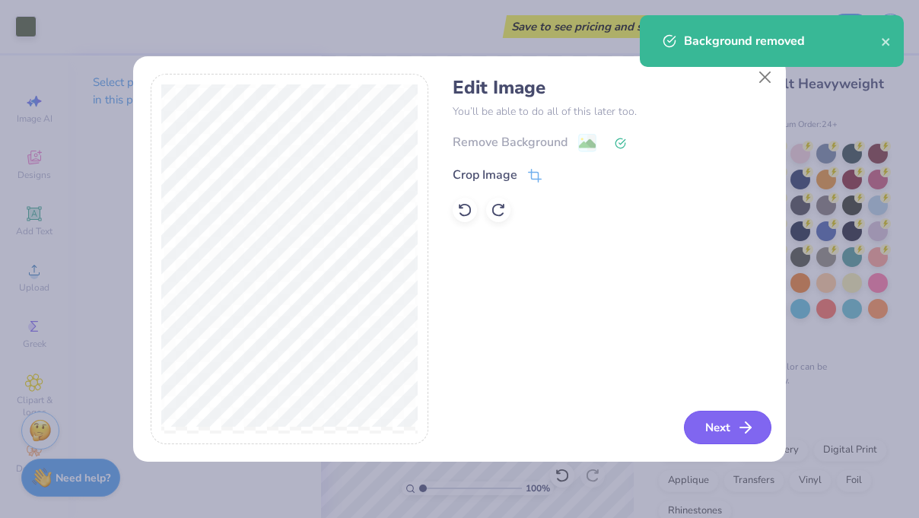
click at [718, 428] on button "Next" at bounding box center [728, 427] width 88 height 33
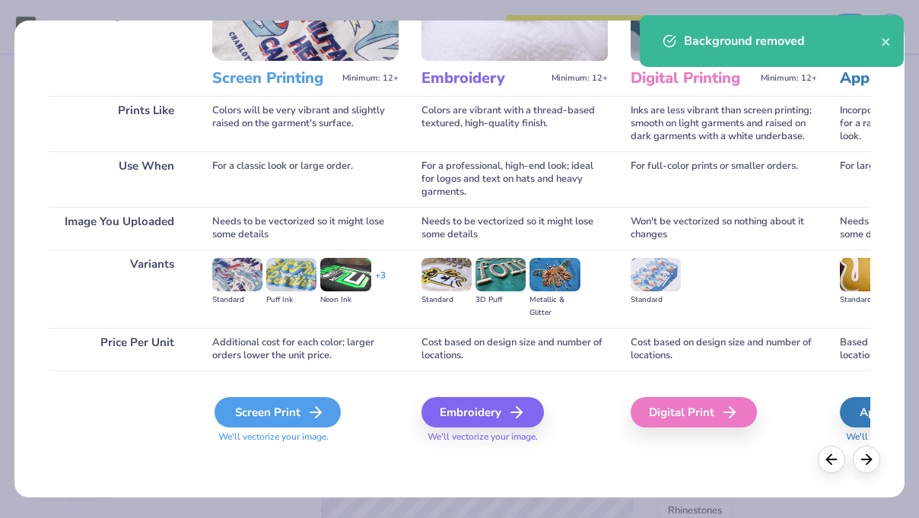
click at [266, 420] on div "Screen Print" at bounding box center [278, 412] width 126 height 30
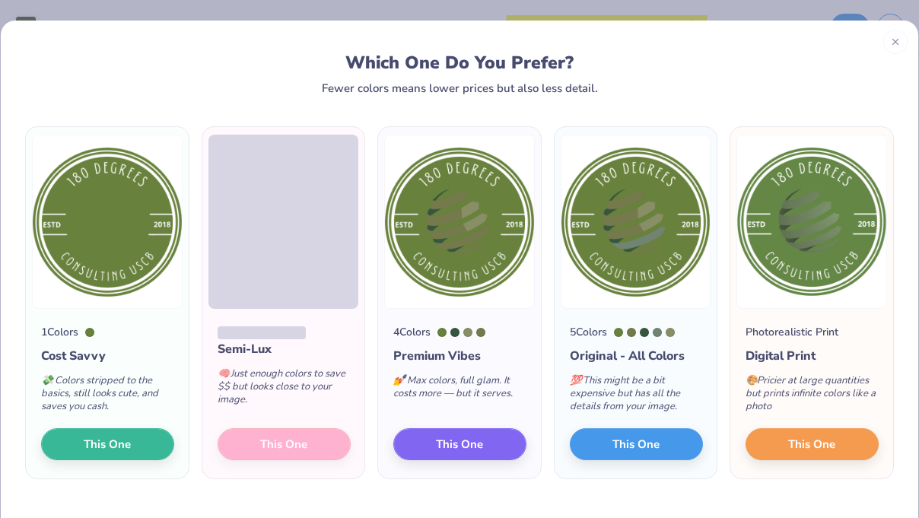
click at [272, 449] on div "Semi-Lux 🧠 Just enough colors to save $$ but looks close to your image. This One" at bounding box center [283, 394] width 163 height 170
click at [272, 449] on span "This One" at bounding box center [283, 445] width 47 height 18
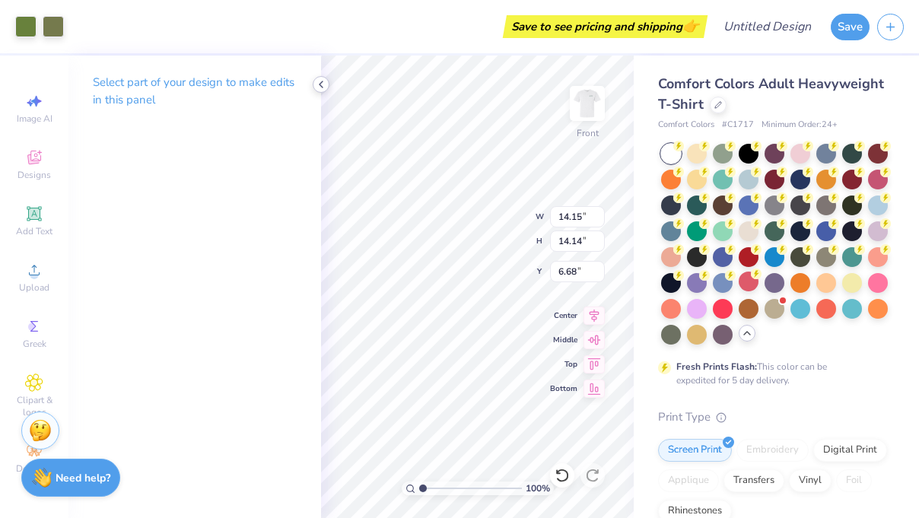
click at [318, 85] on icon at bounding box center [321, 84] width 12 height 12
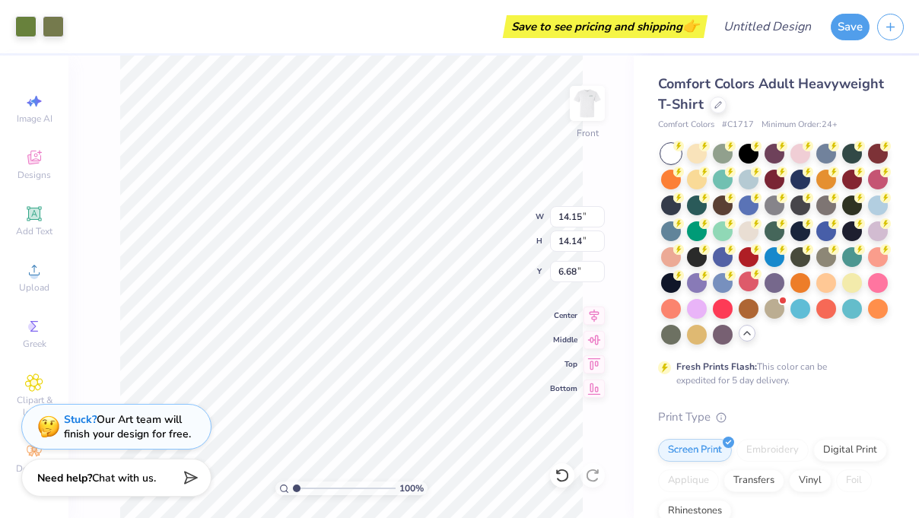
type input "5.16"
type input "5.15"
type input "13.75"
type input "7.88"
type input "7.87"
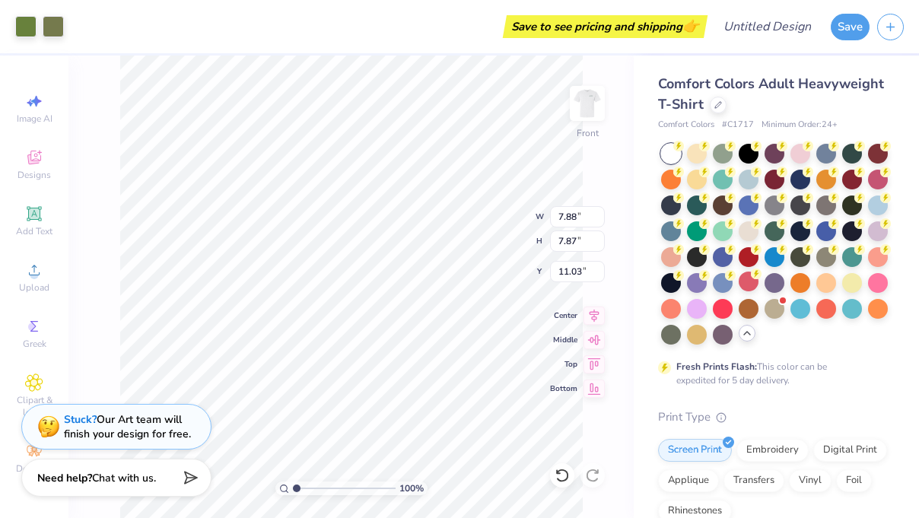
type input "6.36"
type input "4.75"
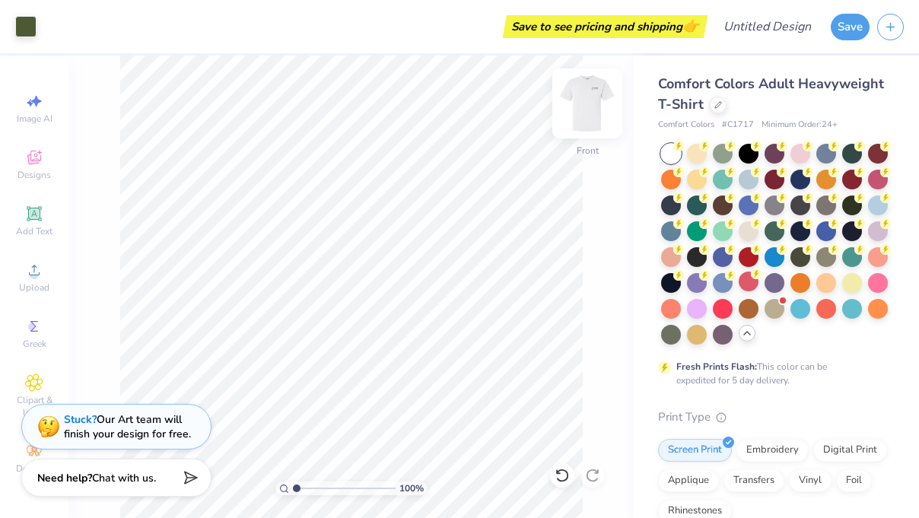
click at [601, 103] on img at bounding box center [587, 103] width 61 height 61
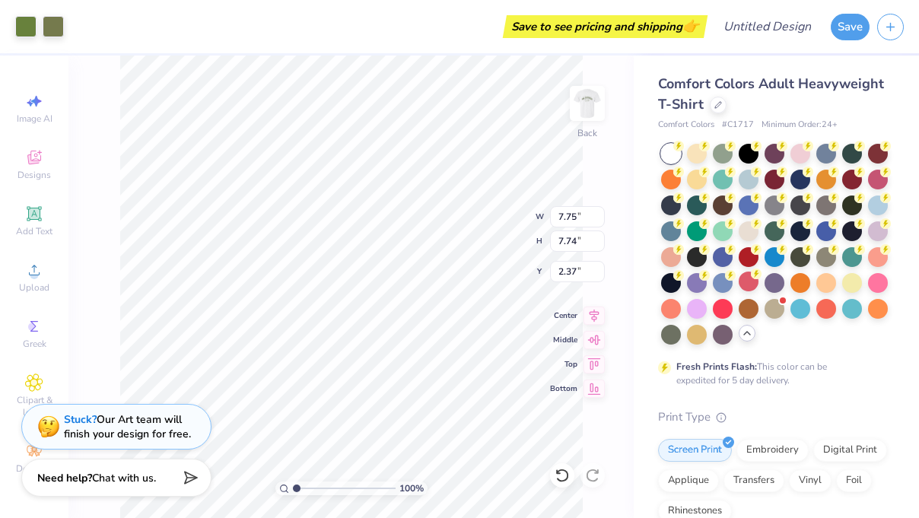
type input "7.10"
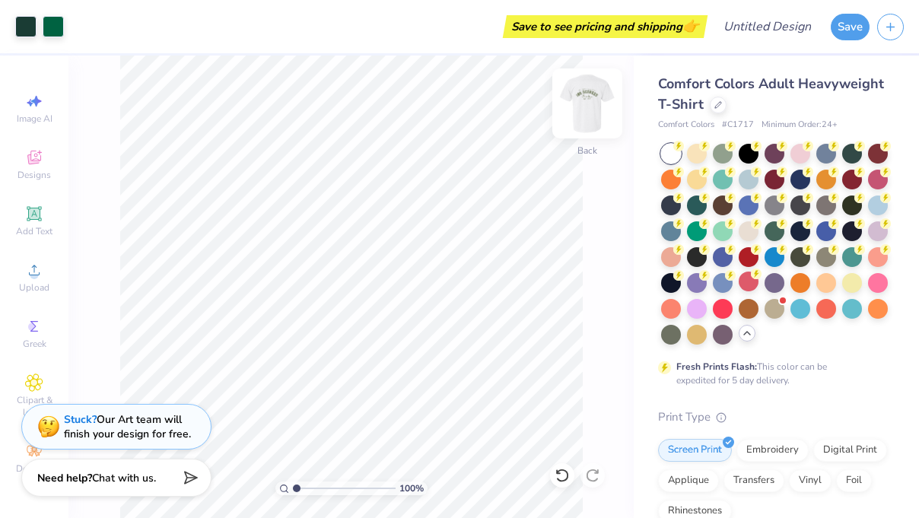
click at [599, 95] on img at bounding box center [587, 103] width 61 height 61
click at [588, 96] on img at bounding box center [587, 103] width 61 height 61
click at [590, 97] on img at bounding box center [587, 103] width 61 height 61
click at [590, 97] on img at bounding box center [587, 103] width 30 height 30
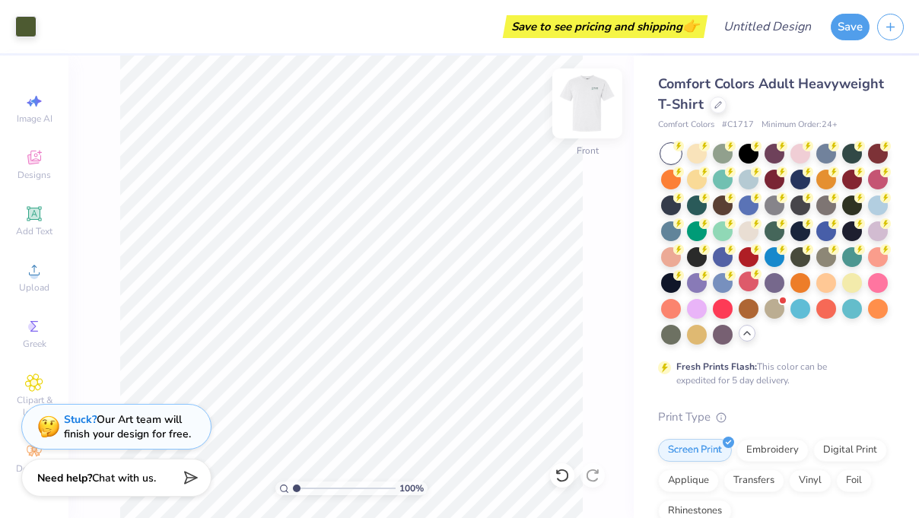
click at [584, 106] on img at bounding box center [587, 103] width 61 height 61
click at [597, 110] on img at bounding box center [587, 103] width 61 height 61
click at [578, 112] on img at bounding box center [587, 103] width 61 height 61
click at [36, 259] on div "Upload" at bounding box center [34, 277] width 53 height 45
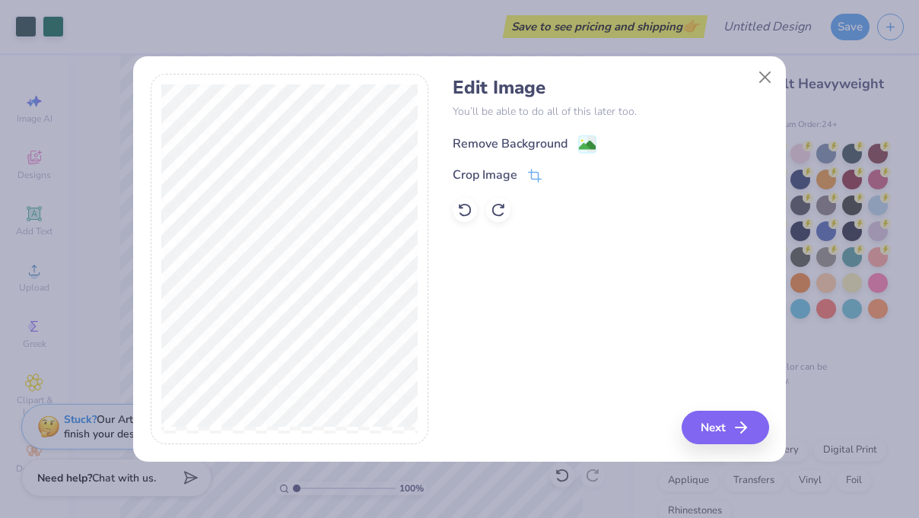
click at [479, 139] on div "Remove Background" at bounding box center [510, 144] width 115 height 18
click at [719, 432] on button "Next" at bounding box center [728, 427] width 88 height 33
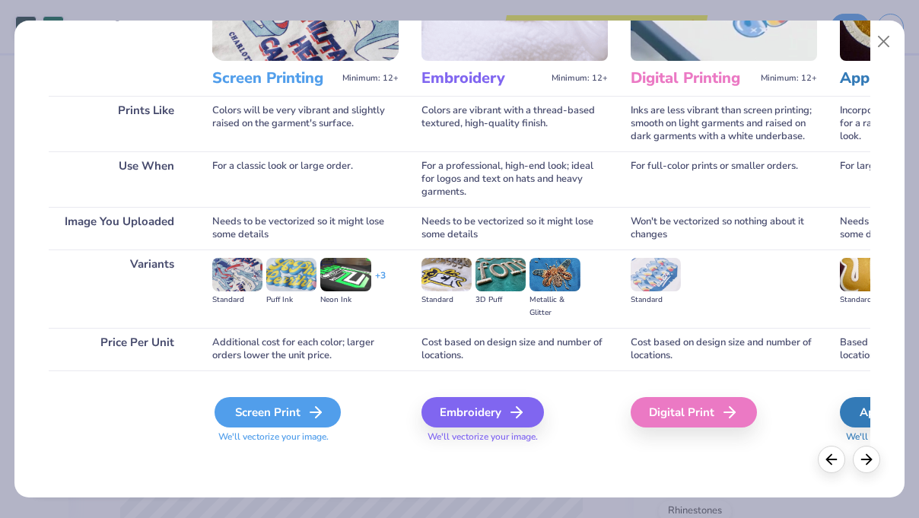
click at [274, 418] on div "Screen Print" at bounding box center [278, 412] width 126 height 30
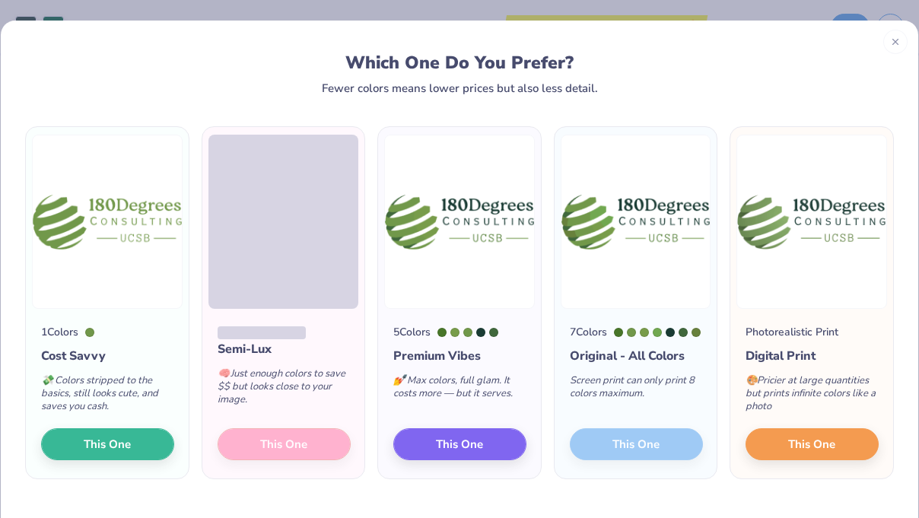
click at [282, 442] on div "Semi-Lux 🧠 Just enough colors to save $$ but looks close to your image. This One" at bounding box center [283, 394] width 163 height 170
click at [282, 447] on div "Semi-Lux 🧠 Just enough colors to save $$ but looks close to your image. This One" at bounding box center [283, 394] width 163 height 170
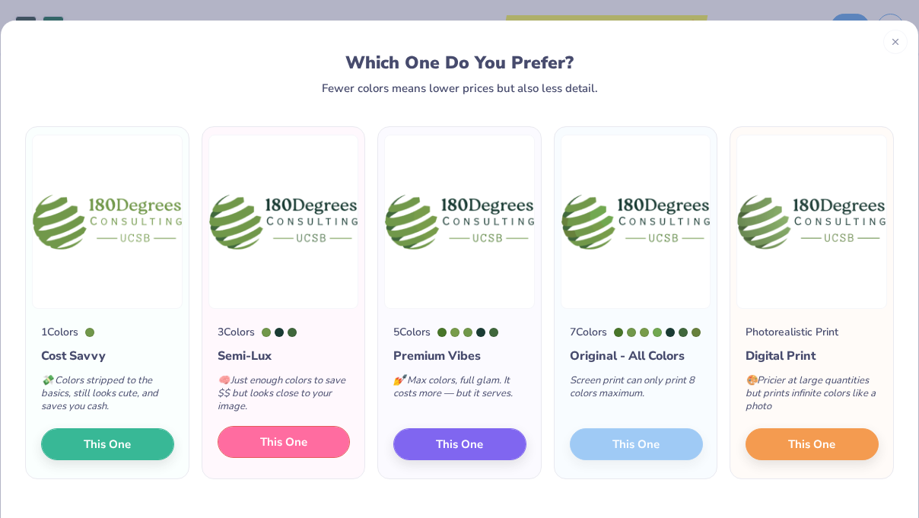
click at [282, 449] on span "This One" at bounding box center [283, 443] width 47 height 18
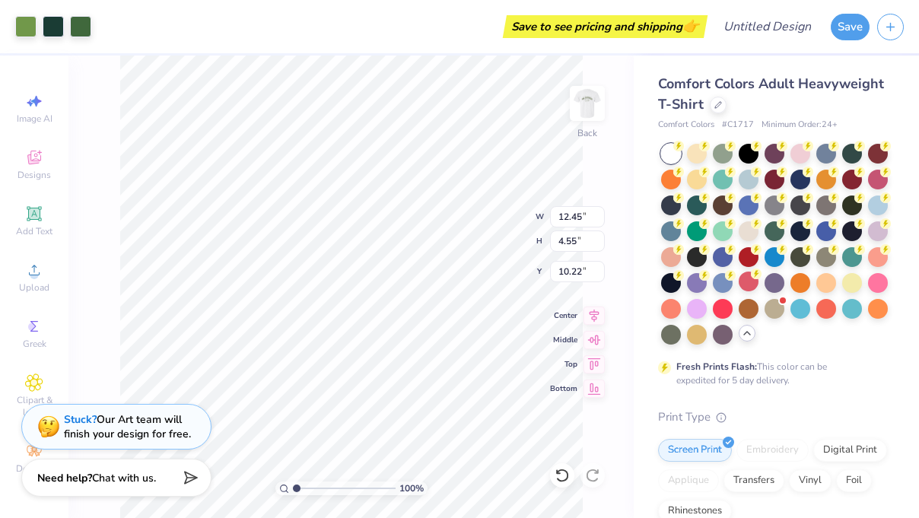
type input "6.02"
type input "2.20"
type input "6.00"
type input "3.00"
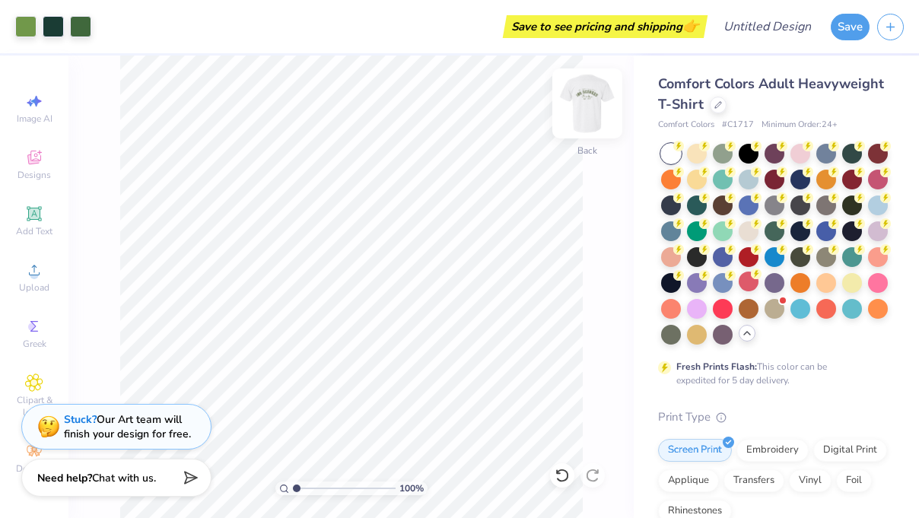
click at [597, 98] on img at bounding box center [587, 103] width 61 height 61
click at [596, 100] on img at bounding box center [587, 103] width 61 height 61
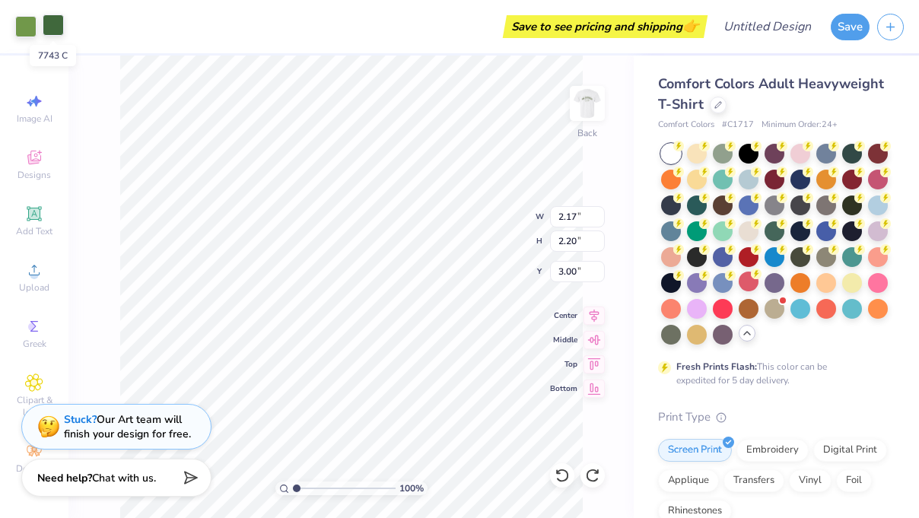
click at [52, 33] on div at bounding box center [53, 24] width 21 height 21
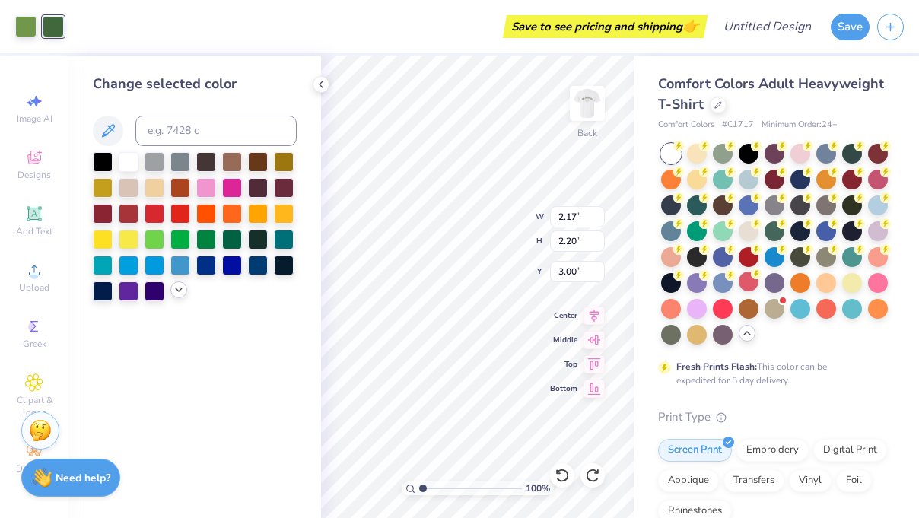
click at [180, 290] on icon at bounding box center [179, 290] width 12 height 12
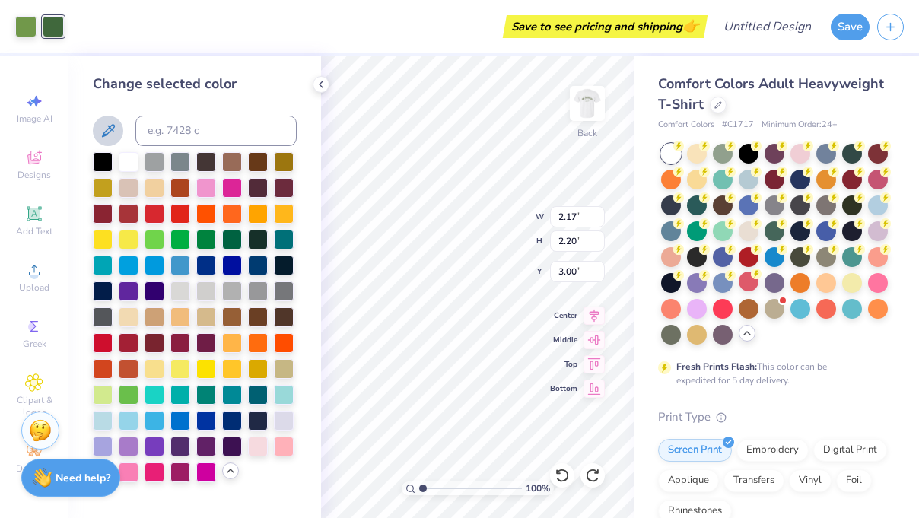
click at [116, 134] on icon at bounding box center [108, 131] width 18 height 18
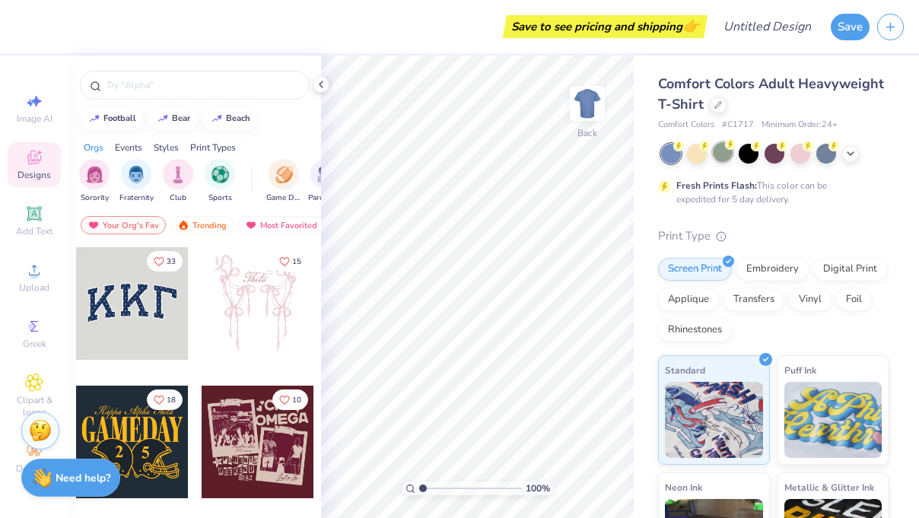
click at [718, 153] on div at bounding box center [723, 152] width 20 height 20
click at [851, 158] on icon at bounding box center [851, 152] width 12 height 12
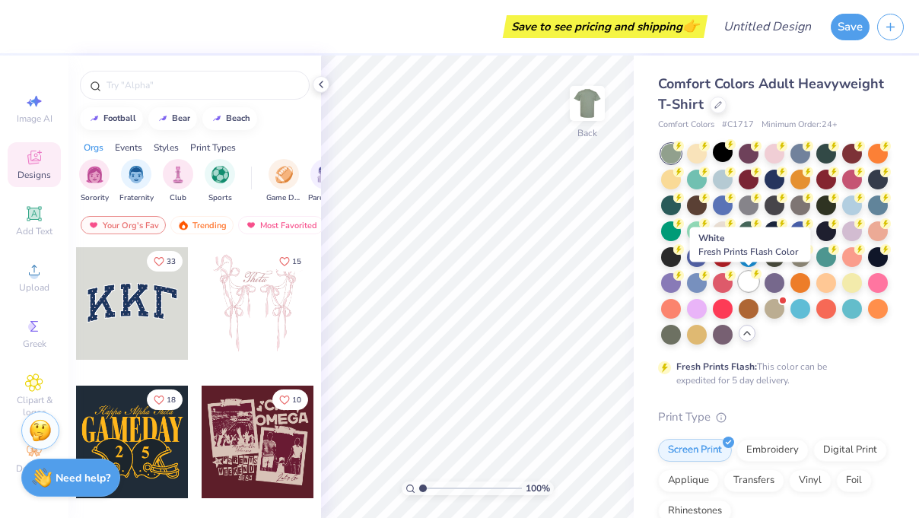
click at [749, 281] on div at bounding box center [749, 282] width 20 height 20
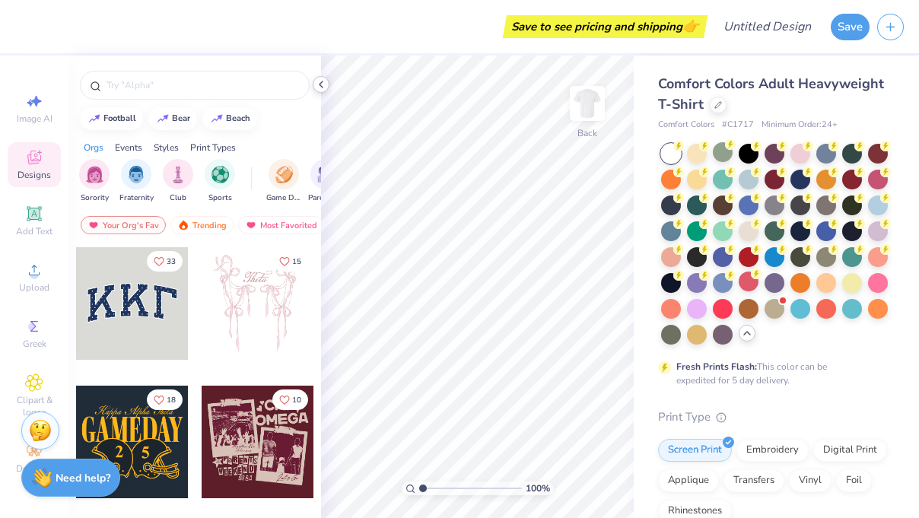
click at [317, 85] on icon at bounding box center [321, 84] width 12 height 12
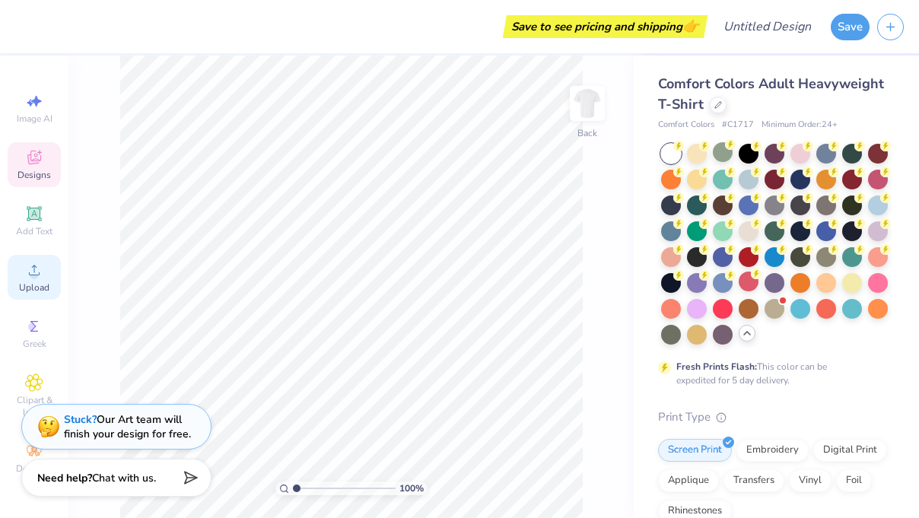
click at [37, 282] on span "Upload" at bounding box center [34, 288] width 30 height 12
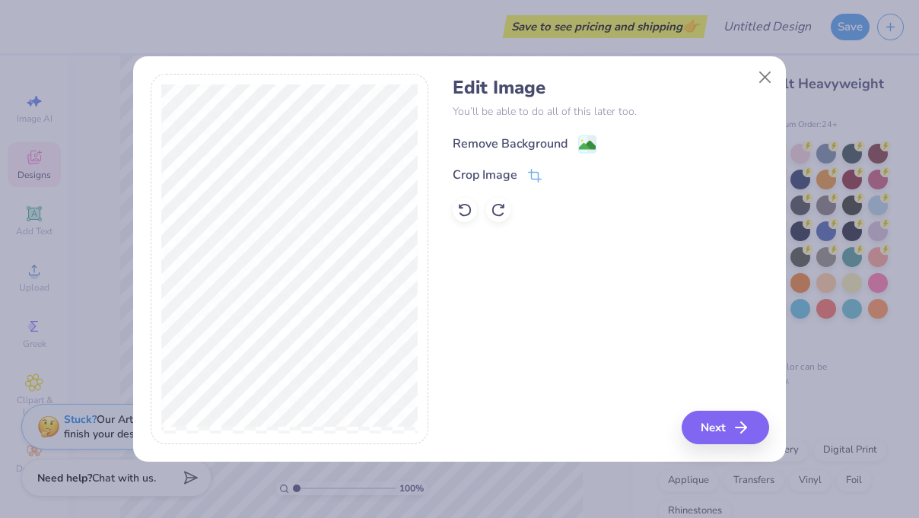
click at [499, 143] on div "Remove Background" at bounding box center [510, 144] width 115 height 18
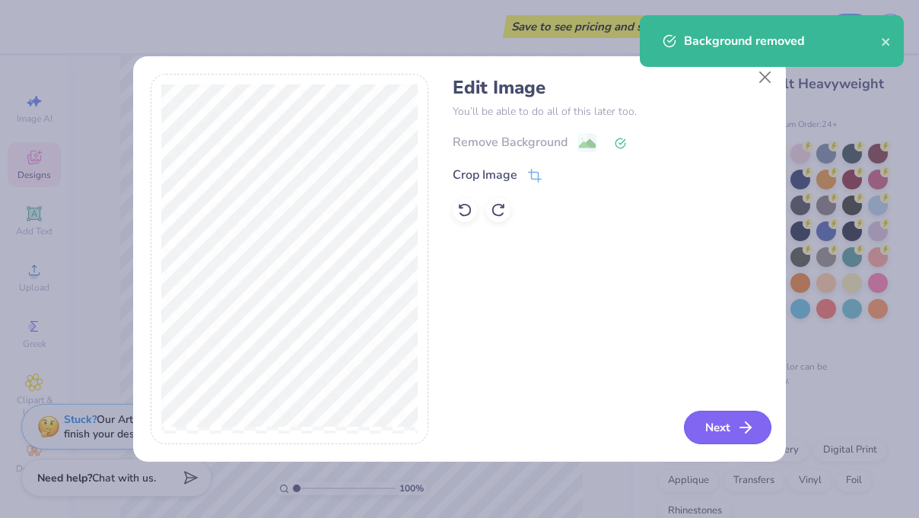
click at [740, 432] on icon "button" at bounding box center [746, 427] width 18 height 18
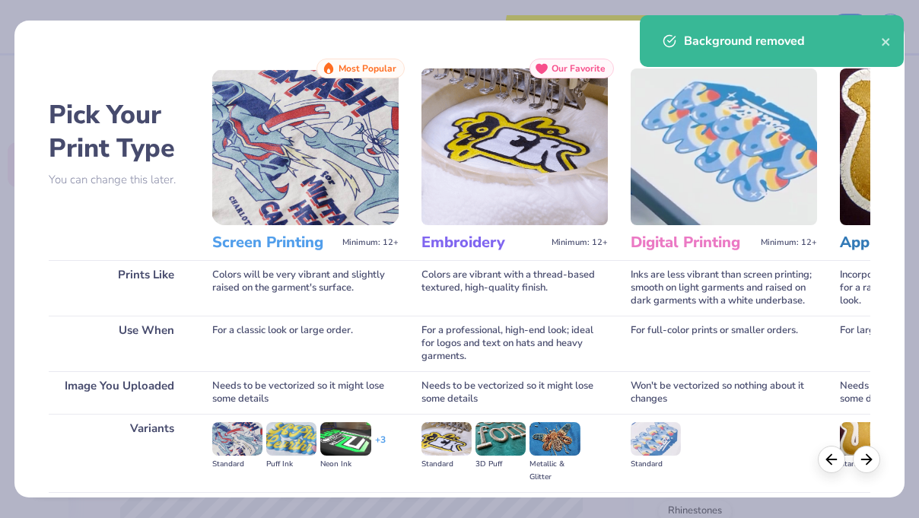
scroll to position [164, 0]
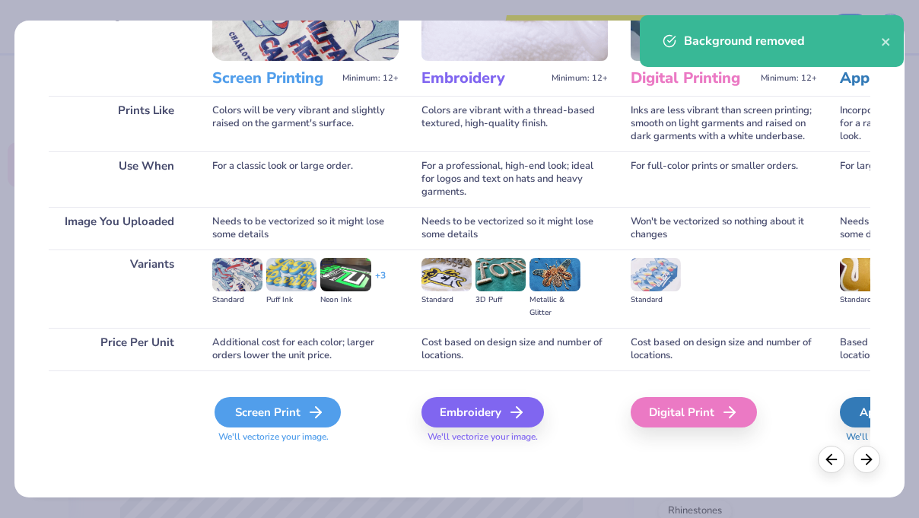
click at [268, 418] on div "Screen Print" at bounding box center [278, 412] width 126 height 30
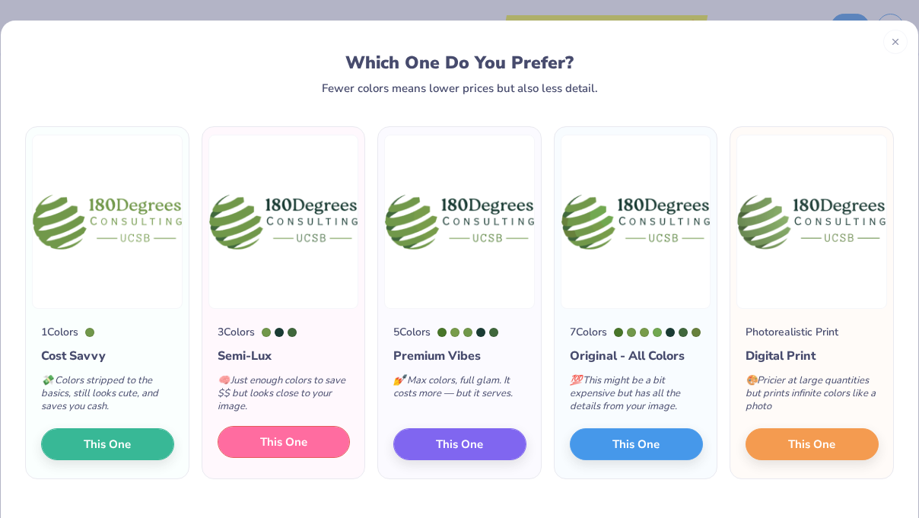
click at [260, 451] on span "This One" at bounding box center [283, 443] width 47 height 18
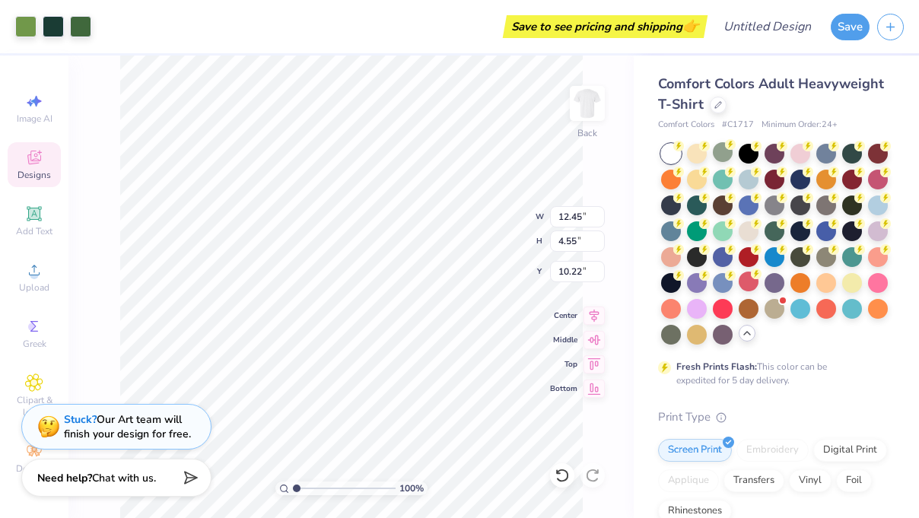
type input "3.92"
type input "1.43"
type input "3.89"
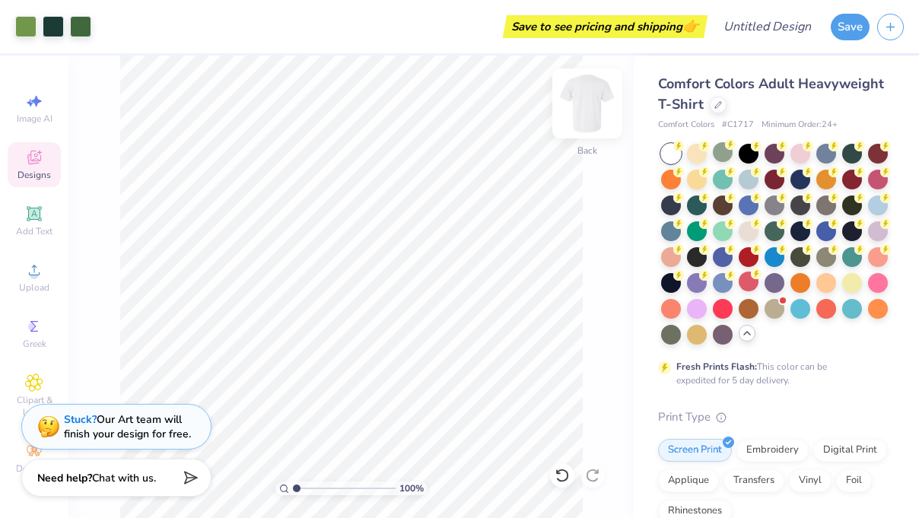
click at [593, 110] on img at bounding box center [587, 103] width 61 height 61
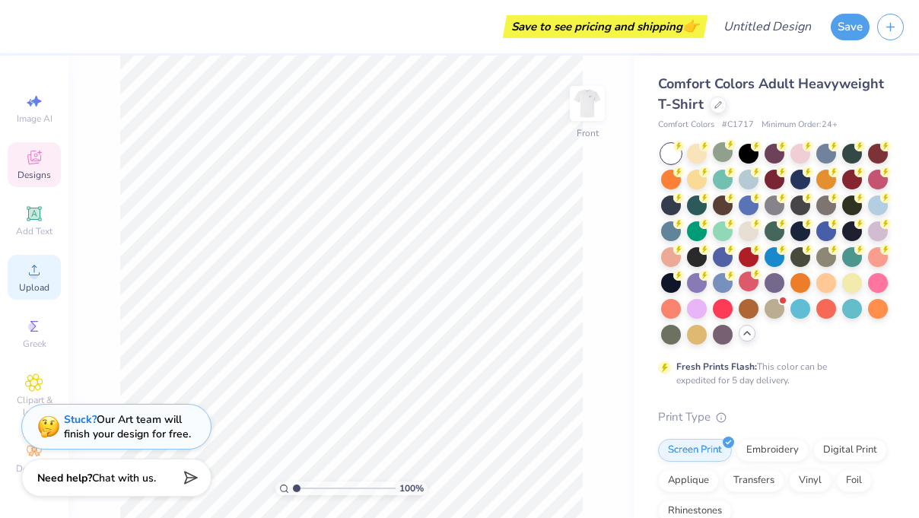
click at [37, 288] on span "Upload" at bounding box center [34, 288] width 30 height 12
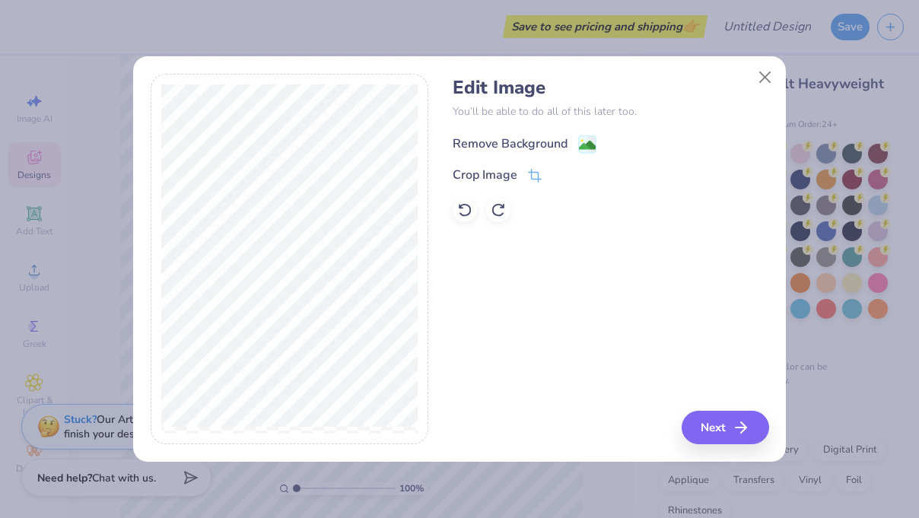
click at [484, 149] on div "Remove Background" at bounding box center [510, 144] width 115 height 18
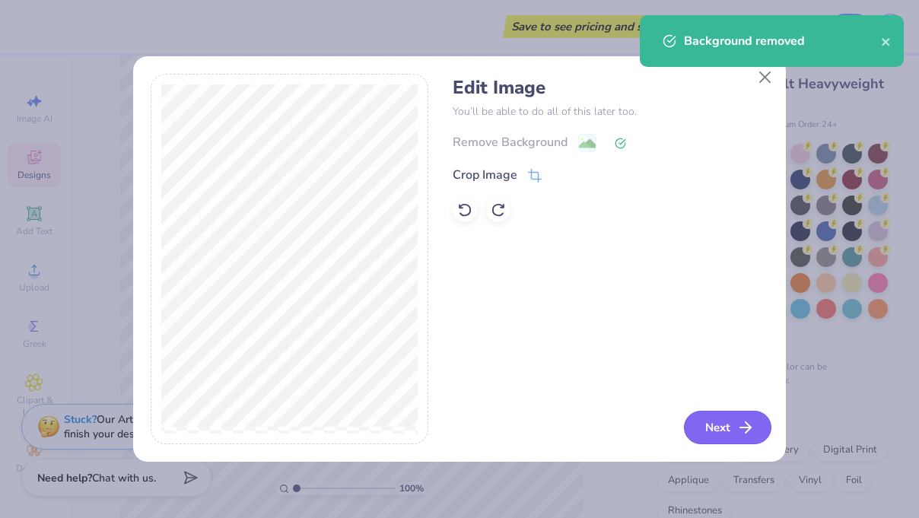
click at [711, 427] on button "Next" at bounding box center [728, 427] width 88 height 33
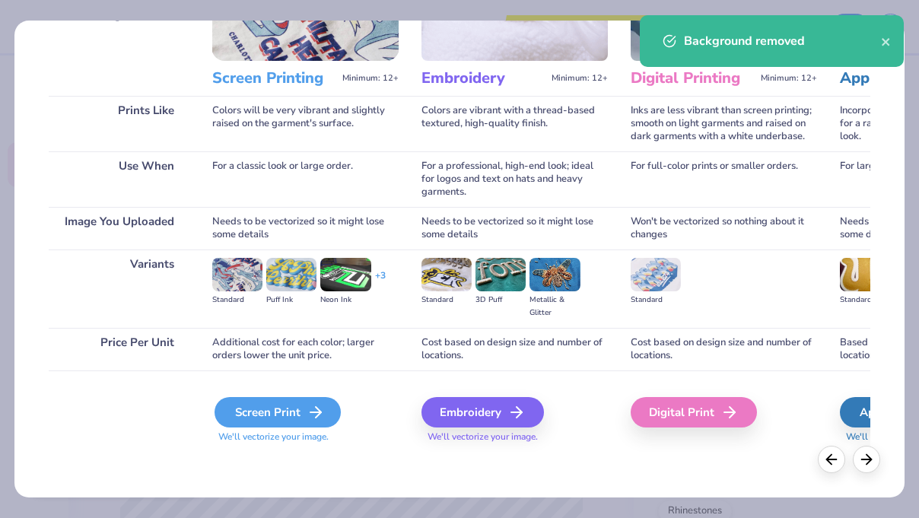
click at [280, 416] on div "Screen Print" at bounding box center [278, 412] width 126 height 30
click at [280, 416] on body "Save to see pricing and shipping 👉 Design Title Save Image AI Designs Add Text …" at bounding box center [459, 259] width 919 height 518
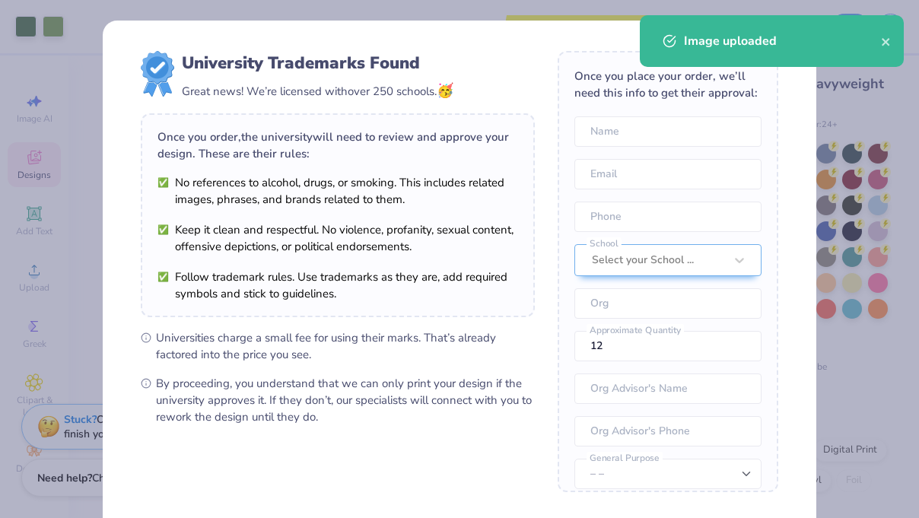
drag, startPoint x: 280, startPoint y: 416, endPoint x: 427, endPoint y: 324, distance: 173.3
click at [427, 324] on div "University Trademarks Found Great news! We’re licensed with over 250 schools. 🥳…" at bounding box center [338, 238] width 394 height 374
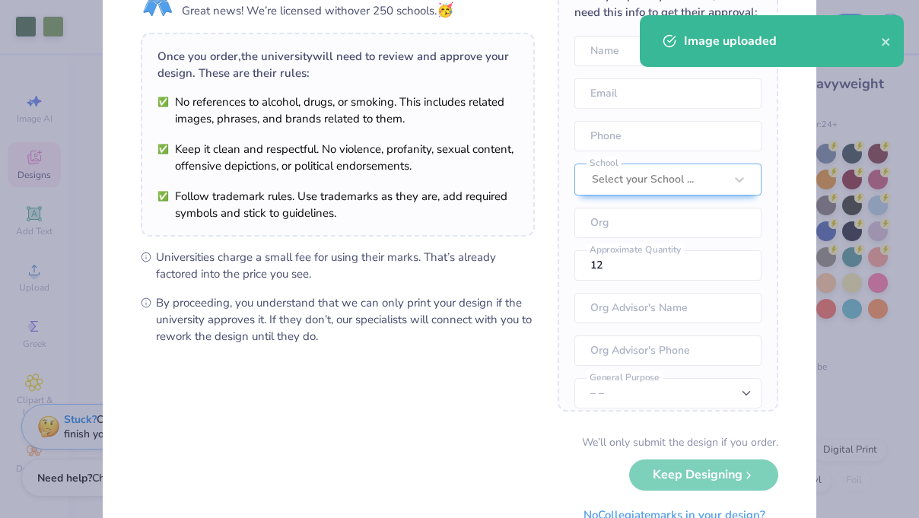
scroll to position [108, 0]
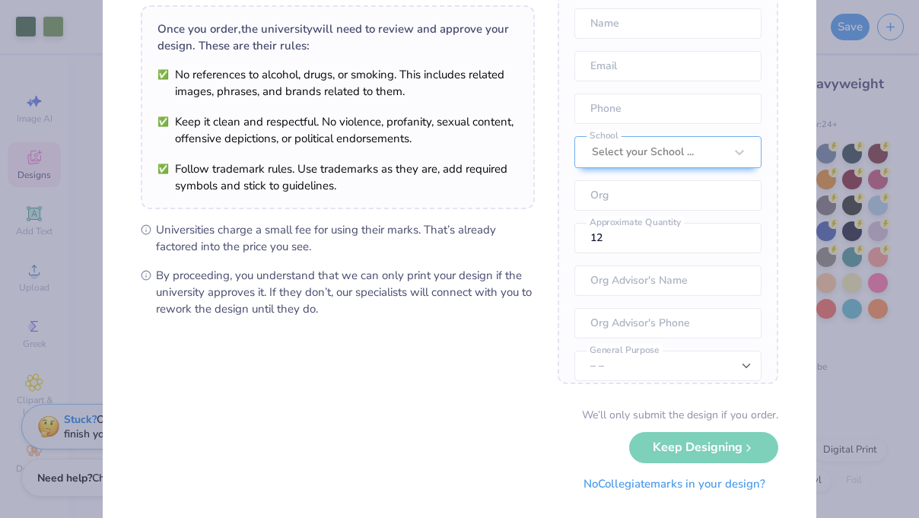
click at [663, 487] on button "No Collegiate marks in your design?" at bounding box center [675, 484] width 208 height 31
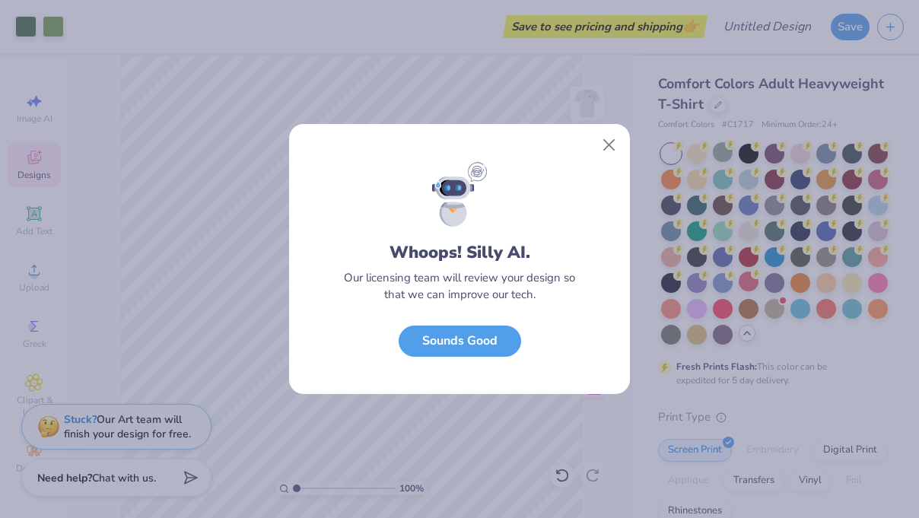
scroll to position [0, 0]
click at [457, 339] on button "Sounds Good" at bounding box center [460, 337] width 123 height 31
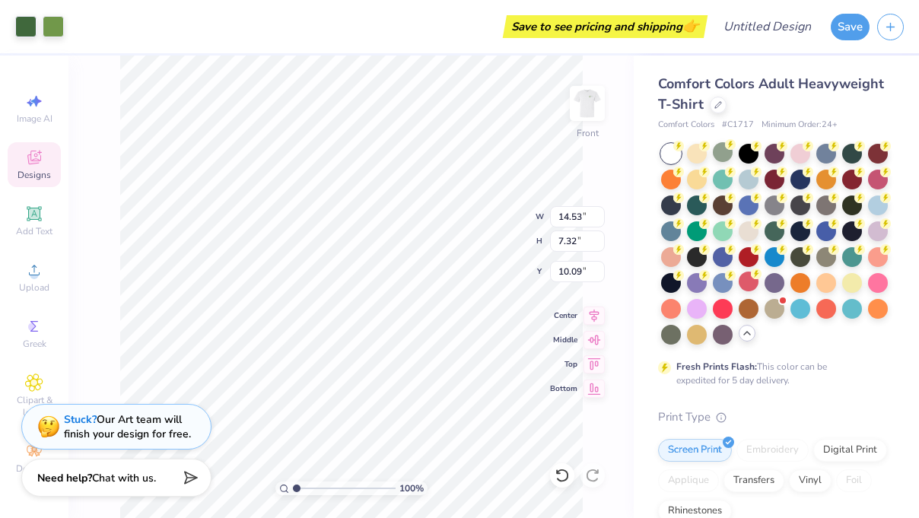
type input "11.23"
type input "5.66"
type input "7.18"
type input "6.02"
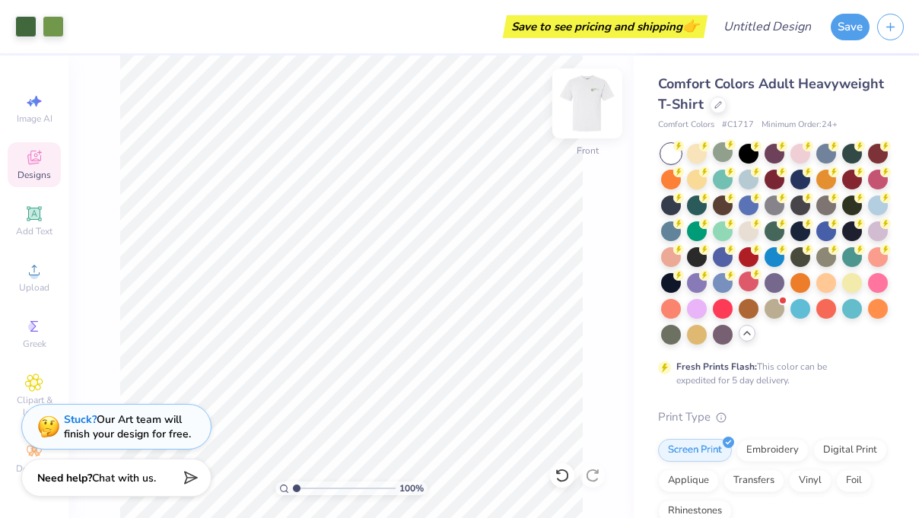
click at [592, 100] on img at bounding box center [587, 103] width 61 height 61
click at [592, 100] on img at bounding box center [587, 103] width 30 height 30
click at [591, 100] on img at bounding box center [587, 103] width 61 height 61
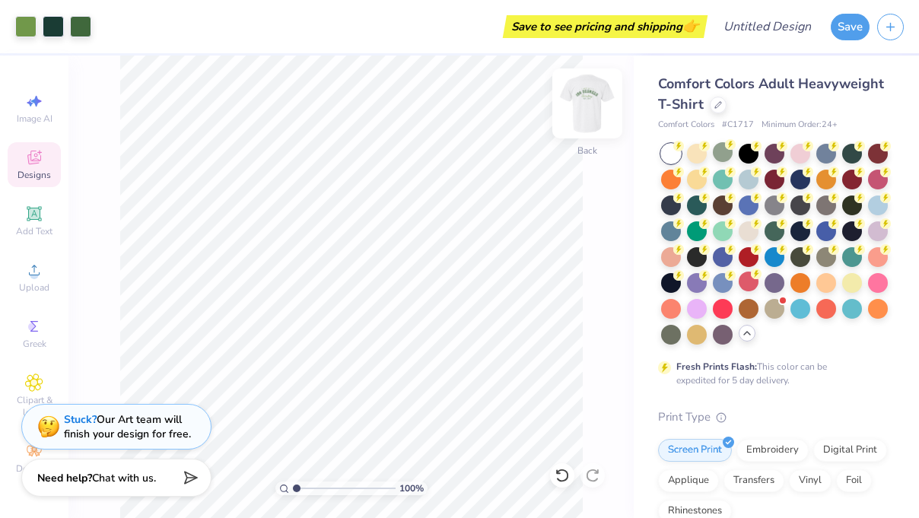
click at [591, 100] on img at bounding box center [587, 103] width 61 height 61
click at [591, 100] on img at bounding box center [587, 103] width 30 height 30
click at [598, 108] on img at bounding box center [587, 103] width 61 height 61
click at [598, 109] on img at bounding box center [587, 103] width 30 height 30
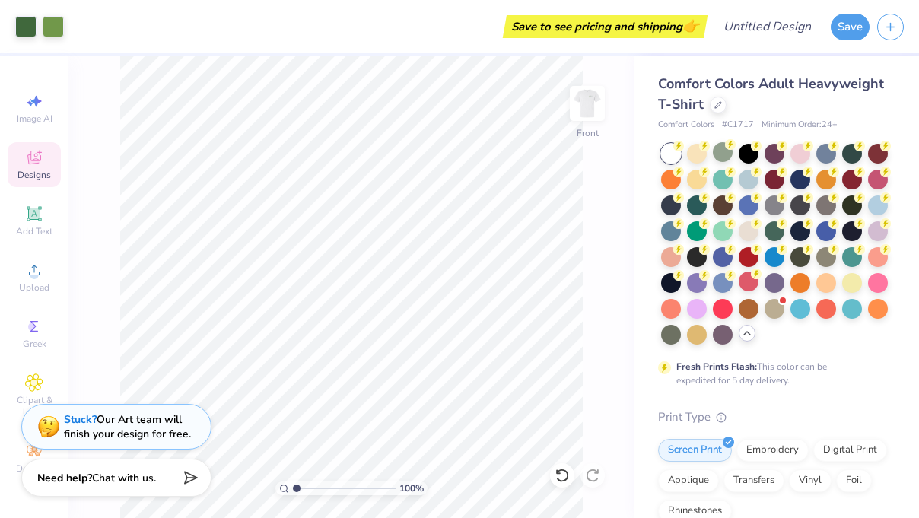
click at [598, 109] on img at bounding box center [587, 103] width 30 height 30
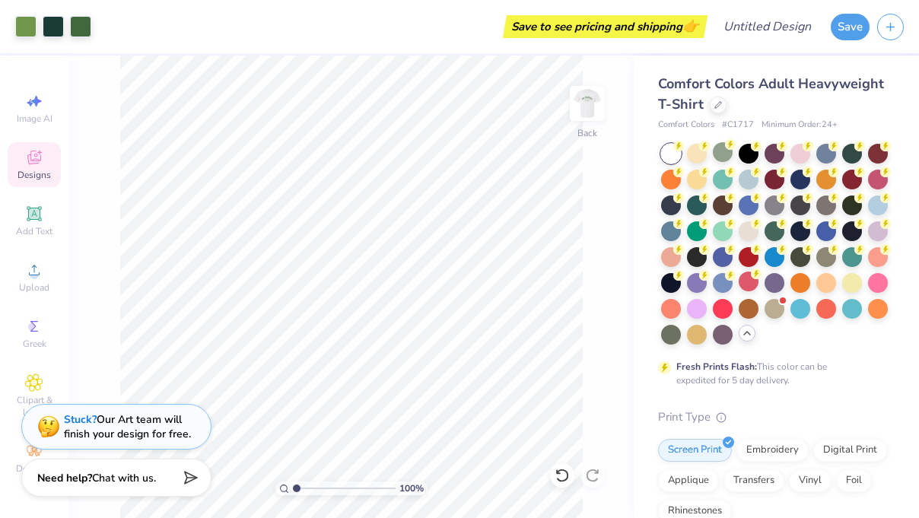
click at [598, 109] on img at bounding box center [587, 103] width 30 height 30
click at [603, 116] on img at bounding box center [587, 103] width 61 height 61
click at [582, 100] on img at bounding box center [587, 103] width 61 height 61
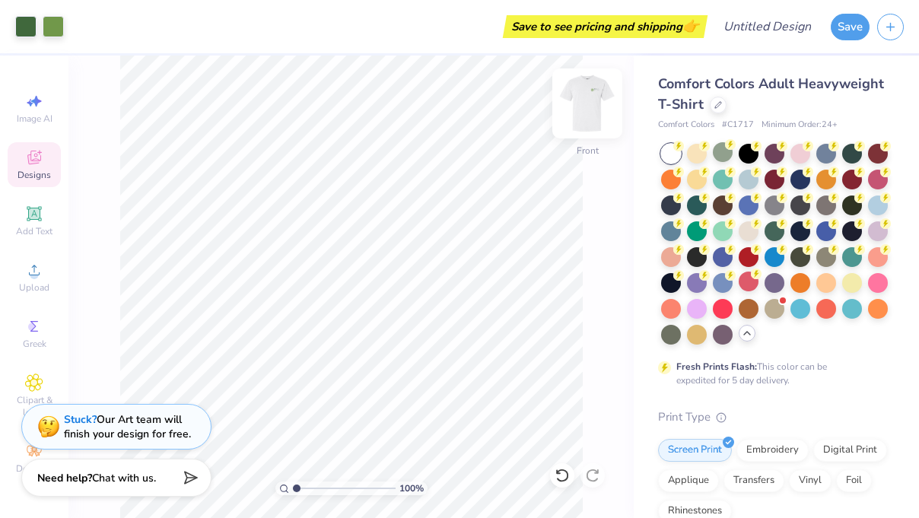
click at [570, 110] on img at bounding box center [587, 103] width 61 height 61
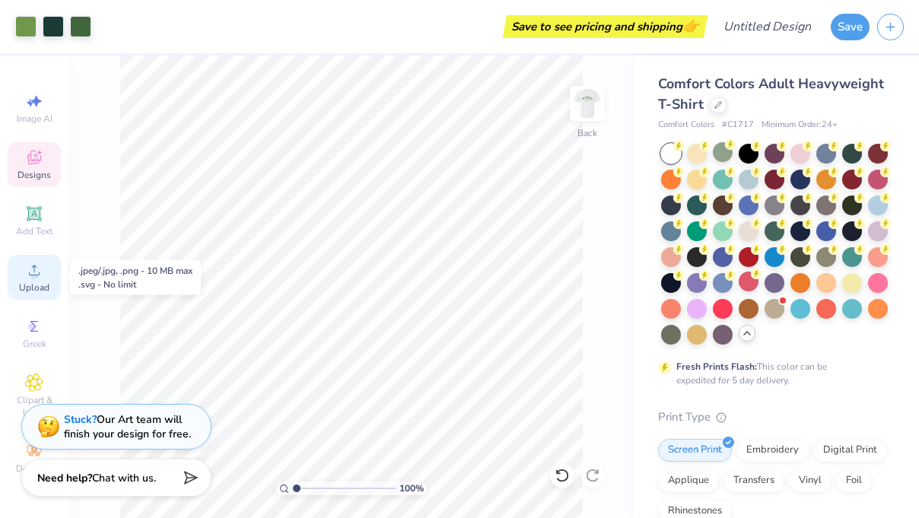
click at [46, 274] on div "Upload" at bounding box center [34, 277] width 53 height 45
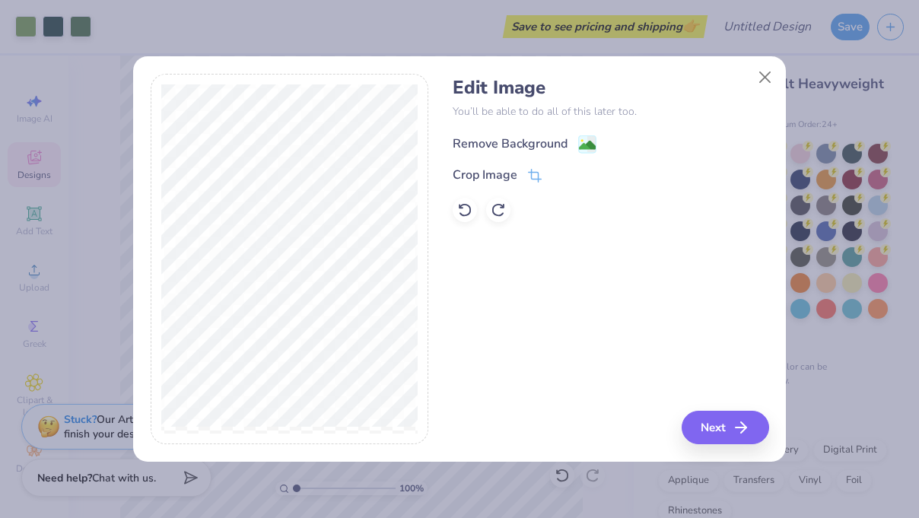
click at [516, 145] on div "Remove Background" at bounding box center [510, 144] width 115 height 18
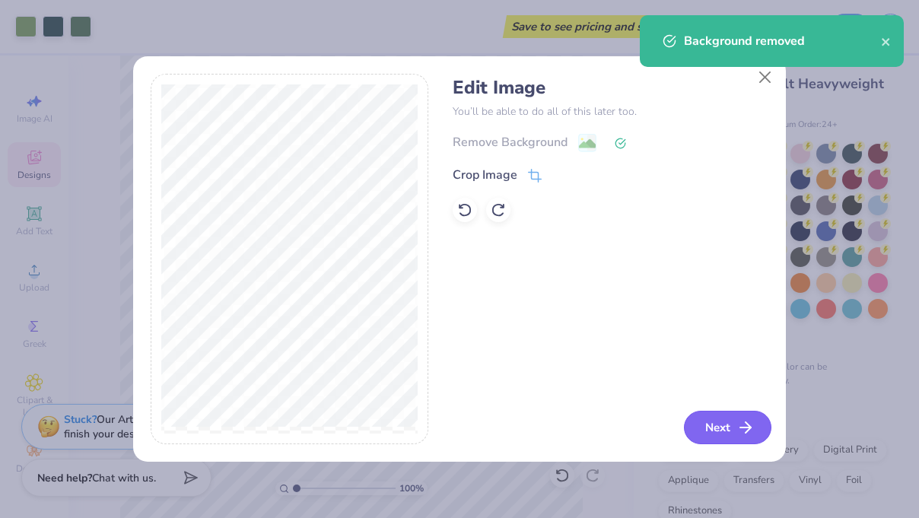
click at [717, 428] on button "Next" at bounding box center [728, 427] width 88 height 33
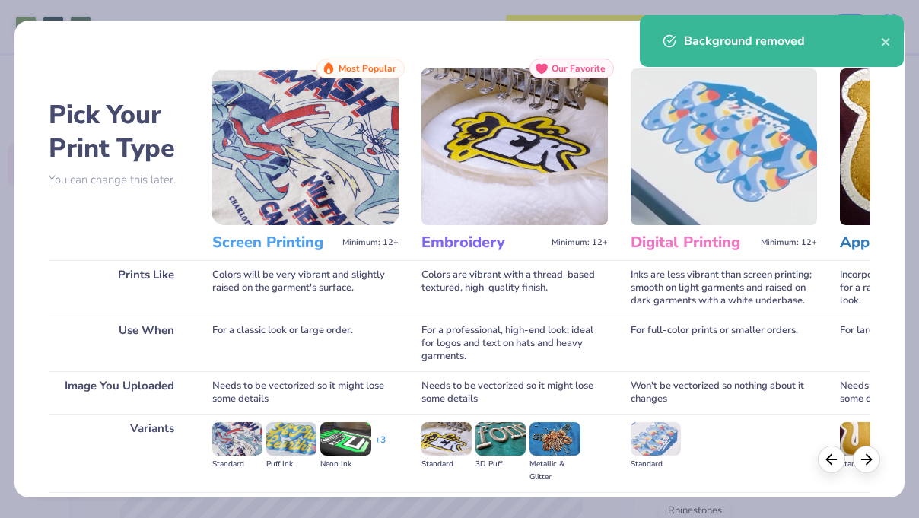
scroll to position [164, 0]
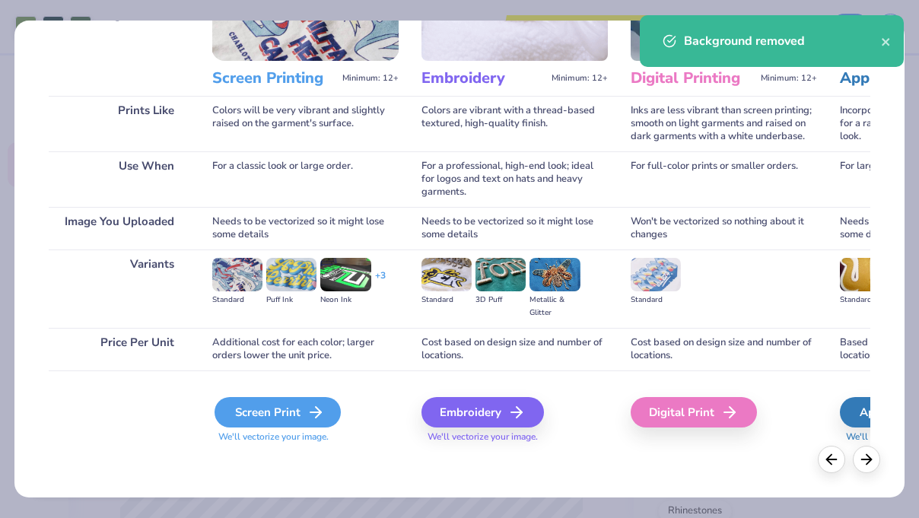
click at [270, 423] on div "Screen Print" at bounding box center [278, 412] width 126 height 30
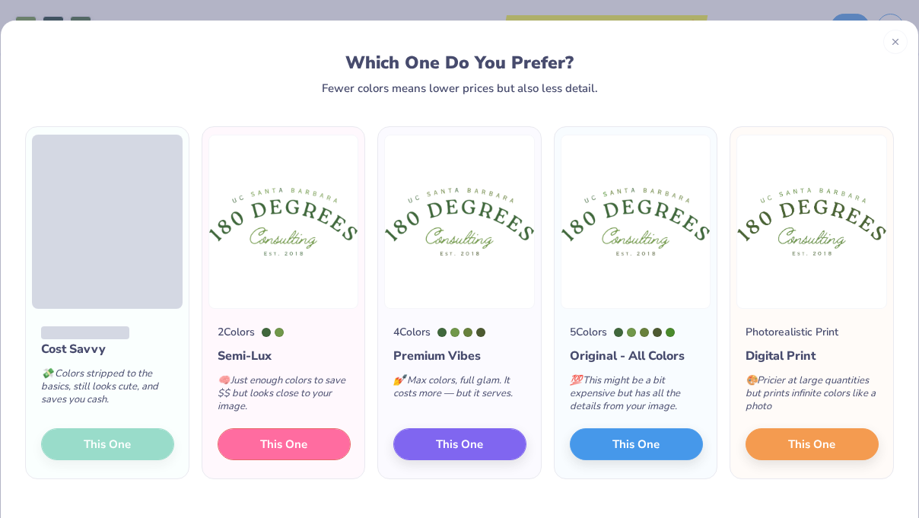
click at [292, 447] on span "This One" at bounding box center [283, 445] width 47 height 18
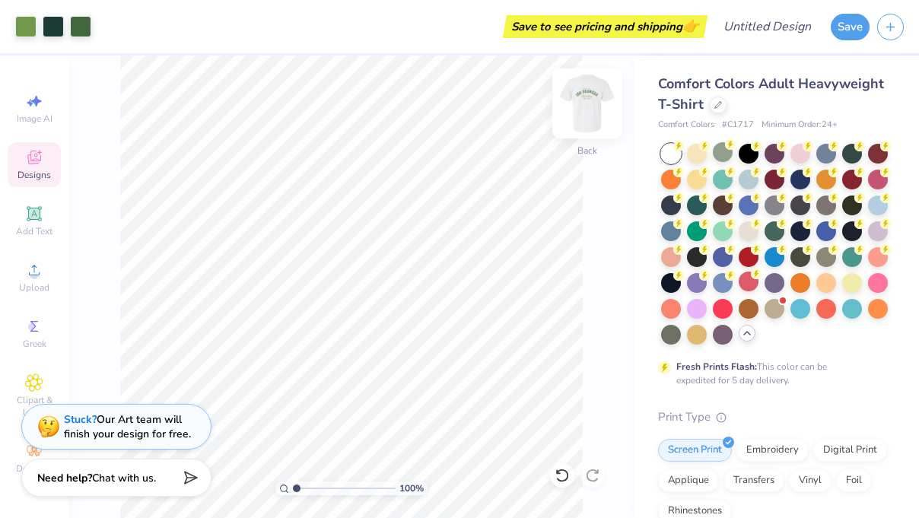
click at [572, 110] on img at bounding box center [587, 103] width 61 height 61
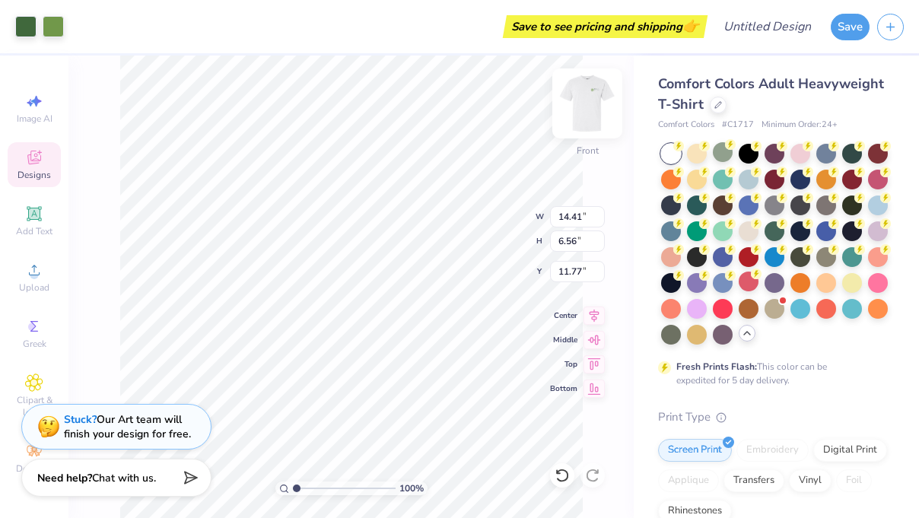
type input "11.15"
type input "5.08"
type input "13.49"
type input "11.23"
type input "5.66"
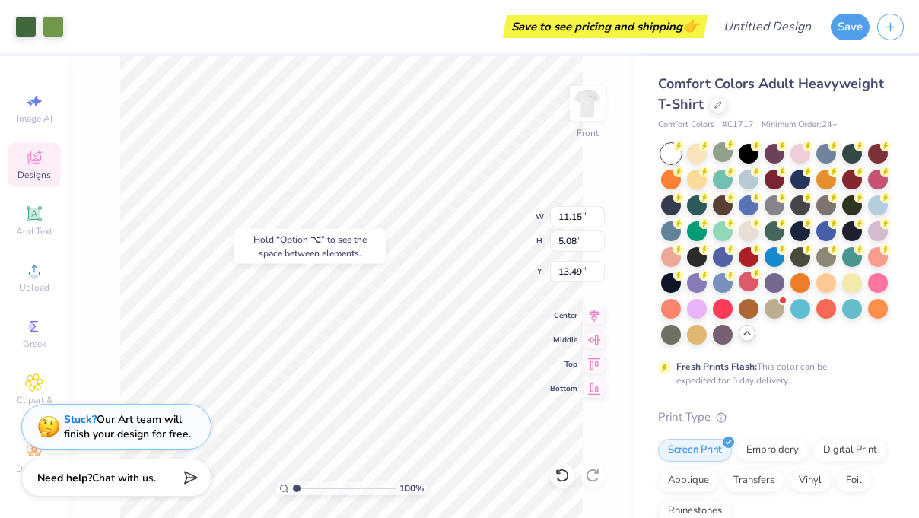
type input "6.02"
type input "6.24"
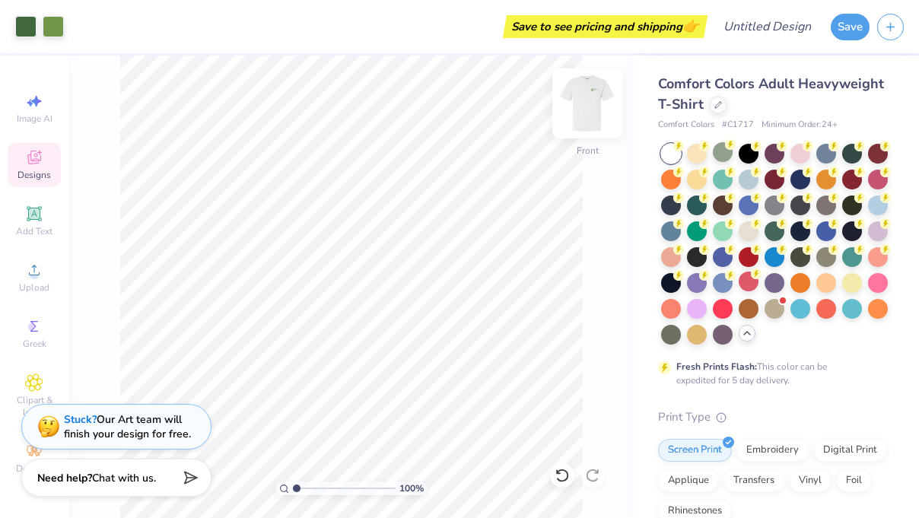
click at [585, 103] on img at bounding box center [587, 103] width 61 height 61
click at [585, 103] on img at bounding box center [587, 103] width 30 height 30
click at [582, 105] on img at bounding box center [587, 103] width 61 height 61
click at [582, 105] on img at bounding box center [587, 103] width 30 height 30
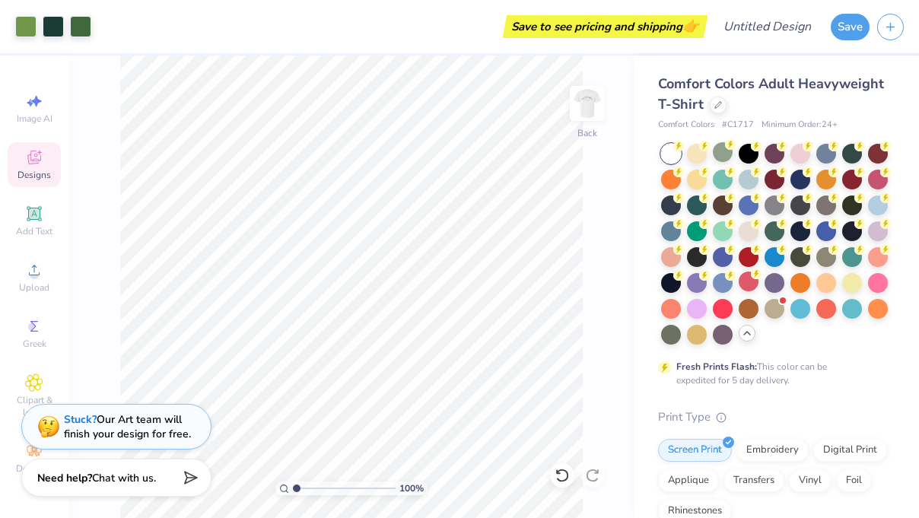
click at [582, 105] on img at bounding box center [587, 103] width 30 height 30
click at [773, 233] on div at bounding box center [775, 230] width 20 height 20
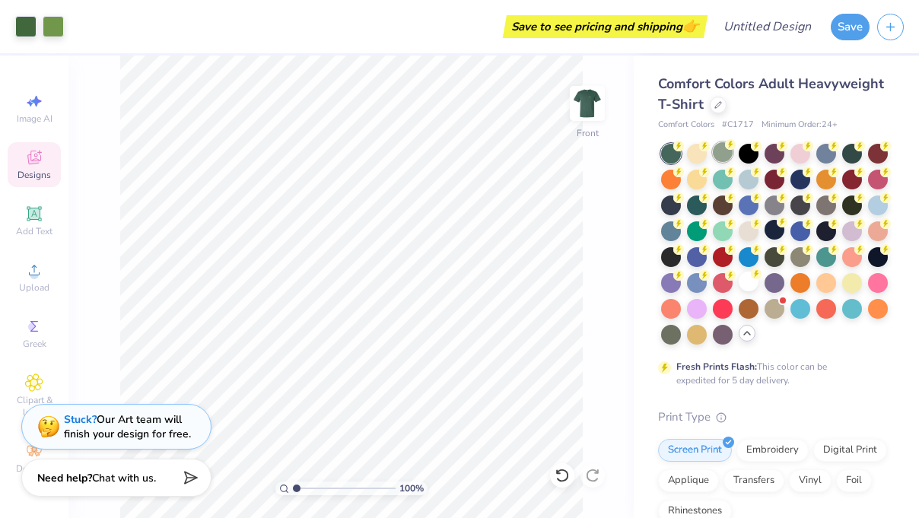
click at [726, 156] on div at bounding box center [723, 152] width 20 height 20
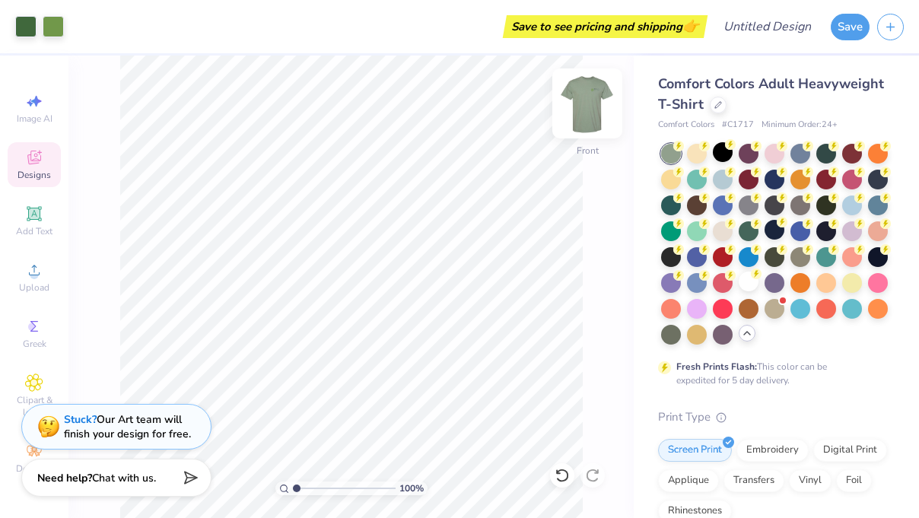
click at [587, 101] on img at bounding box center [587, 103] width 61 height 61
click at [587, 101] on img at bounding box center [587, 103] width 30 height 30
click at [749, 288] on div at bounding box center [749, 282] width 20 height 20
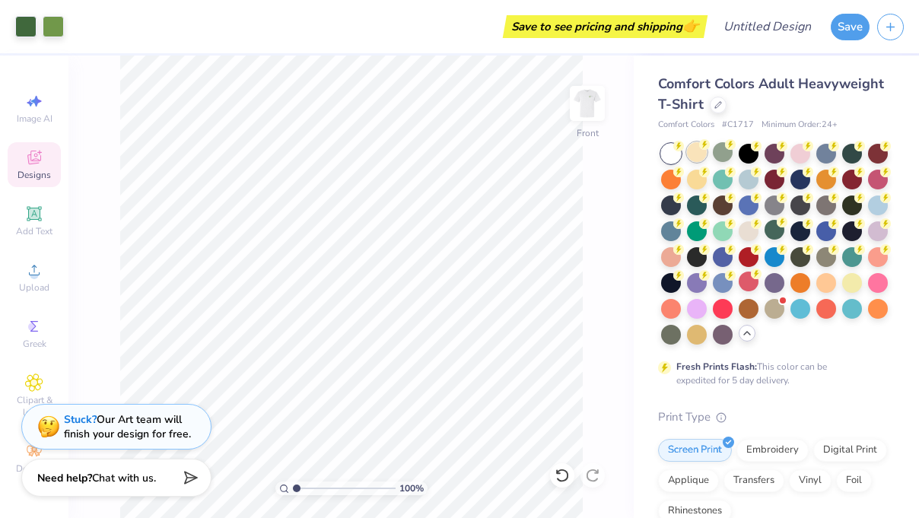
click at [698, 151] on div at bounding box center [697, 152] width 20 height 20
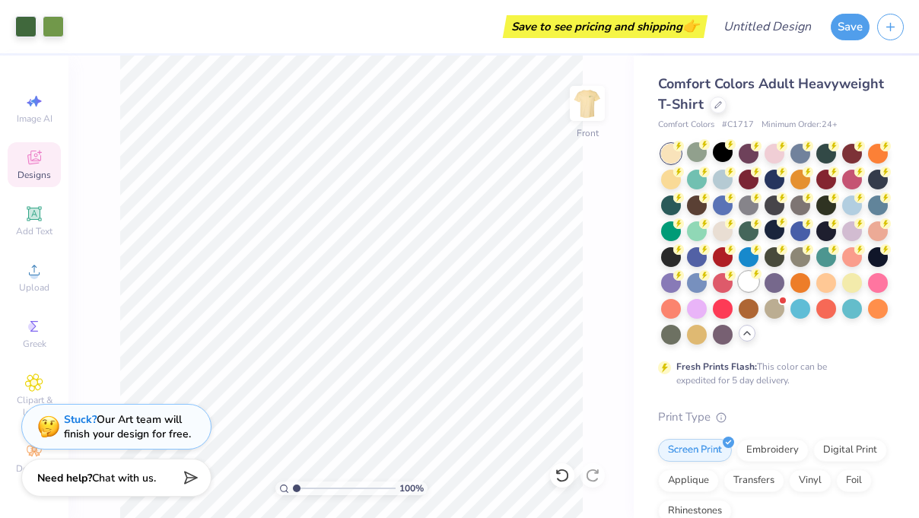
click at [751, 285] on div at bounding box center [749, 282] width 20 height 20
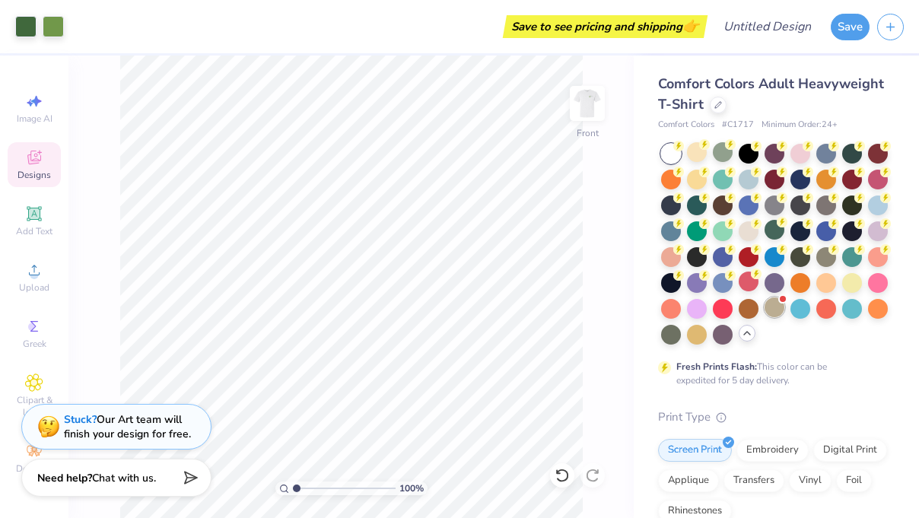
click at [772, 309] on div at bounding box center [775, 308] width 20 height 20
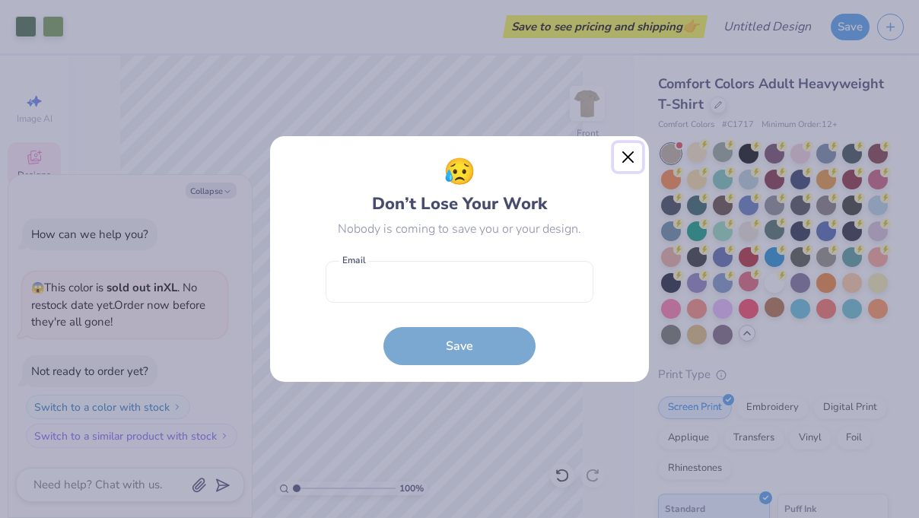
click at [631, 156] on button "Close" at bounding box center [628, 157] width 29 height 29
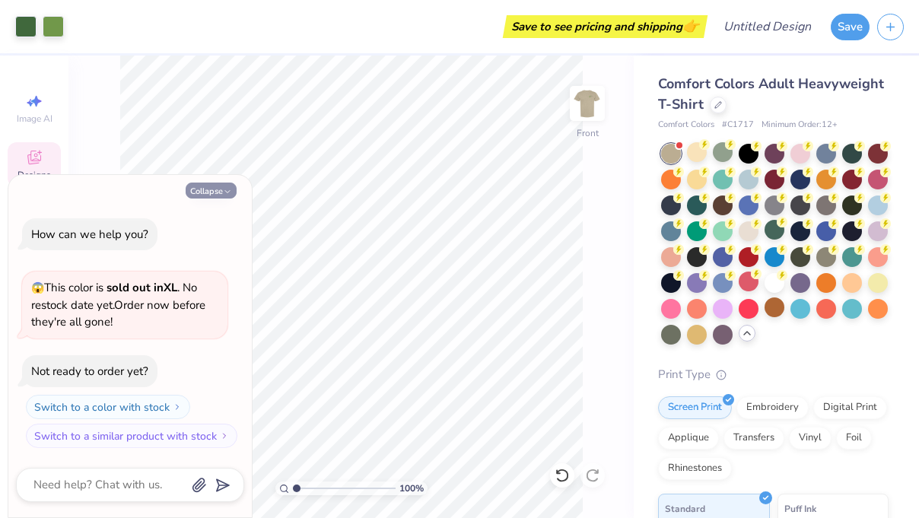
click at [228, 188] on icon "button" at bounding box center [227, 191] width 9 height 9
type textarea "x"
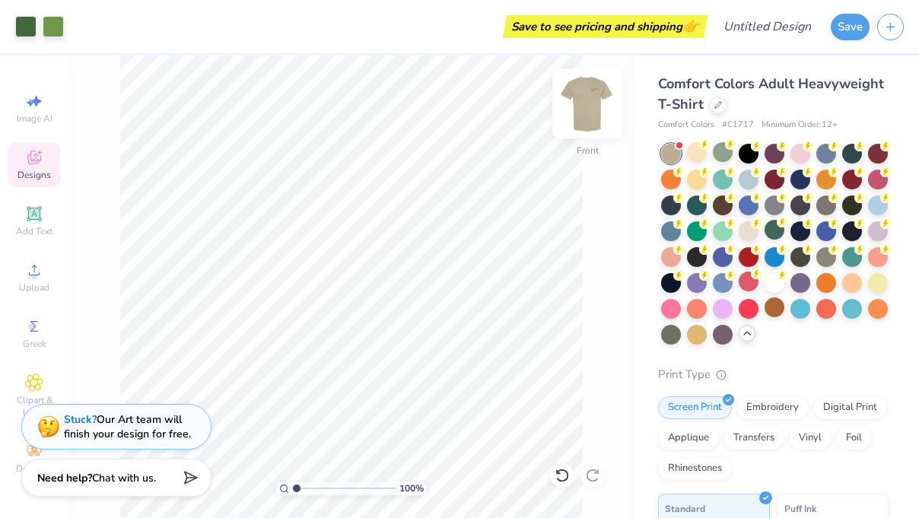
click at [590, 111] on img at bounding box center [587, 103] width 61 height 61
click at [776, 281] on div at bounding box center [775, 282] width 20 height 20
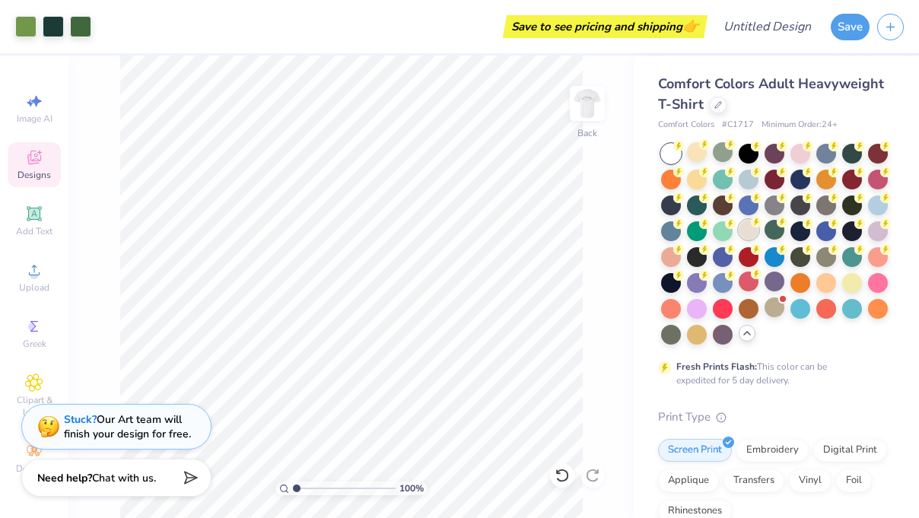
click at [748, 230] on div at bounding box center [749, 230] width 20 height 20
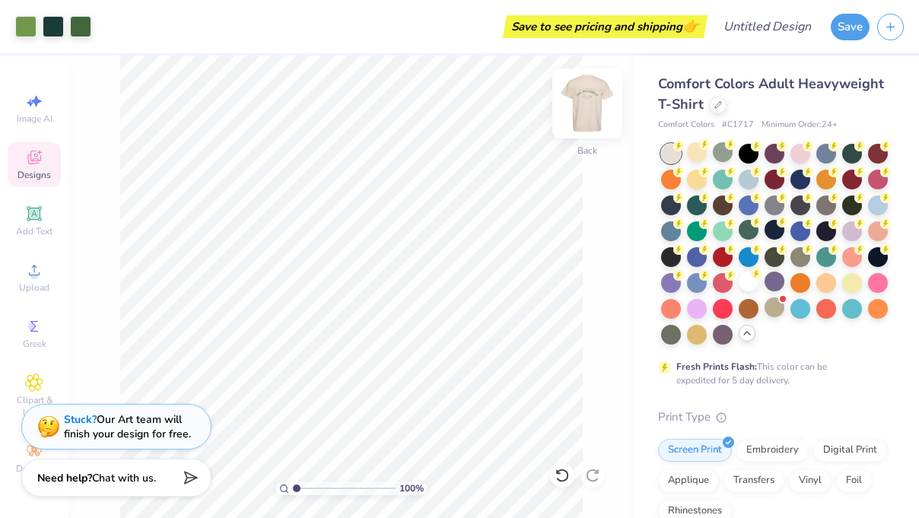
click at [594, 114] on img at bounding box center [587, 103] width 61 height 61
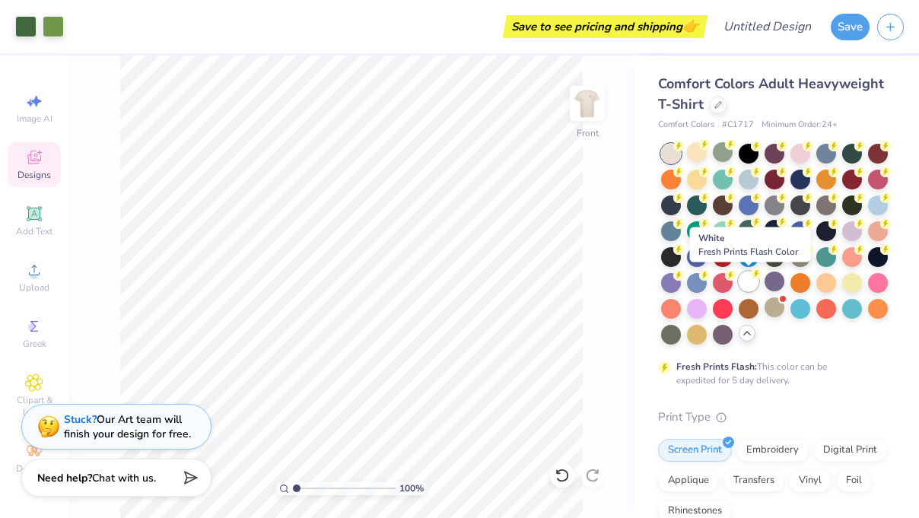
click at [749, 282] on div at bounding box center [749, 282] width 20 height 20
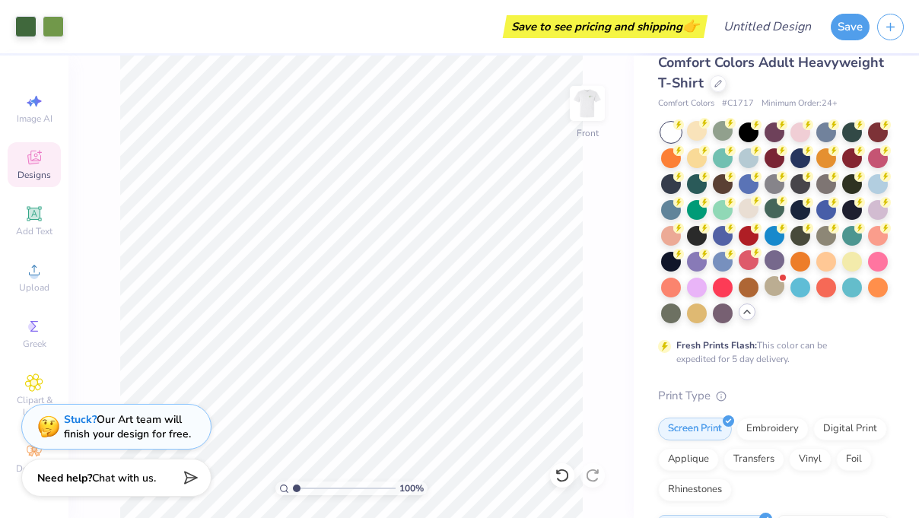
scroll to position [0, 0]
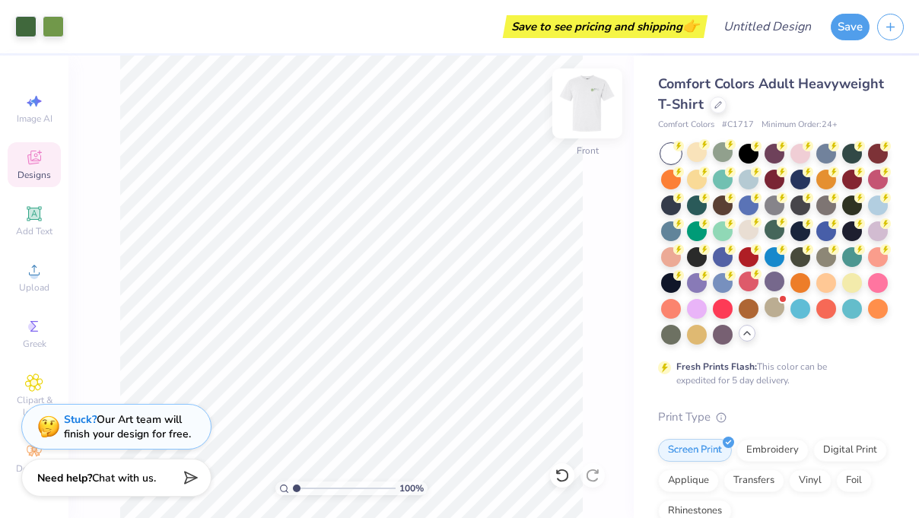
click at [570, 115] on img at bounding box center [587, 103] width 61 height 61
click at [572, 115] on img at bounding box center [587, 103] width 30 height 30
click at [36, 280] on div "Upload" at bounding box center [34, 277] width 53 height 45
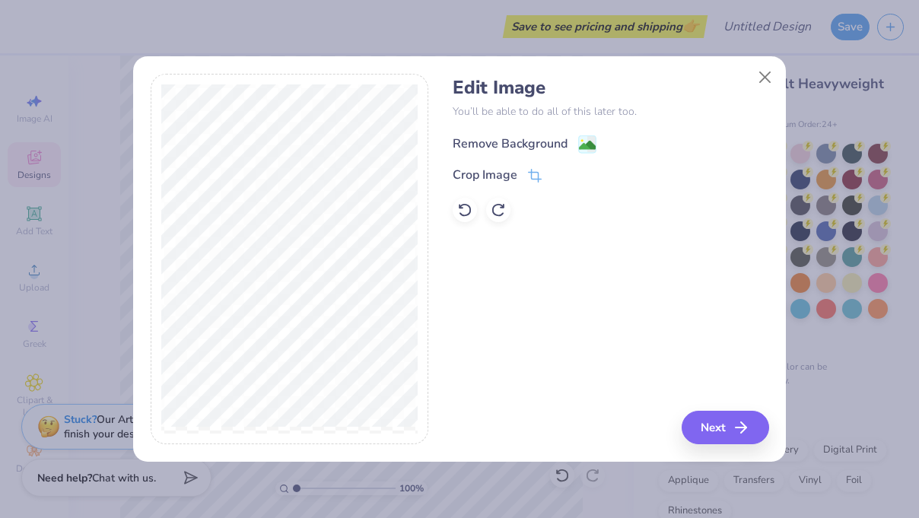
click at [497, 142] on div "Remove Background" at bounding box center [510, 144] width 115 height 18
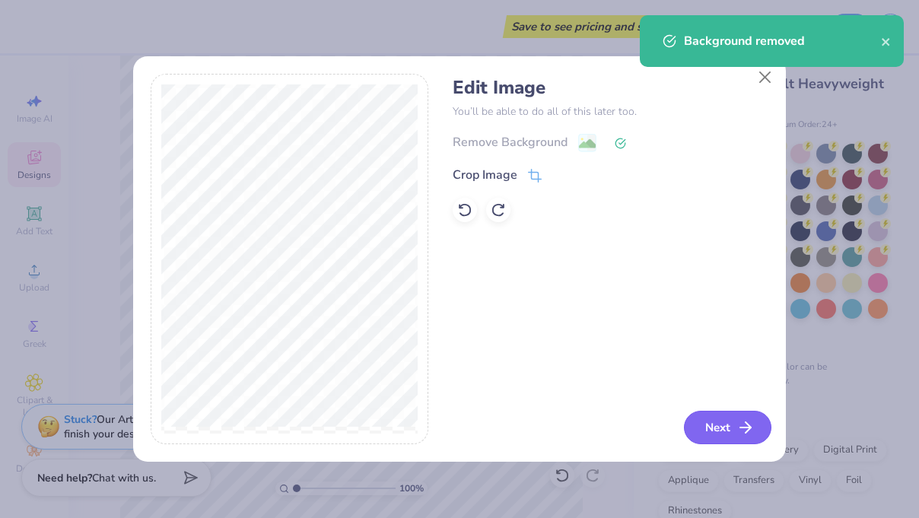
click at [714, 429] on button "Next" at bounding box center [728, 427] width 88 height 33
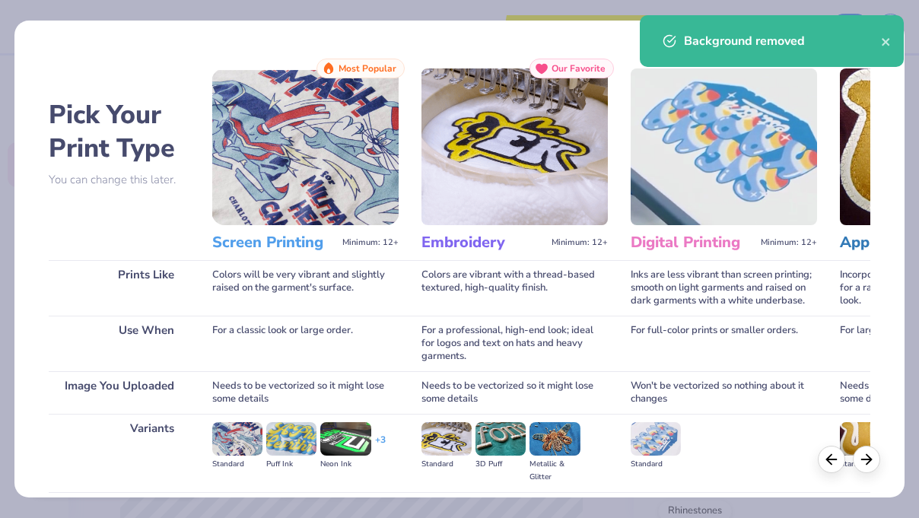
scroll to position [164, 0]
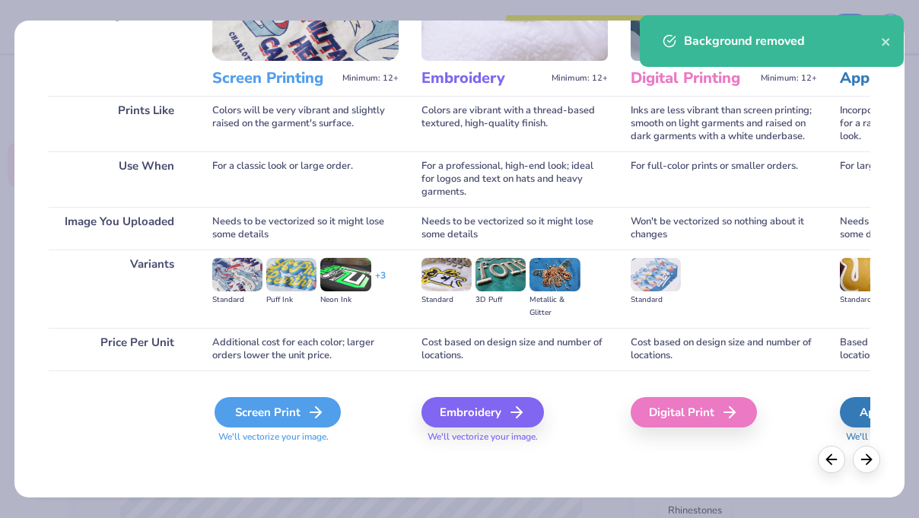
click at [260, 407] on div "Screen Print" at bounding box center [278, 412] width 126 height 30
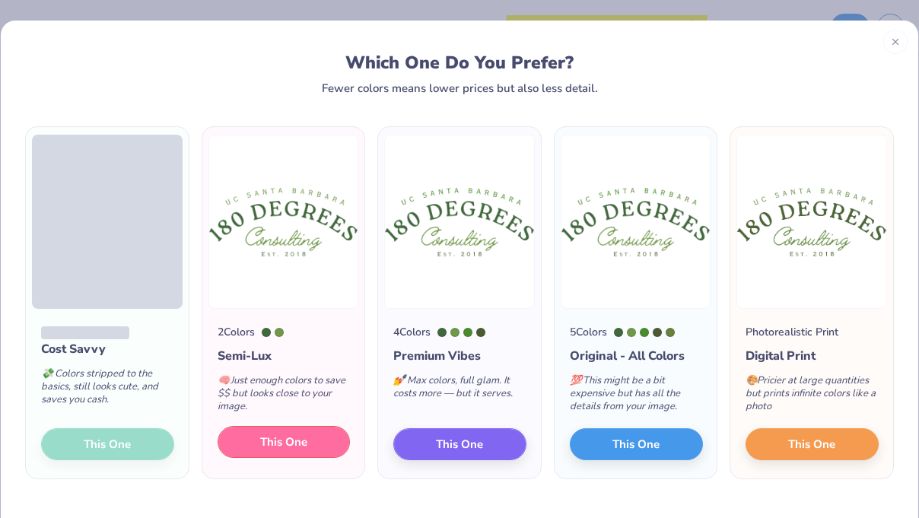
click at [271, 448] on span "This One" at bounding box center [283, 443] width 47 height 18
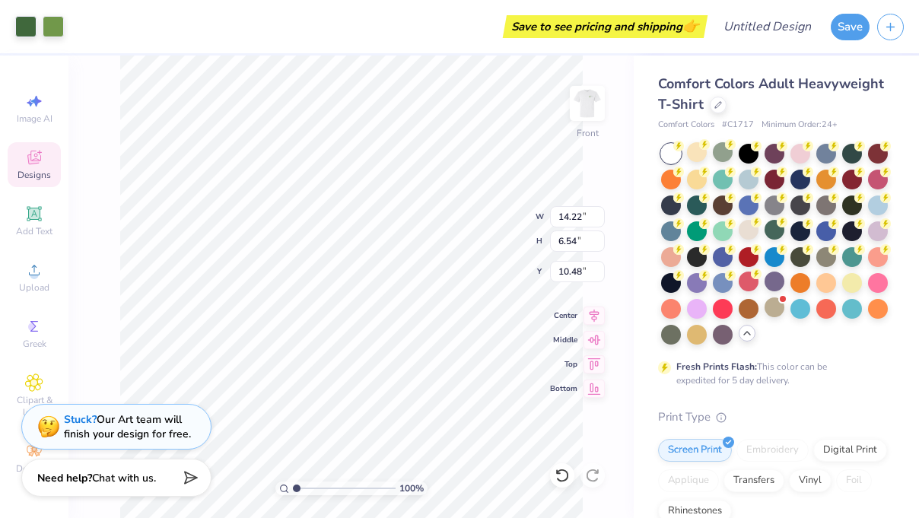
type input "7.93"
type input "3.64"
type input "11.59"
type input "5.32"
type input "7.05"
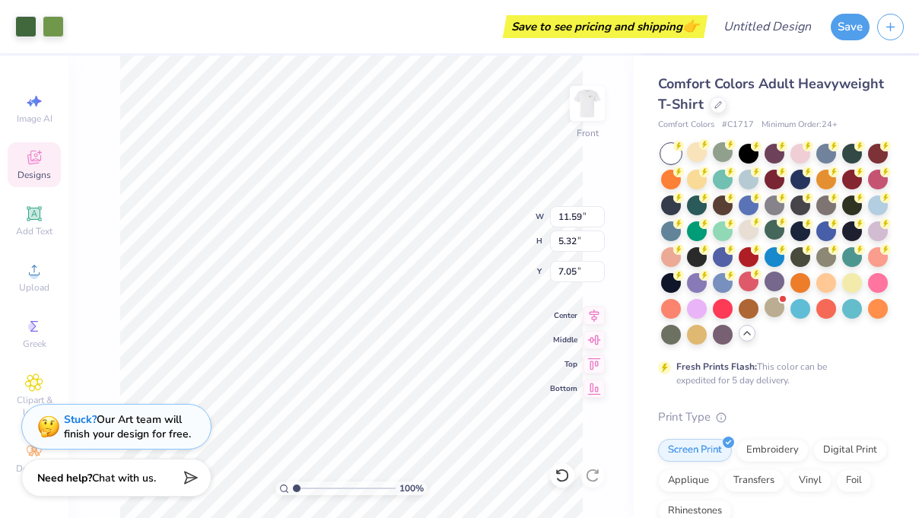
type input "6.89"
click at [578, 111] on img at bounding box center [587, 103] width 61 height 61
click at [578, 111] on img at bounding box center [587, 103] width 30 height 30
click at [578, 115] on img at bounding box center [587, 103] width 61 height 61
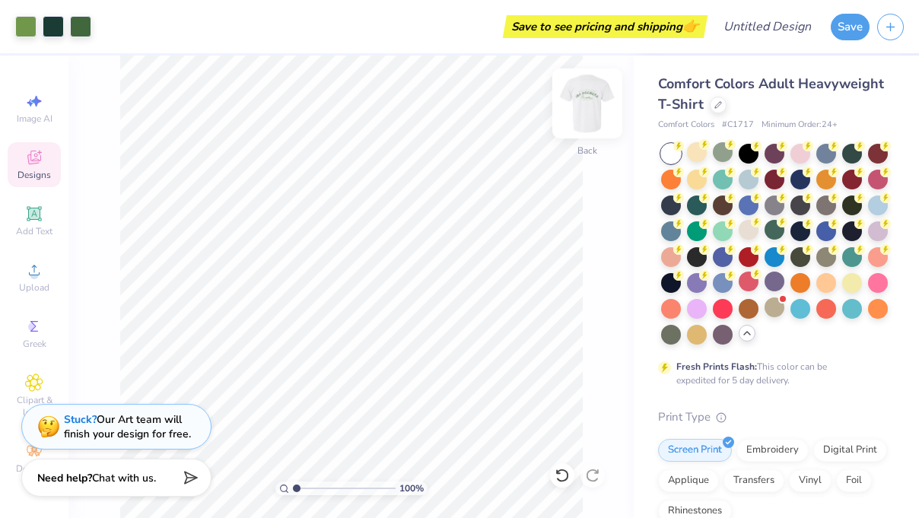
click at [578, 115] on img at bounding box center [587, 103] width 61 height 61
click at [578, 116] on img at bounding box center [587, 103] width 61 height 61
click at [578, 116] on img at bounding box center [587, 103] width 30 height 30
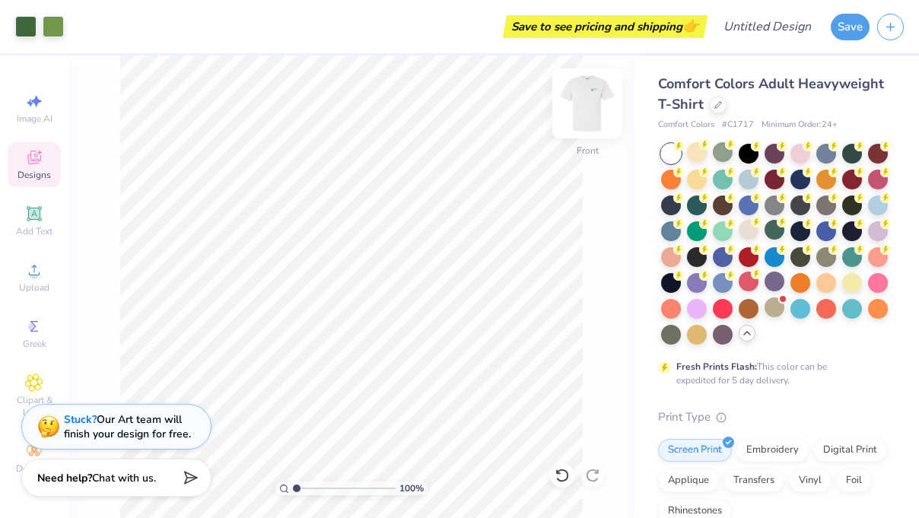
click at [579, 117] on img at bounding box center [587, 103] width 61 height 61
type input "4.89"
click at [585, 111] on img at bounding box center [587, 103] width 61 height 61
click at [39, 275] on icon at bounding box center [34, 270] width 18 height 18
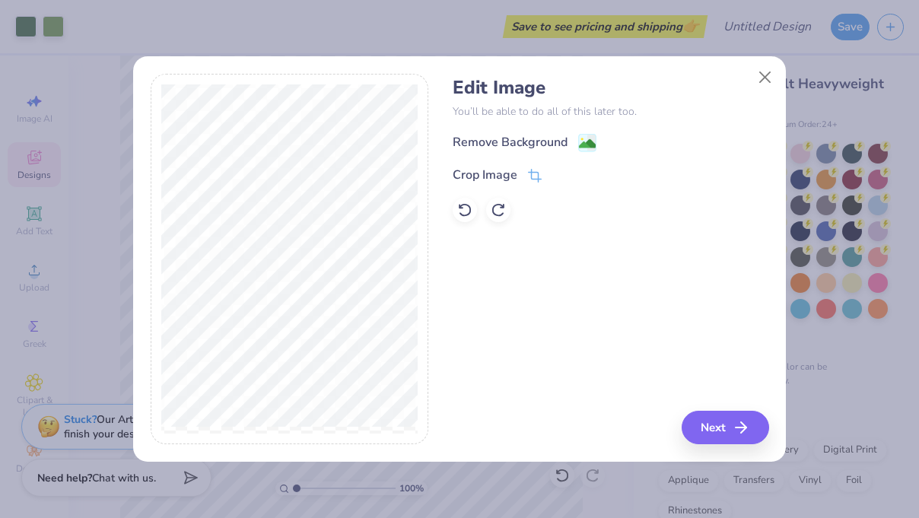
click at [488, 154] on div "Remove Background Crop Image" at bounding box center [611, 177] width 316 height 89
click at [477, 150] on div "Remove Background" at bounding box center [510, 142] width 115 height 18
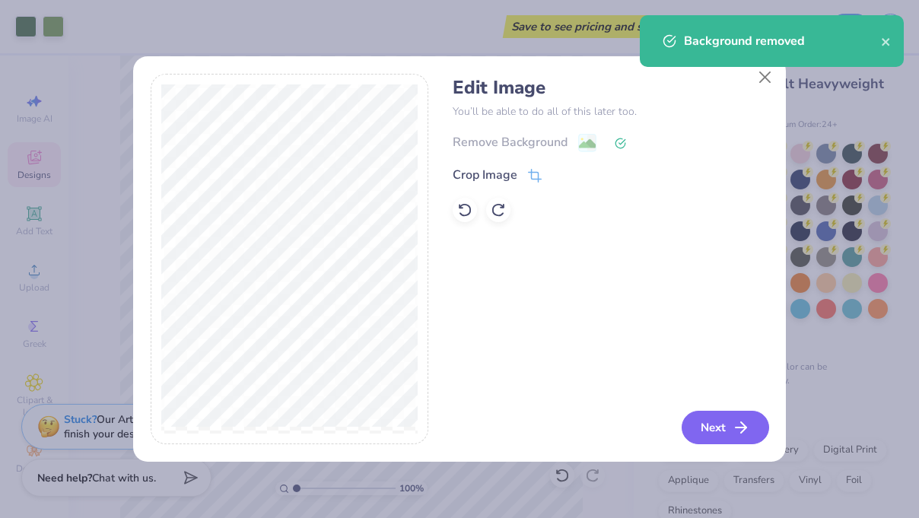
click at [721, 422] on button "Next" at bounding box center [726, 427] width 88 height 33
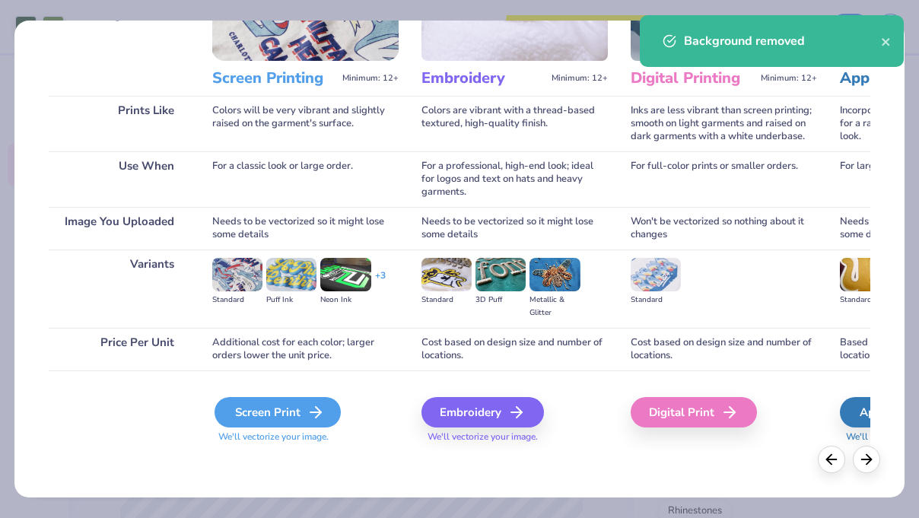
click at [266, 417] on div "Screen Print" at bounding box center [278, 412] width 126 height 30
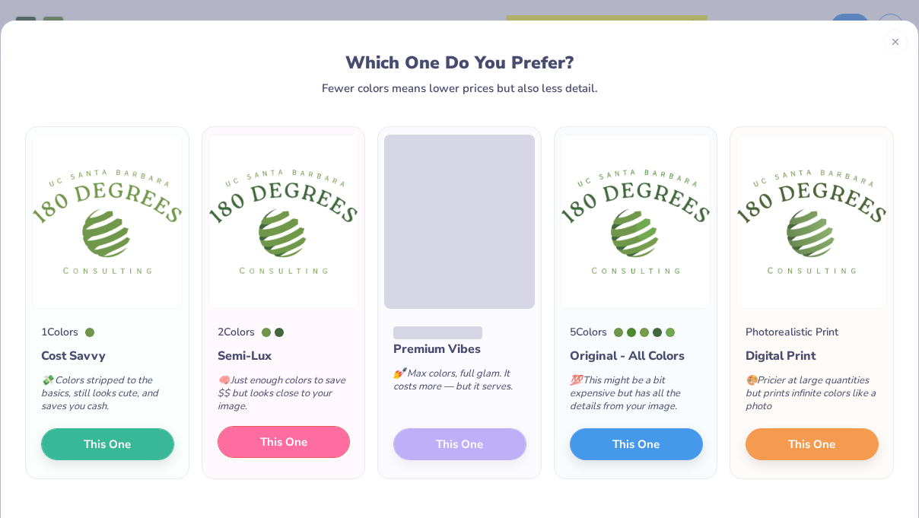
click at [298, 450] on button "This One" at bounding box center [284, 442] width 133 height 32
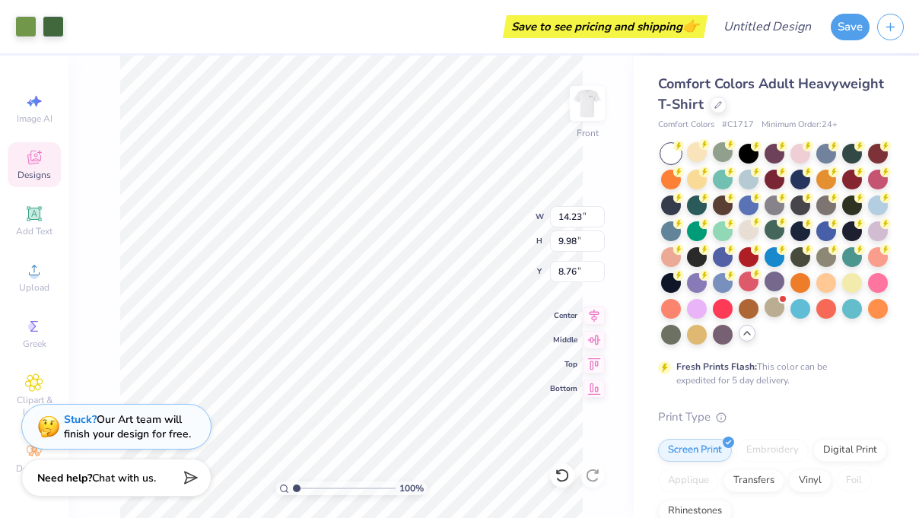
type input "15.96"
type input "6.20"
type input "8.09"
type input "5.67"
type input "10.50"
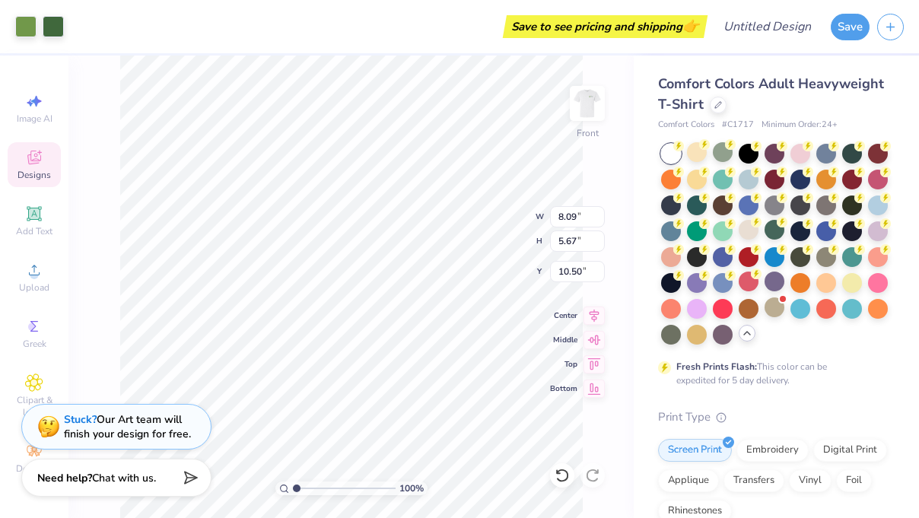
type input "7.78"
type input "7.76"
type input "9.83"
type input "6.89"
type input "6.55"
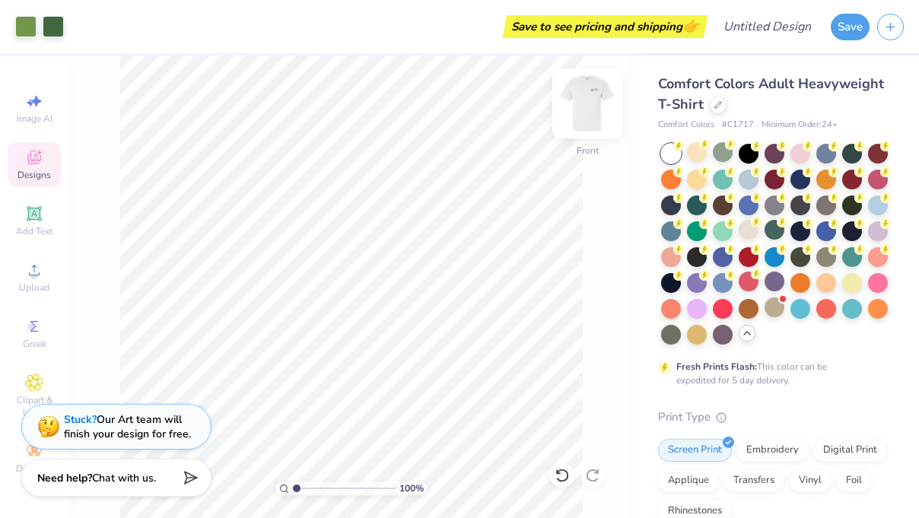
click at [574, 118] on img at bounding box center [587, 103] width 61 height 61
click at [574, 118] on img at bounding box center [587, 103] width 30 height 30
click at [608, 122] on div "100 % Front" at bounding box center [350, 287] width 565 height 463
click at [586, 116] on img at bounding box center [587, 103] width 61 height 61
click at [586, 116] on img at bounding box center [587, 103] width 30 height 30
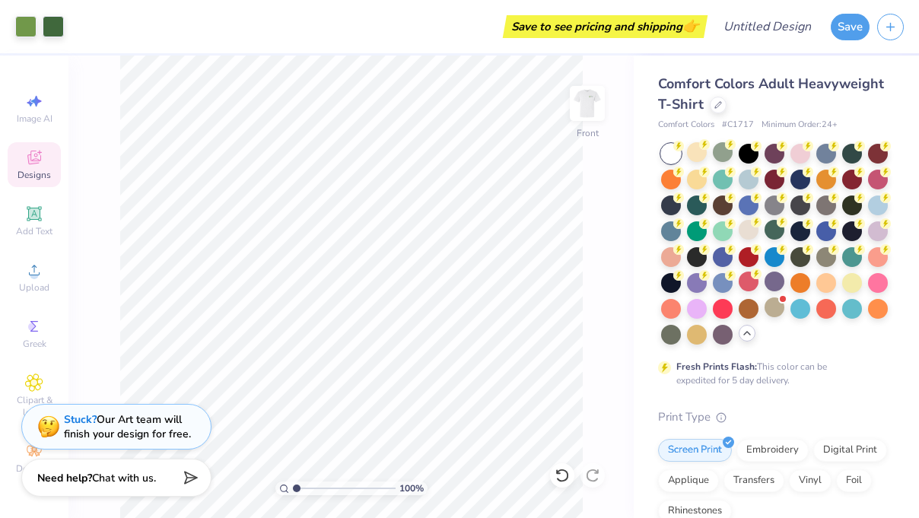
click at [586, 116] on img at bounding box center [587, 103] width 30 height 30
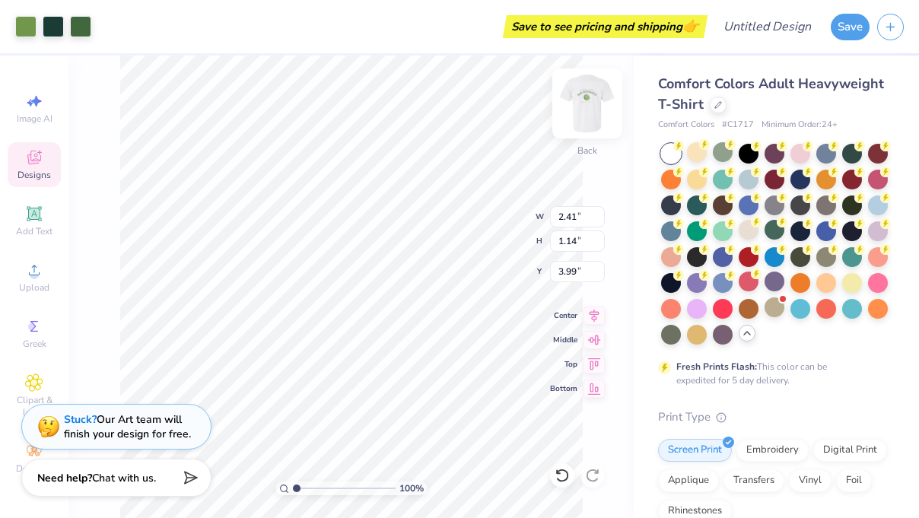
type input "3.17"
type input "1.50"
type input "3.63"
type input "2.95"
type input "1.38"
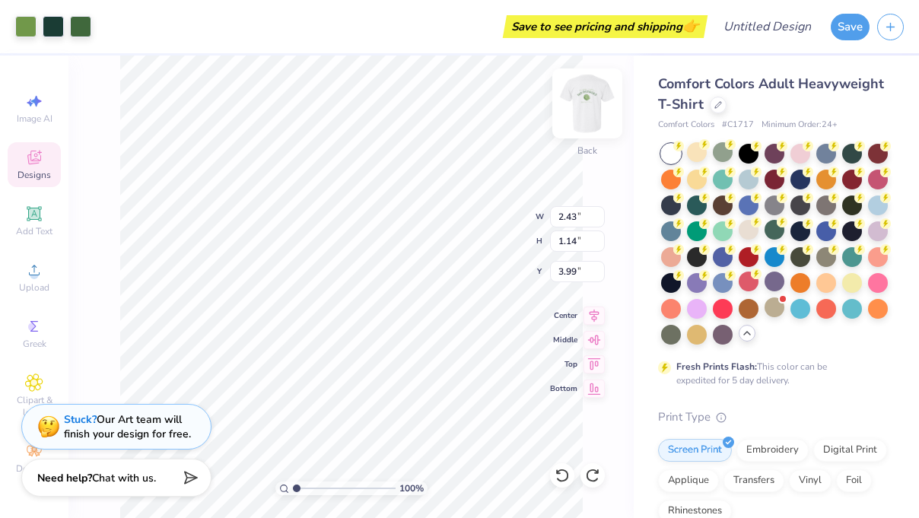
type input "3.75"
type input "4.11"
type input "3.72"
click at [578, 117] on img at bounding box center [587, 103] width 61 height 61
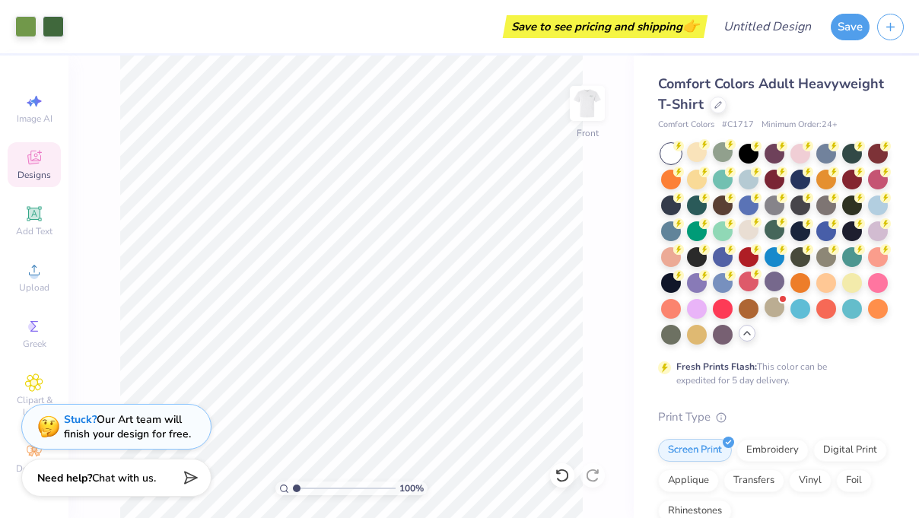
click at [578, 117] on img at bounding box center [587, 103] width 30 height 30
click at [590, 109] on img at bounding box center [587, 103] width 61 height 61
click at [590, 109] on img at bounding box center [587, 103] width 30 height 30
click at [583, 107] on img at bounding box center [587, 103] width 61 height 61
click at [37, 267] on icon at bounding box center [34, 270] width 18 height 18
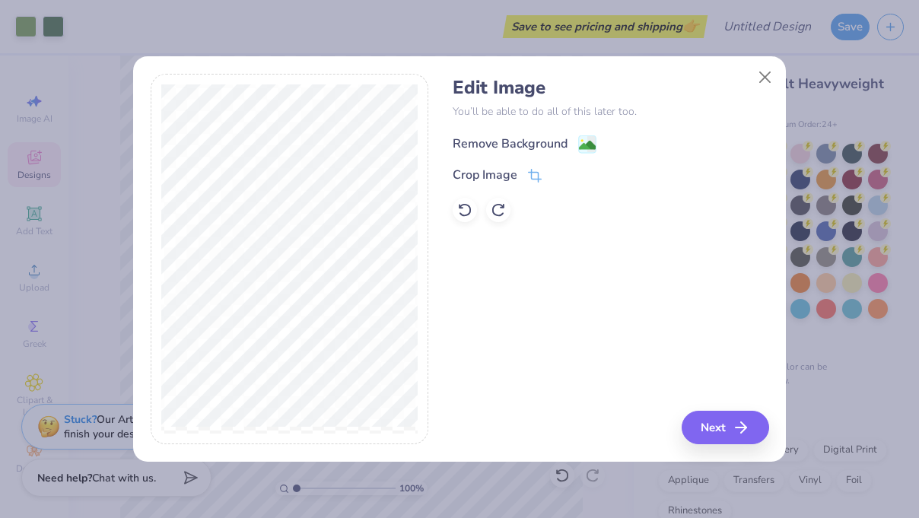
click at [473, 138] on div "Remove Background" at bounding box center [510, 144] width 115 height 18
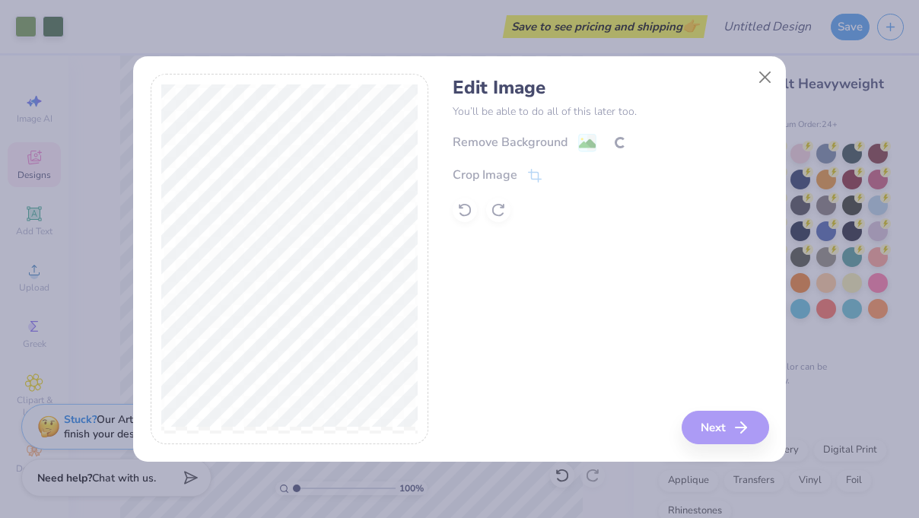
click at [731, 428] on div "Edit Image You’ll be able to do all of this later too. Remove Background Crop I…" at bounding box center [611, 259] width 316 height 371
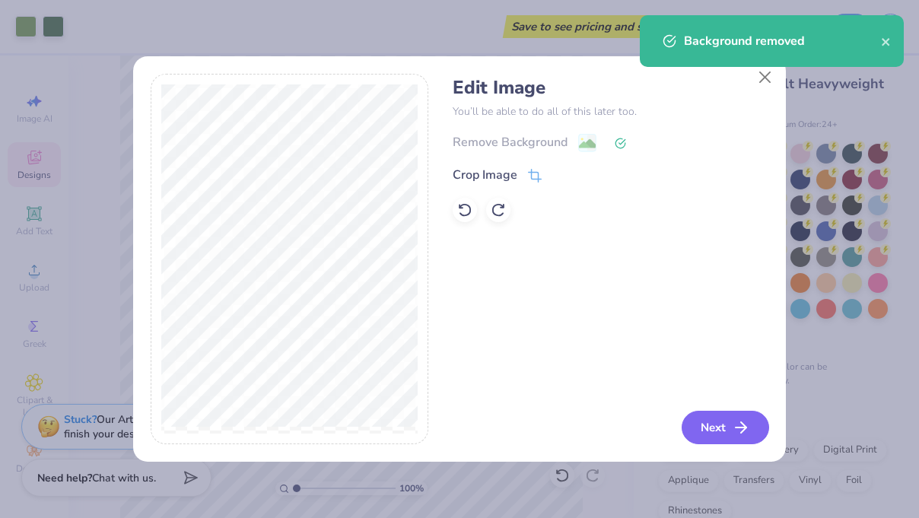
click at [731, 428] on button "Next" at bounding box center [726, 427] width 88 height 33
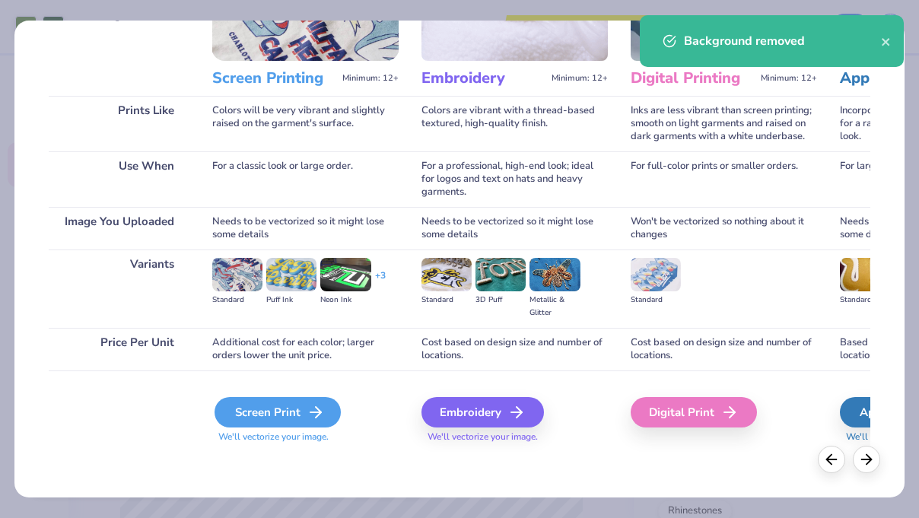
click at [246, 424] on div "Screen Print" at bounding box center [278, 412] width 126 height 30
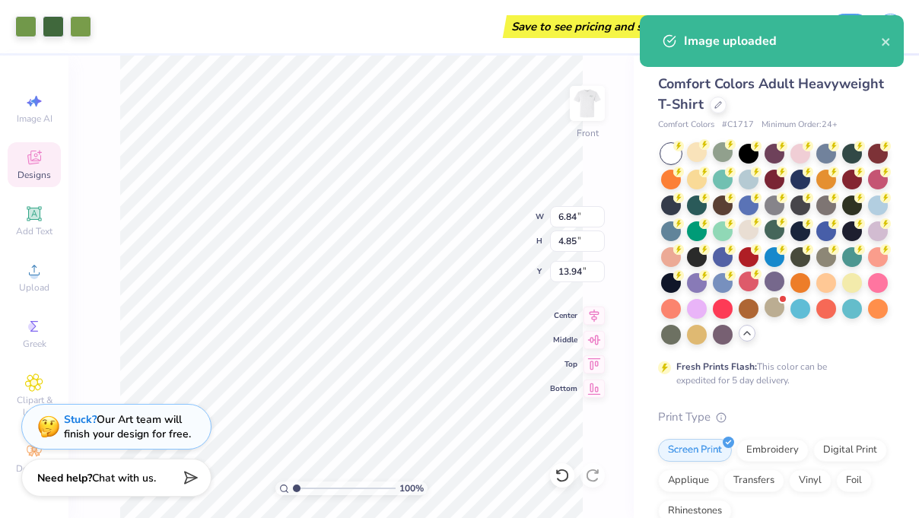
type input "6.84"
type input "4.85"
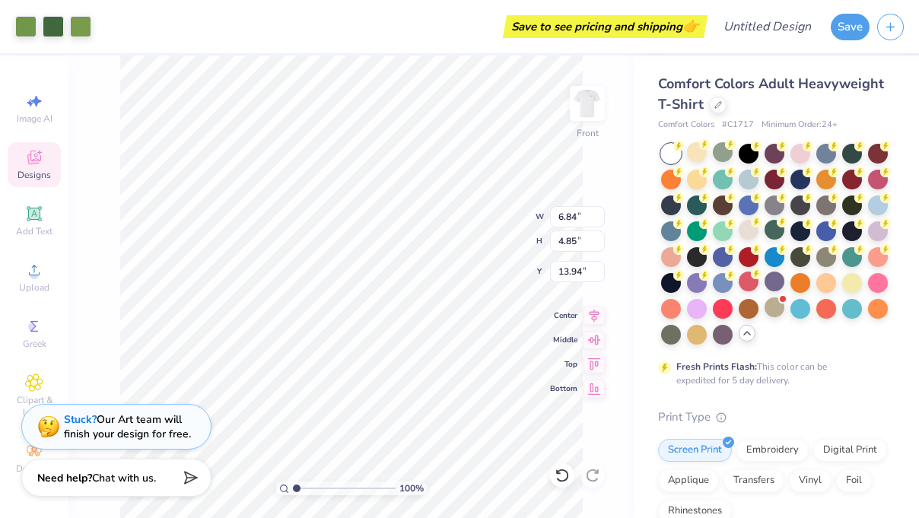
type input "15.05"
type input "5.41"
type input "10.31"
type input "7.31"
type input "6.82"
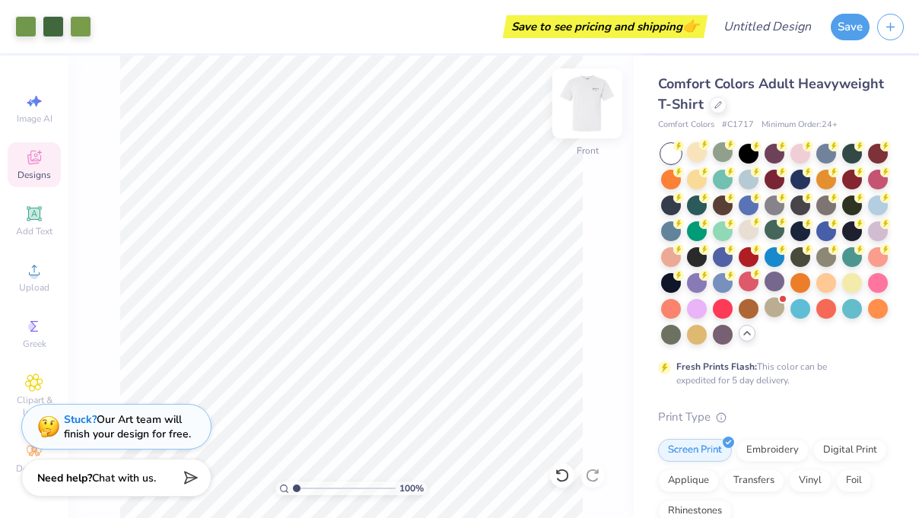
click at [578, 120] on img at bounding box center [587, 103] width 61 height 61
click at [578, 119] on img at bounding box center [587, 103] width 30 height 30
type input "6.44"
click at [591, 100] on img at bounding box center [587, 103] width 61 height 61
click at [570, 104] on img at bounding box center [587, 103] width 61 height 61
